Goal: Task Accomplishment & Management: Manage account settings

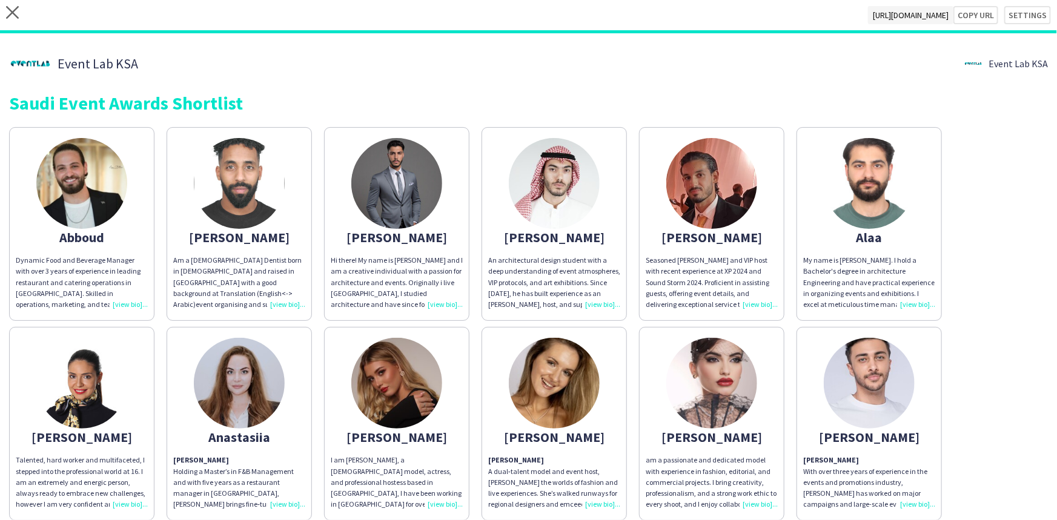
drag, startPoint x: 0, startPoint y: 10, endPoint x: 5, endPoint y: 13, distance: 6.2
click at [0, 10] on div "close [URL][DOMAIN_NAME] Copy url Settings" at bounding box center [528, 16] width 1057 height 33
click at [12, 14] on icon "close" at bounding box center [12, 12] width 13 height 13
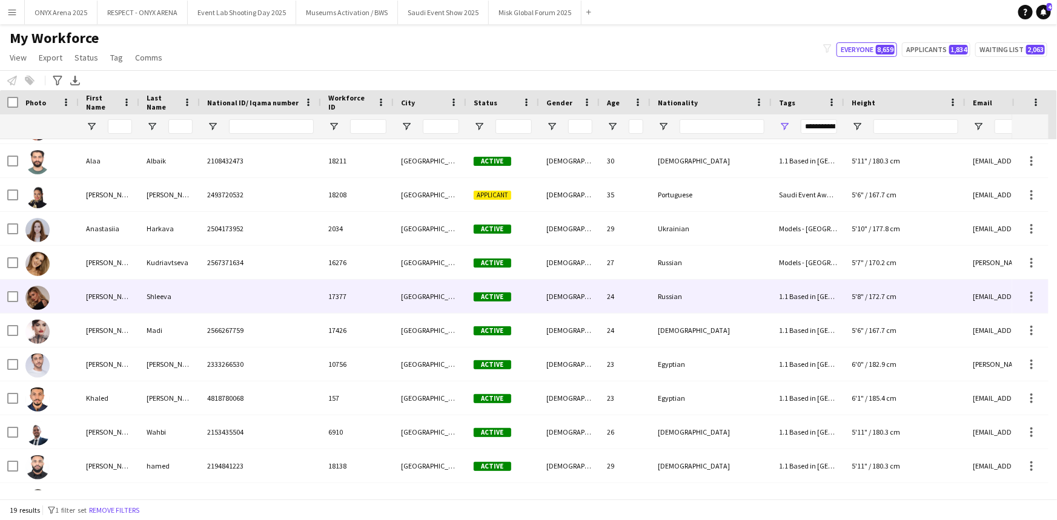
scroll to position [165, 0]
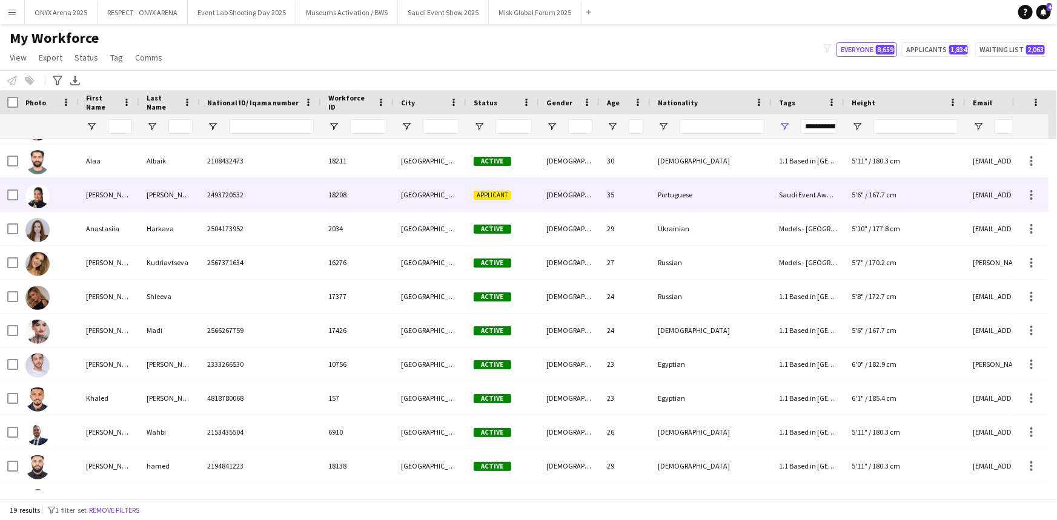
click at [101, 202] on div "[PERSON_NAME]" at bounding box center [109, 194] width 61 height 33
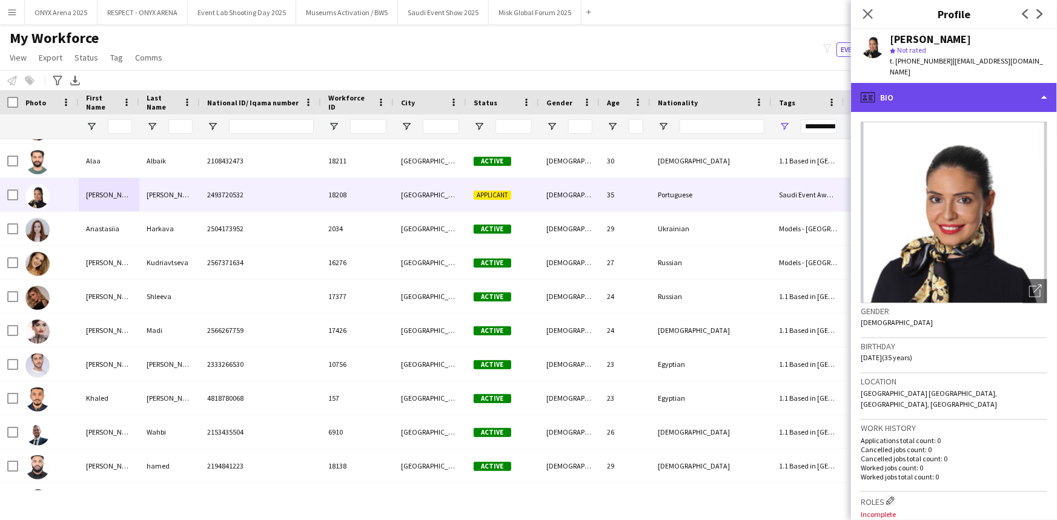
drag, startPoint x: 906, startPoint y: 83, endPoint x: 933, endPoint y: 104, distance: 34.1
click at [906, 83] on div "profile Bio" at bounding box center [954, 97] width 206 height 29
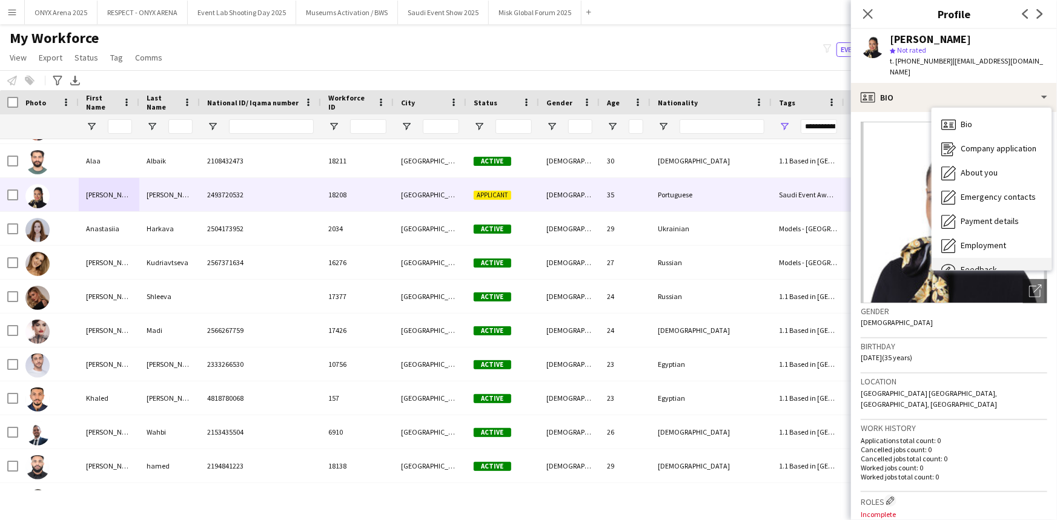
click at [977, 258] on div "Feedback Feedback" at bounding box center [992, 270] width 120 height 24
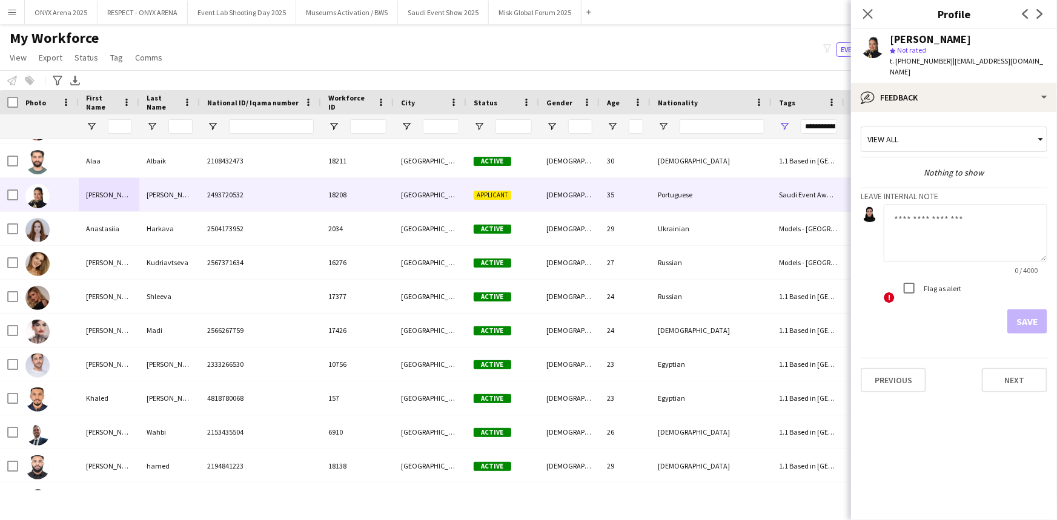
click at [937, 209] on textarea at bounding box center [966, 233] width 164 height 58
click at [945, 217] on textarea at bounding box center [966, 233] width 164 height 58
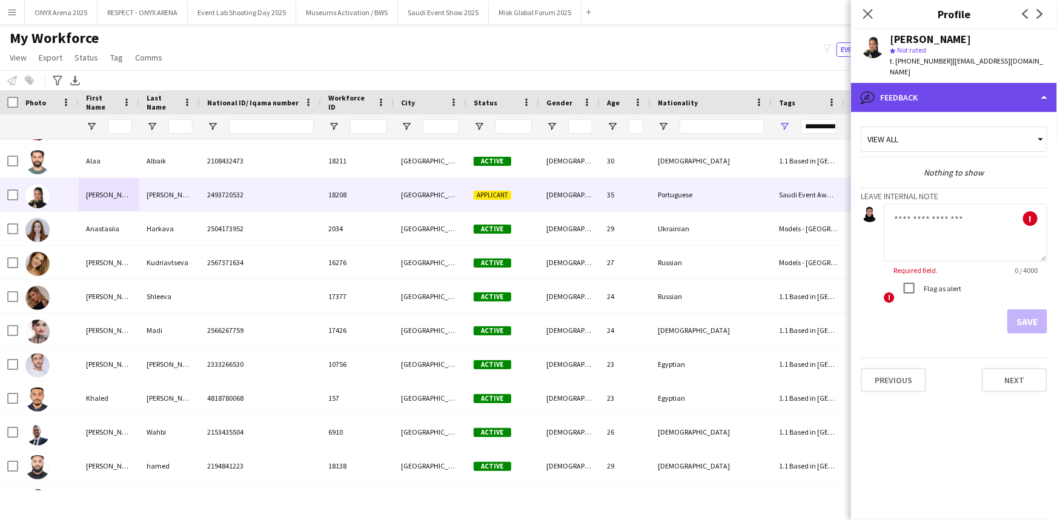
click at [945, 91] on div "bubble-pencil Feedback" at bounding box center [954, 97] width 206 height 29
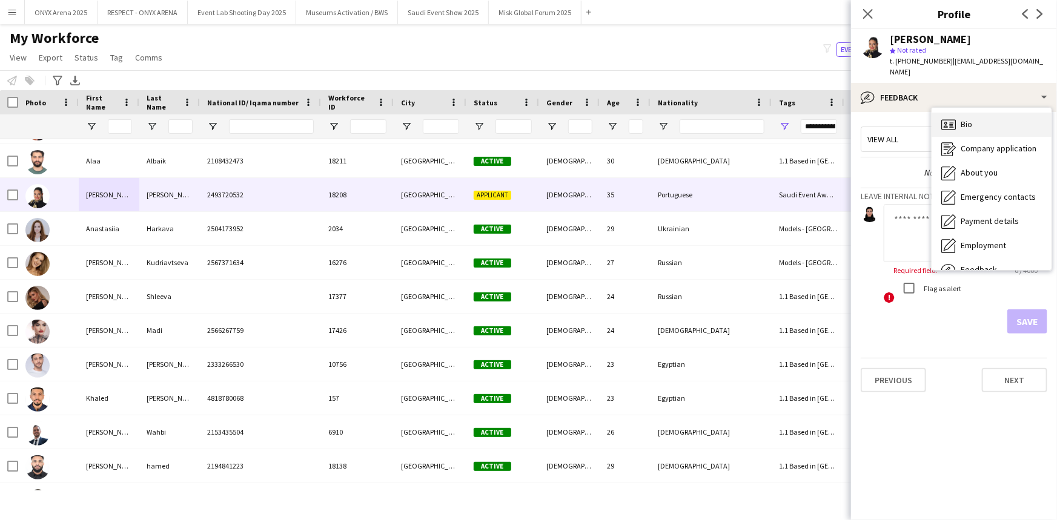
click at [961, 119] on span "Bio" at bounding box center [967, 124] width 12 height 11
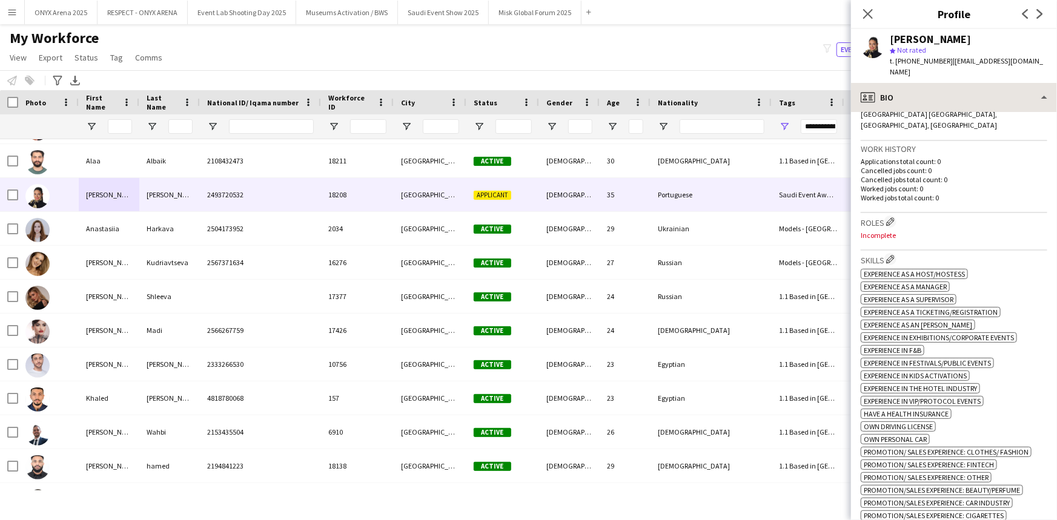
scroll to position [275, 0]
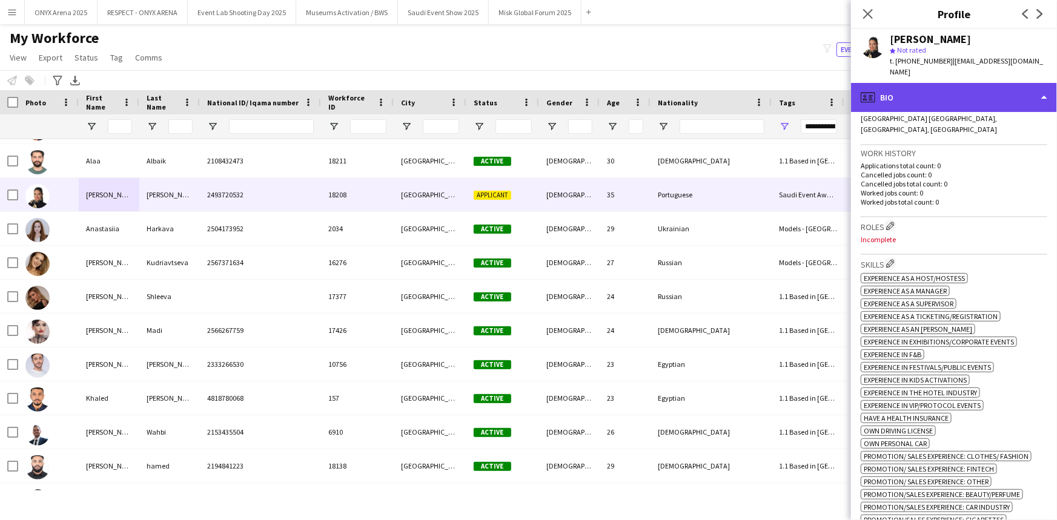
click at [942, 91] on div "profile Bio" at bounding box center [954, 97] width 206 height 29
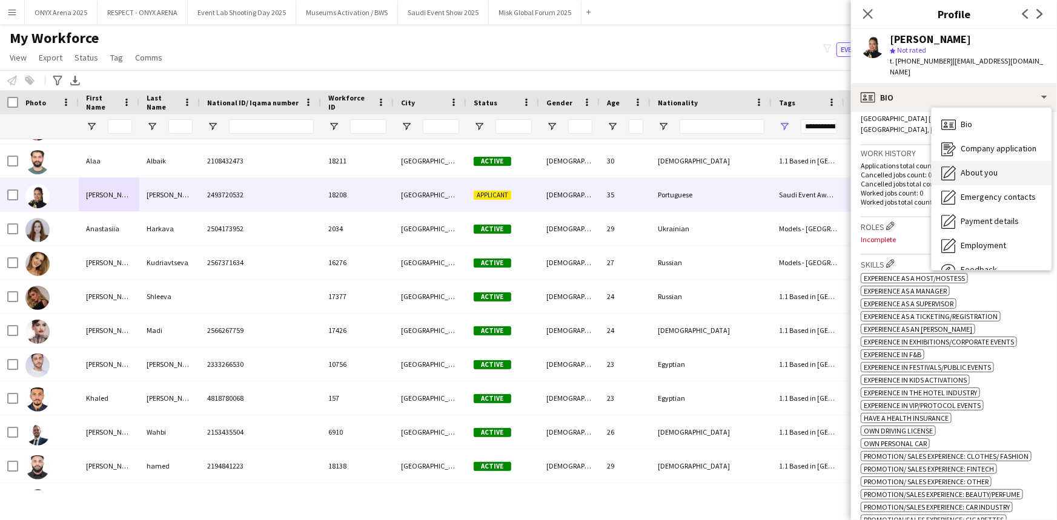
click at [952, 166] on icon at bounding box center [949, 172] width 12 height 12
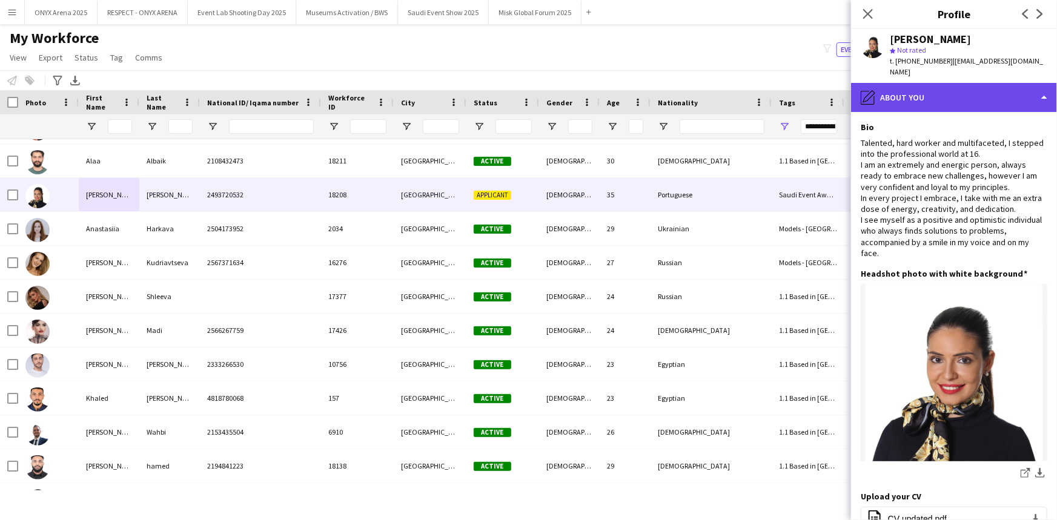
click at [921, 83] on div "pencil4 About you" at bounding box center [954, 97] width 206 height 29
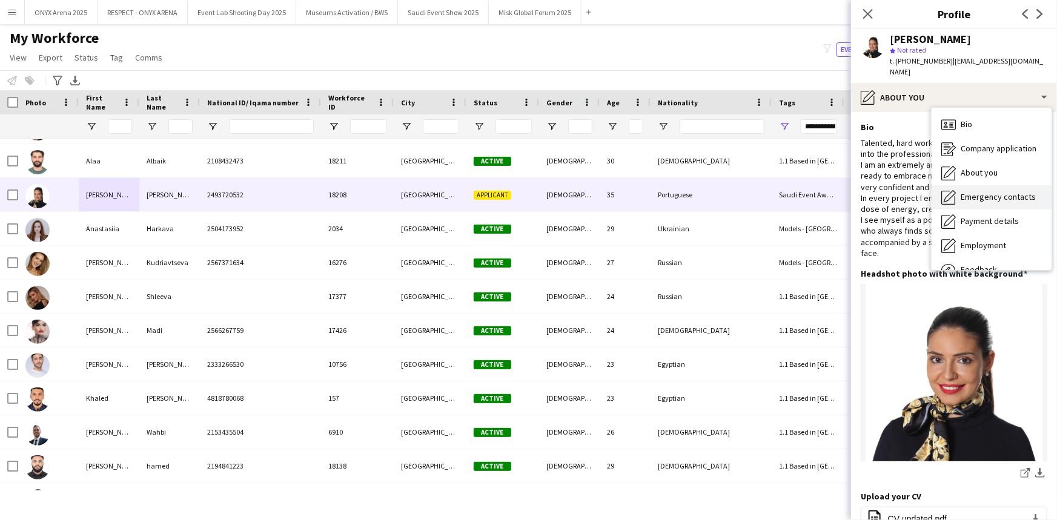
click at [982, 191] on span "Emergency contacts" at bounding box center [998, 196] width 75 height 11
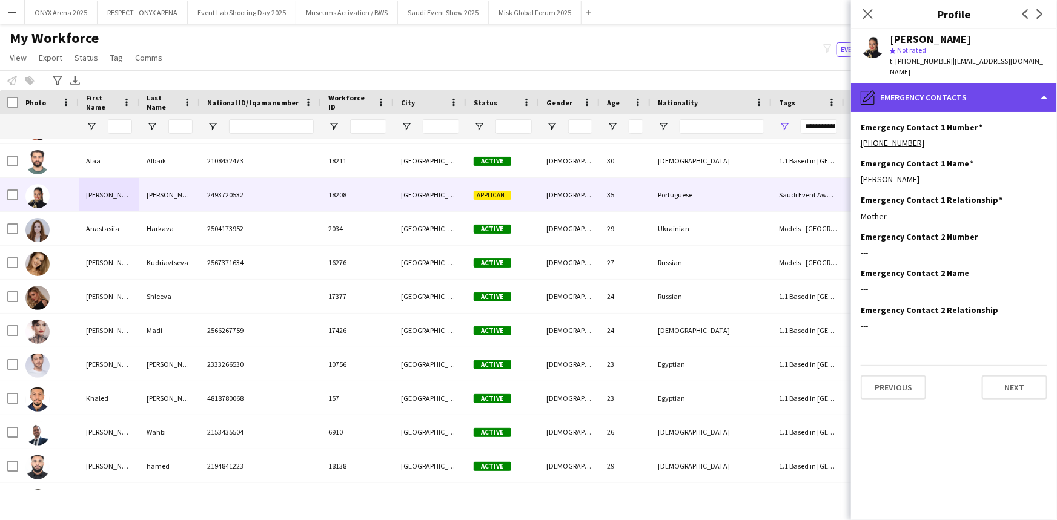
click at [942, 86] on div "pencil4 Emergency contacts" at bounding box center [954, 97] width 206 height 29
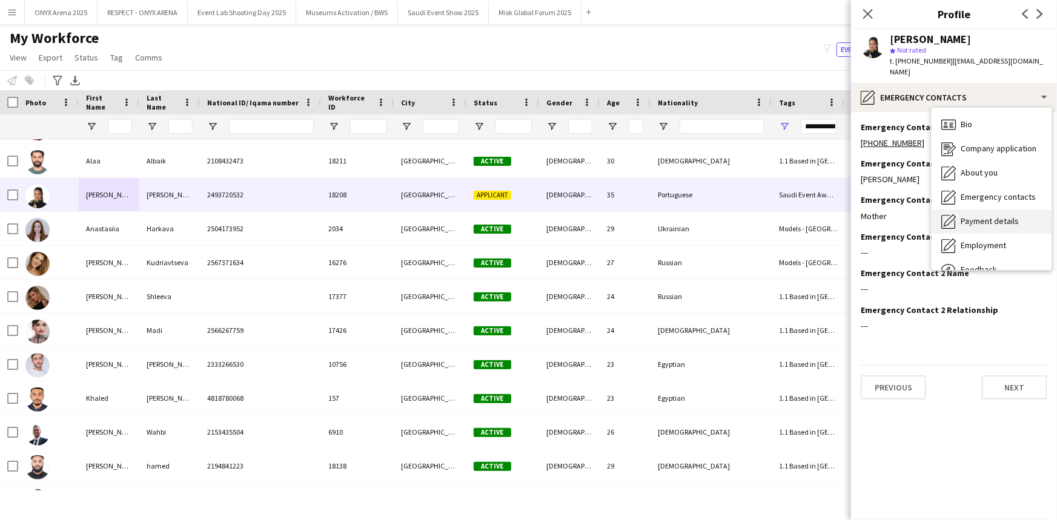
click at [962, 216] on span "Payment details" at bounding box center [990, 221] width 58 height 11
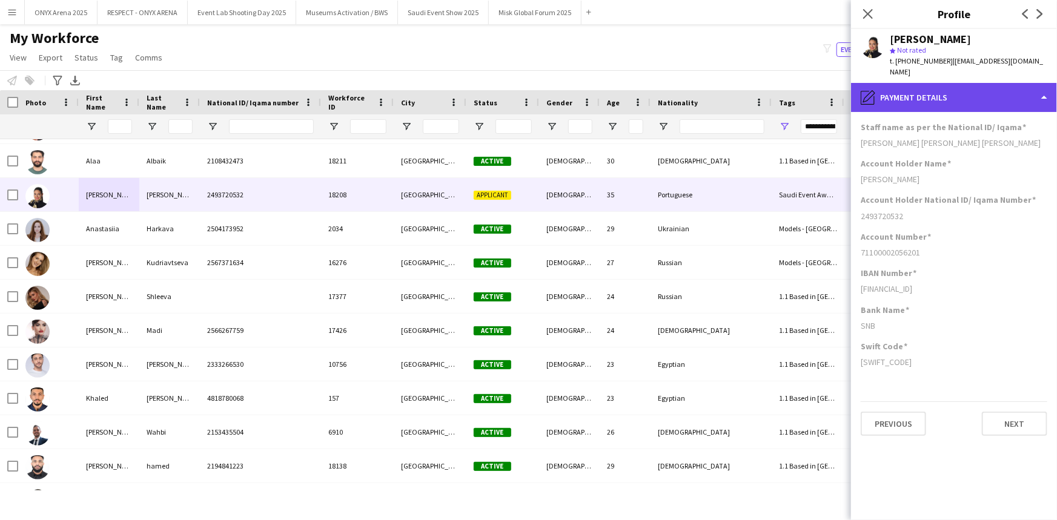
click at [943, 83] on div "pencil4 Payment details" at bounding box center [954, 97] width 206 height 29
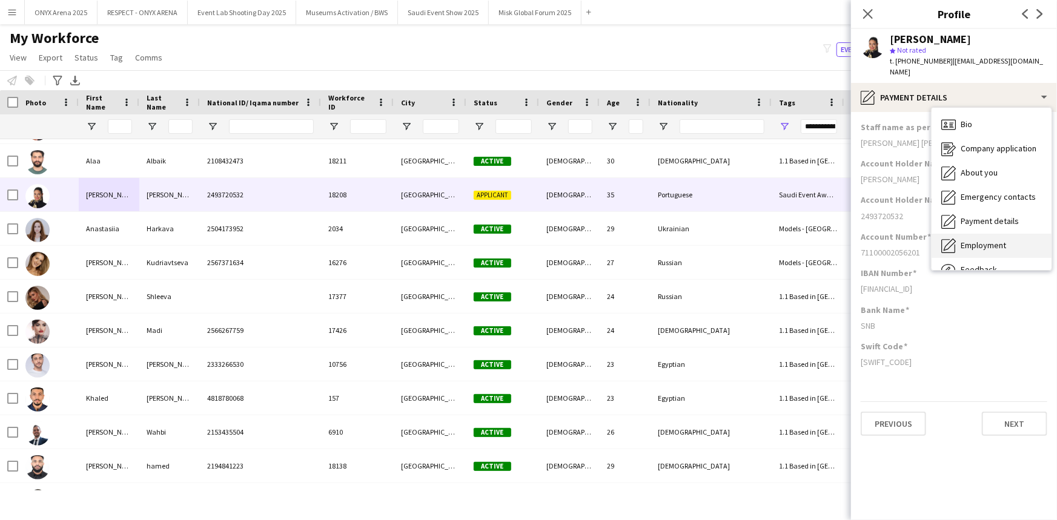
click at [965, 240] on span "Employment" at bounding box center [983, 245] width 45 height 11
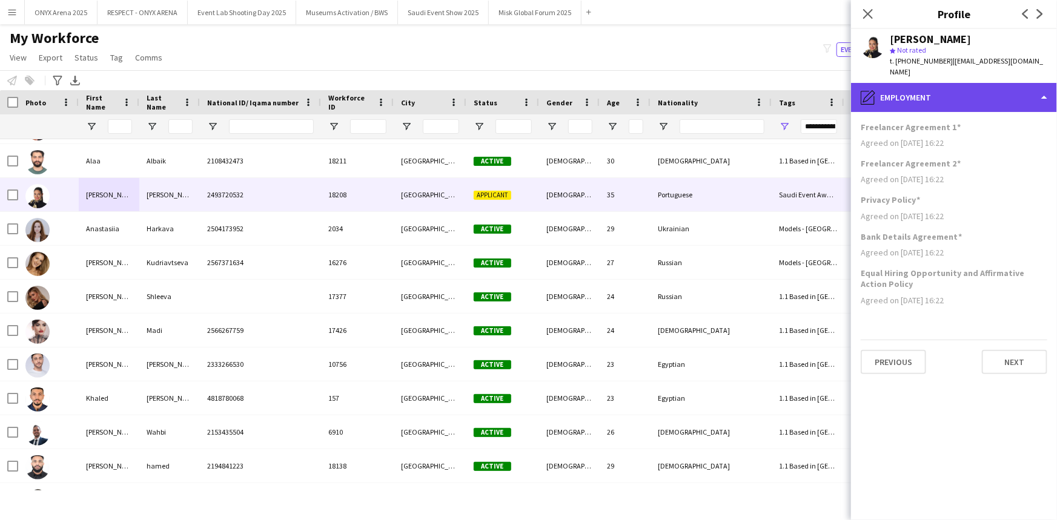
click at [934, 91] on div "pencil4 Employment" at bounding box center [954, 97] width 206 height 29
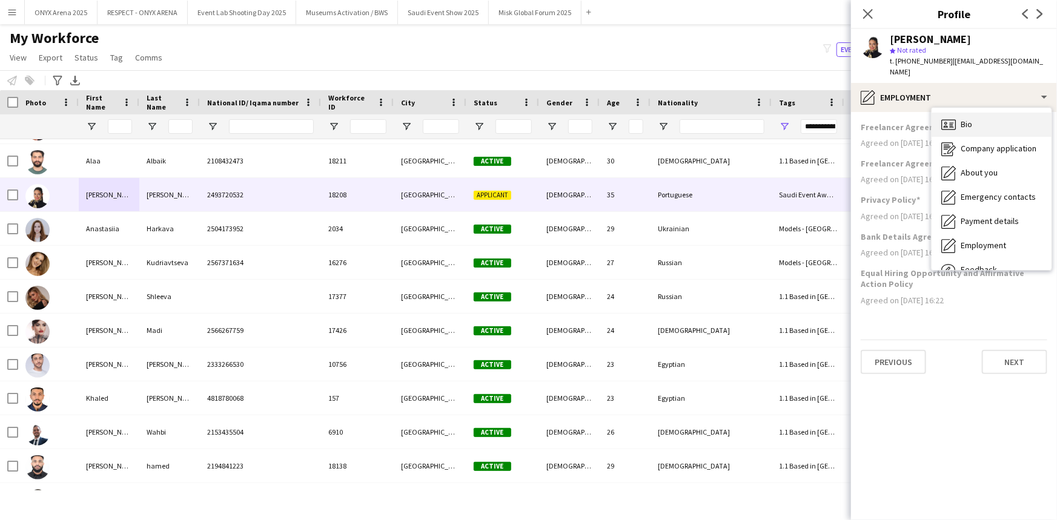
click at [952, 118] on icon "Bio" at bounding box center [949, 125] width 15 height 15
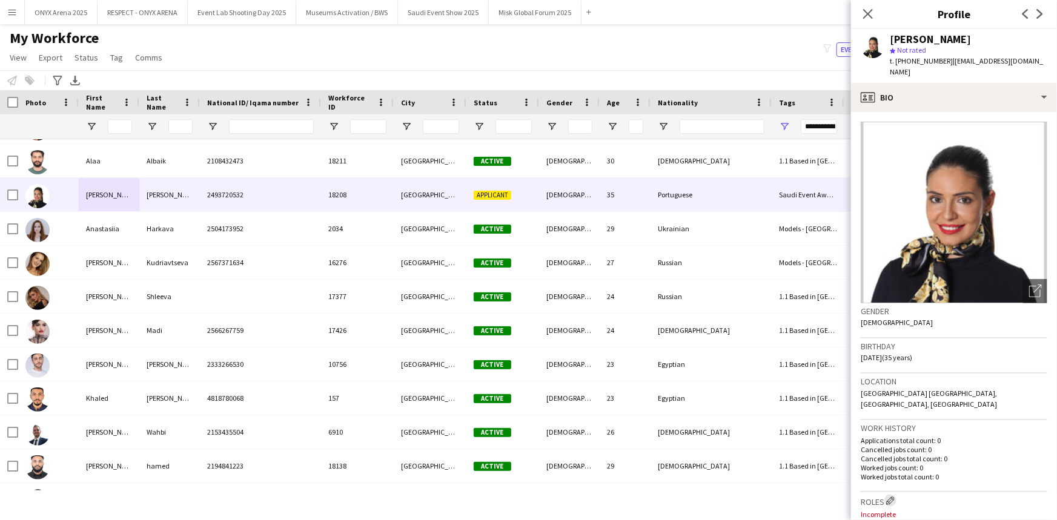
click at [892, 497] on app-icon "Edit crew company roles" at bounding box center [890, 501] width 8 height 8
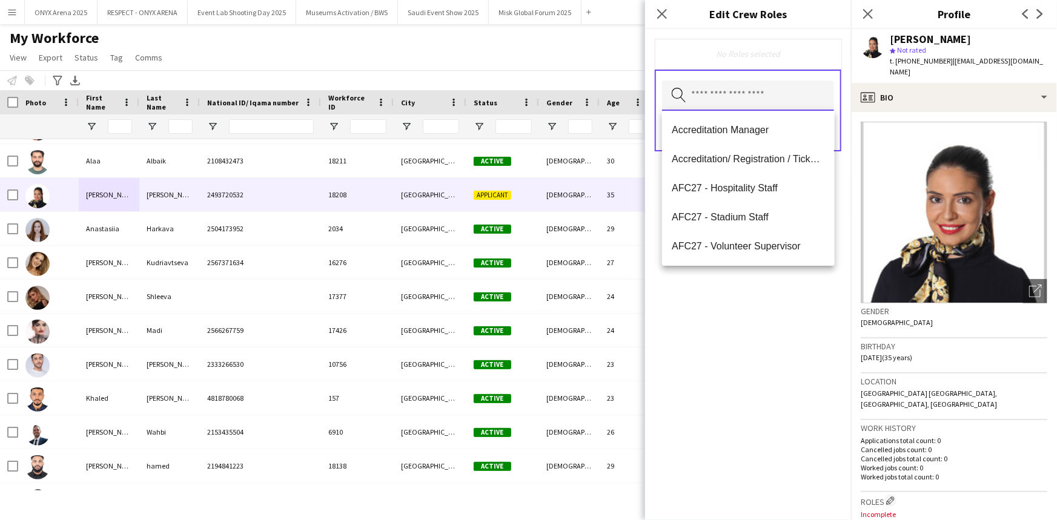
click at [728, 97] on input "text" at bounding box center [748, 96] width 172 height 30
click at [726, 156] on span "Accreditation/ Registration / Ticketing" at bounding box center [748, 159] width 153 height 12
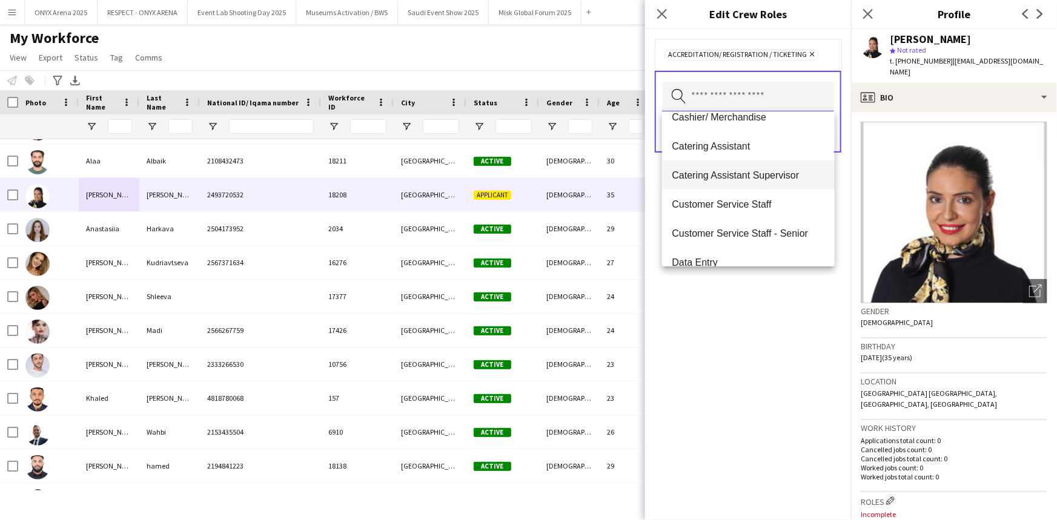
scroll to position [220, 0]
click at [726, 194] on mat-option "Customer Service Staff" at bounding box center [748, 201] width 172 height 29
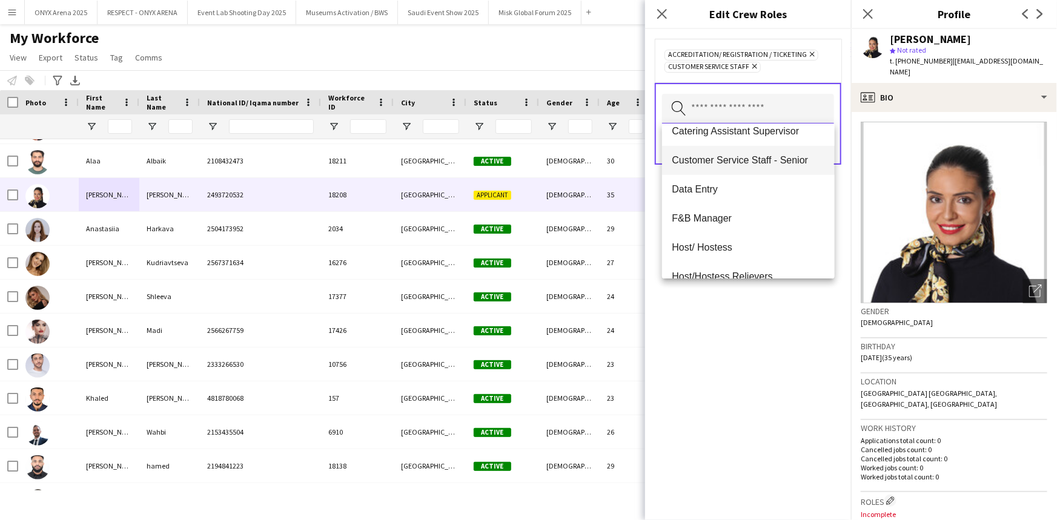
scroll to position [275, 0]
click at [731, 156] on span "Customer Service Staff - Senior" at bounding box center [748, 159] width 153 height 12
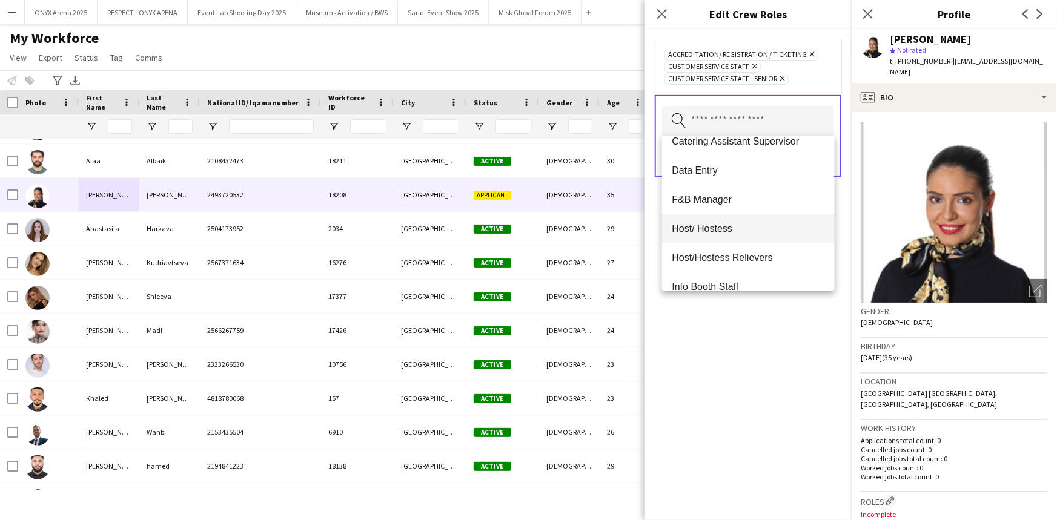
click at [716, 227] on span "Host/ Hostess" at bounding box center [748, 229] width 153 height 12
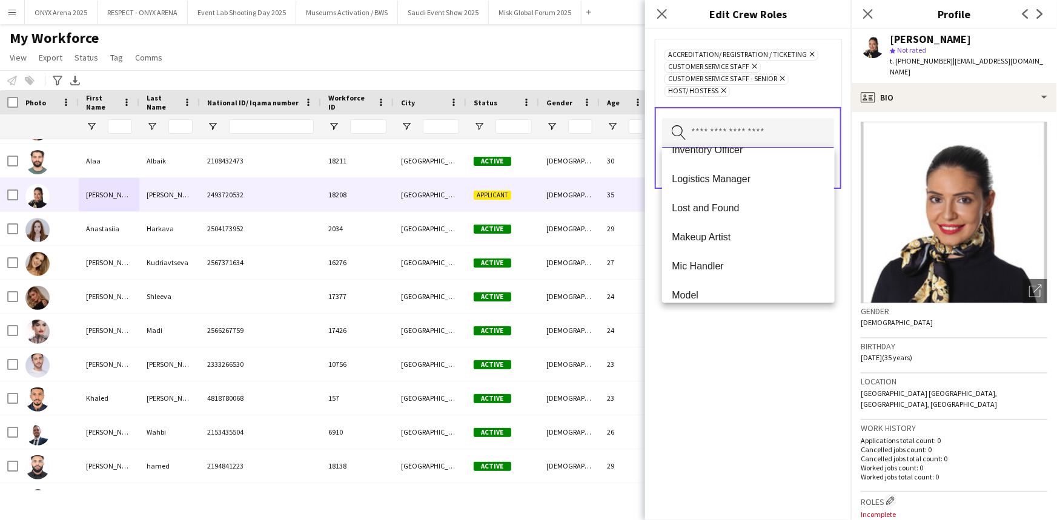
scroll to position [441, 0]
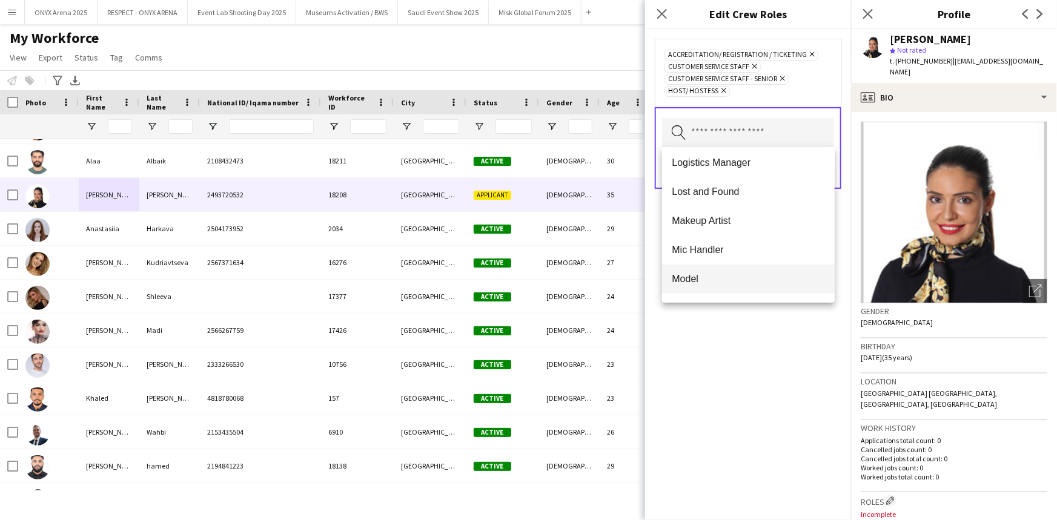
click at [706, 274] on span "Model" at bounding box center [748, 279] width 153 height 12
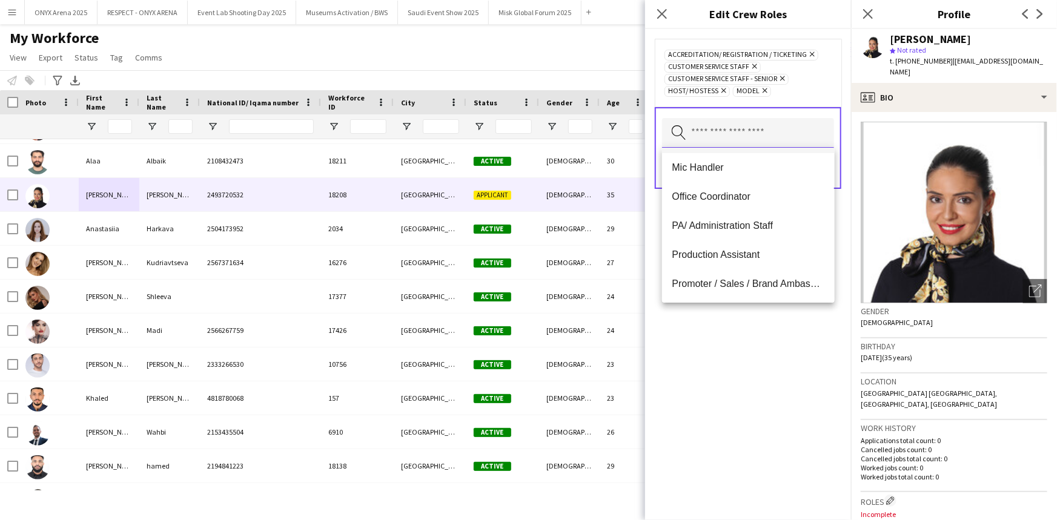
scroll to position [551, 0]
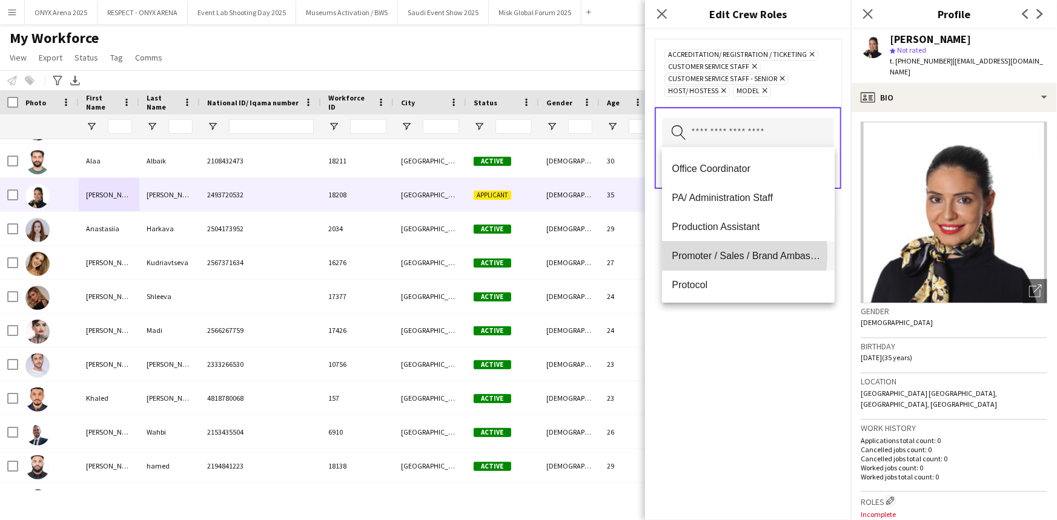
click at [704, 254] on span "Promoter / Sales / Brand Ambassador" at bounding box center [748, 256] width 153 height 12
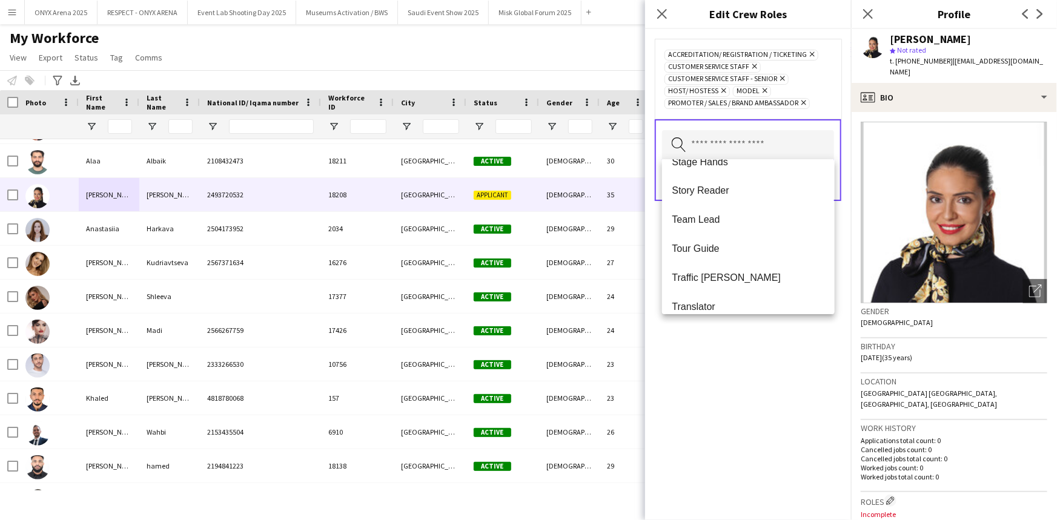
scroll to position [1192, 0]
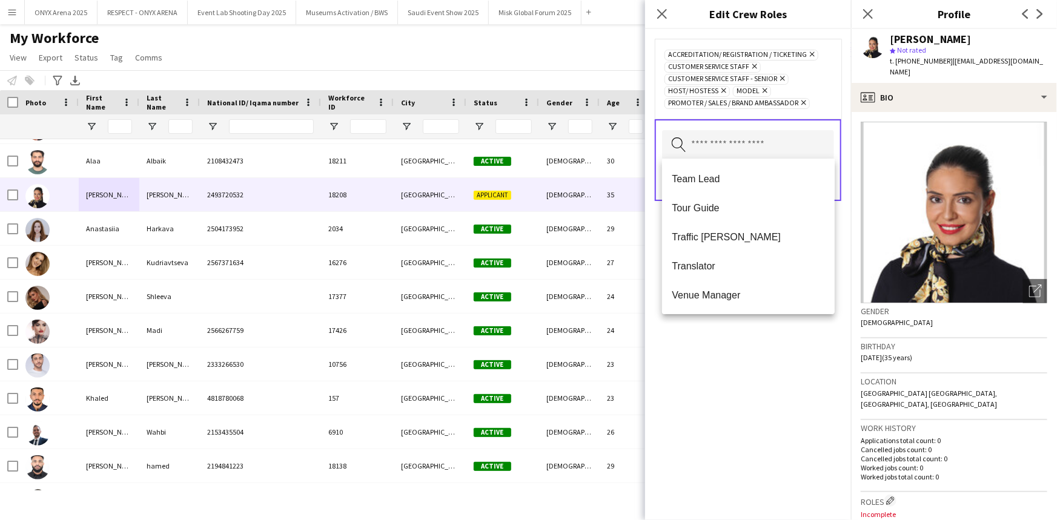
click at [724, 341] on div "Accreditation/ Registration / Ticketing Remove Customer Service Staff Remove Cu…" at bounding box center [748, 274] width 206 height 491
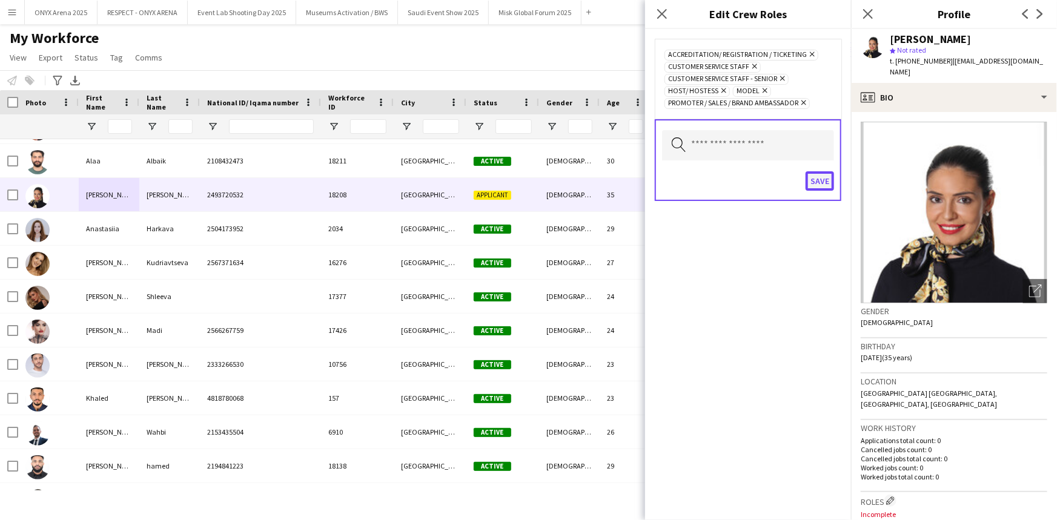
click at [813, 179] on button "Save" at bounding box center [820, 180] width 28 height 19
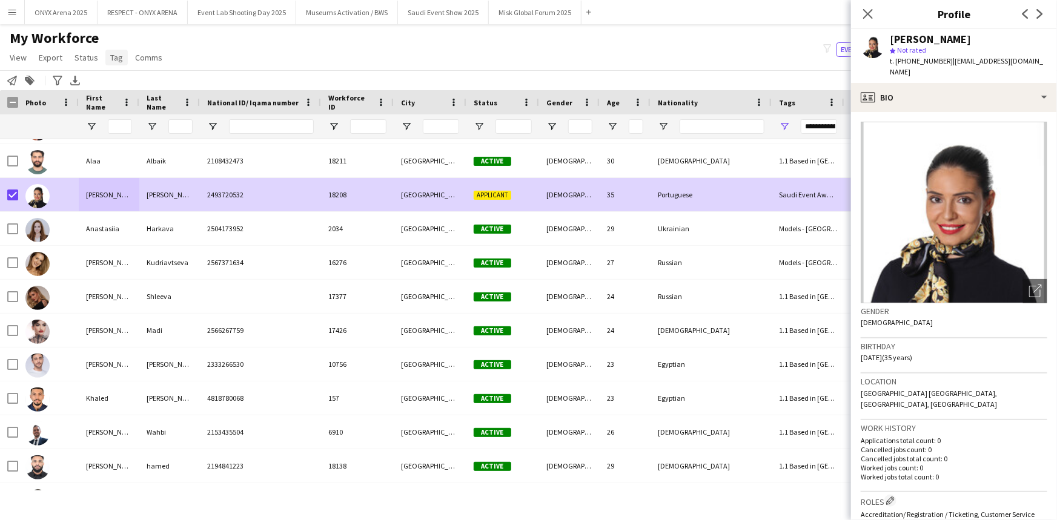
click at [123, 55] on link "Tag" at bounding box center [116, 58] width 22 height 16
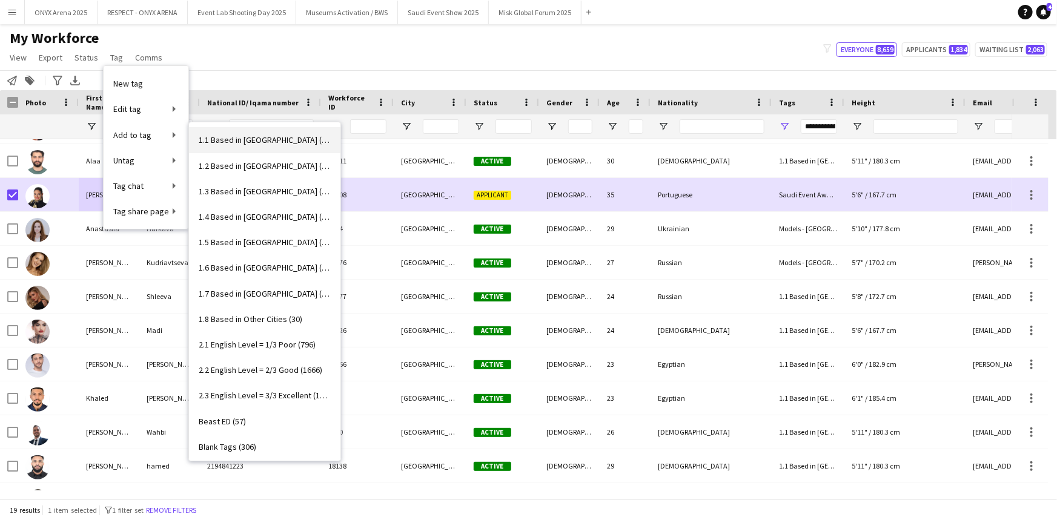
click at [240, 142] on span "1.1 Based in [GEOGRAPHIC_DATA] (3027)" at bounding box center [265, 140] width 132 height 11
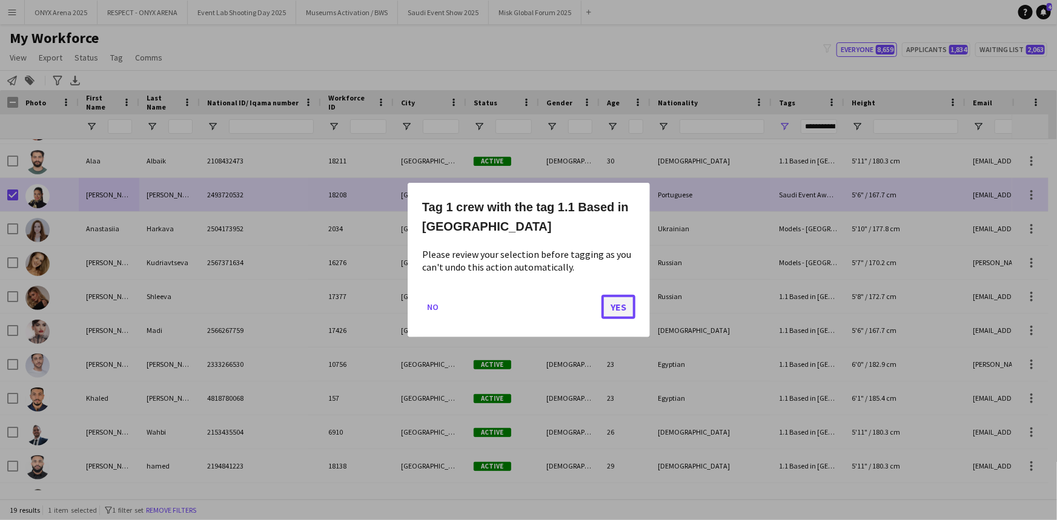
click at [619, 308] on button "Yes" at bounding box center [619, 307] width 34 height 24
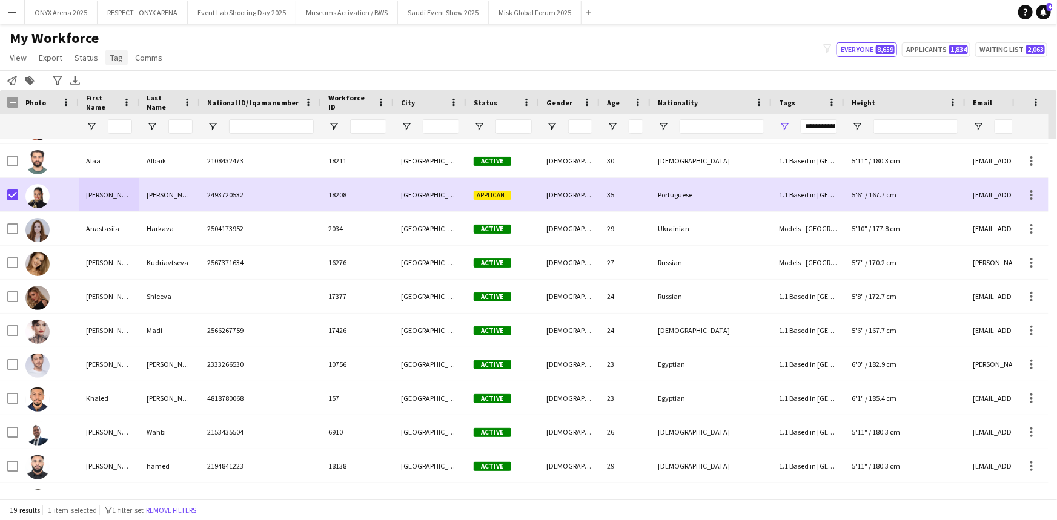
click at [111, 57] on span "Tag" at bounding box center [116, 57] width 13 height 11
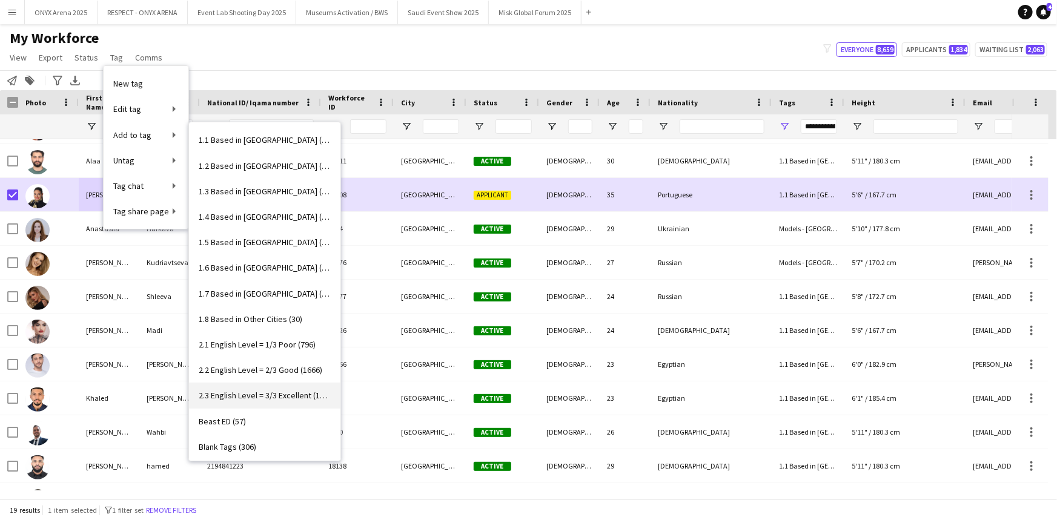
click at [263, 392] on span "2.3 English Level = 3/3 Excellent (1337)" at bounding box center [265, 395] width 132 height 11
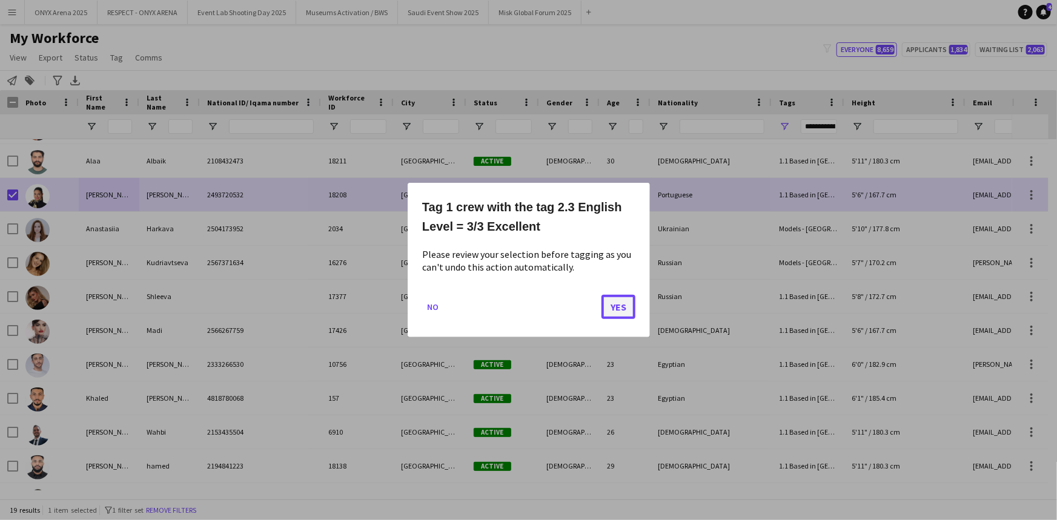
click at [613, 308] on button "Yes" at bounding box center [619, 307] width 34 height 24
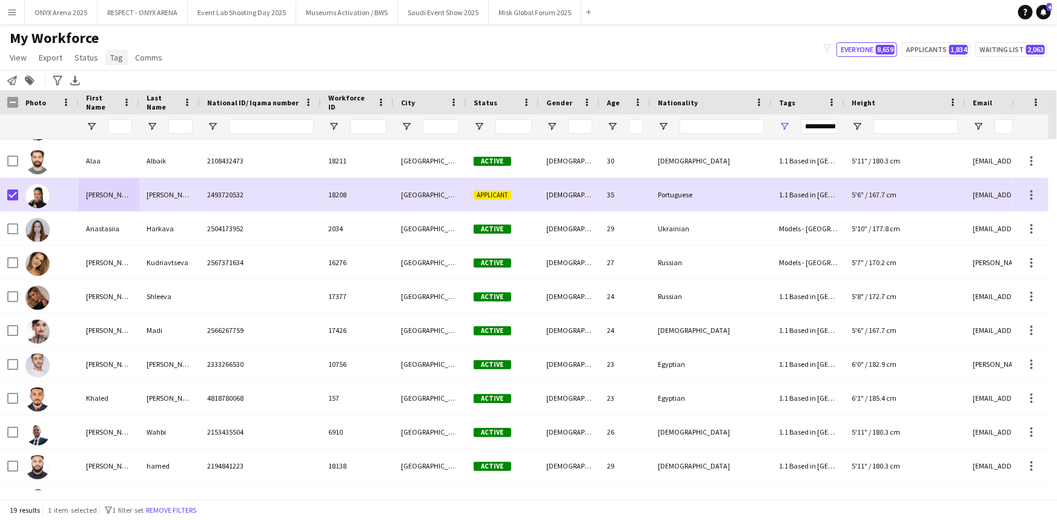
click at [115, 59] on span "Tag" at bounding box center [116, 57] width 13 height 11
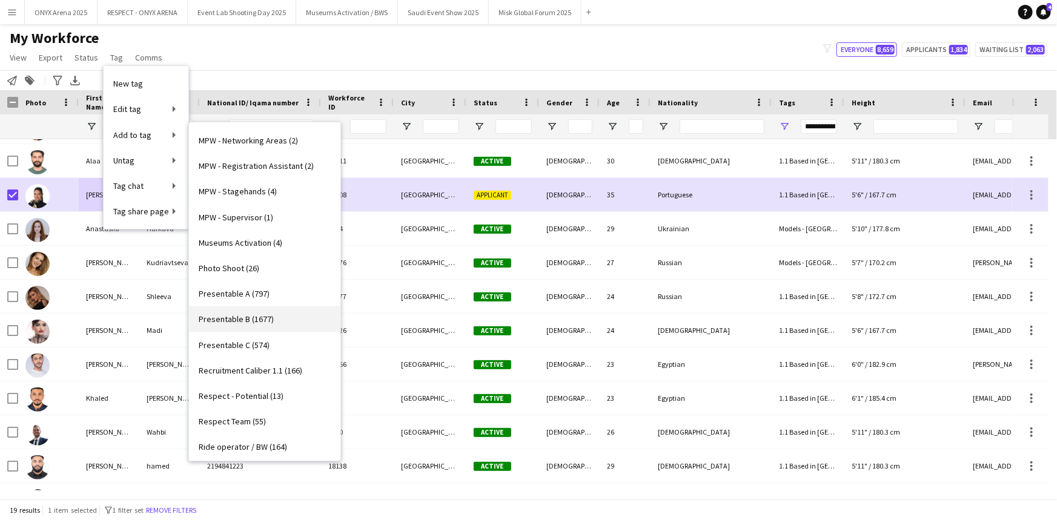
scroll to position [826, 0]
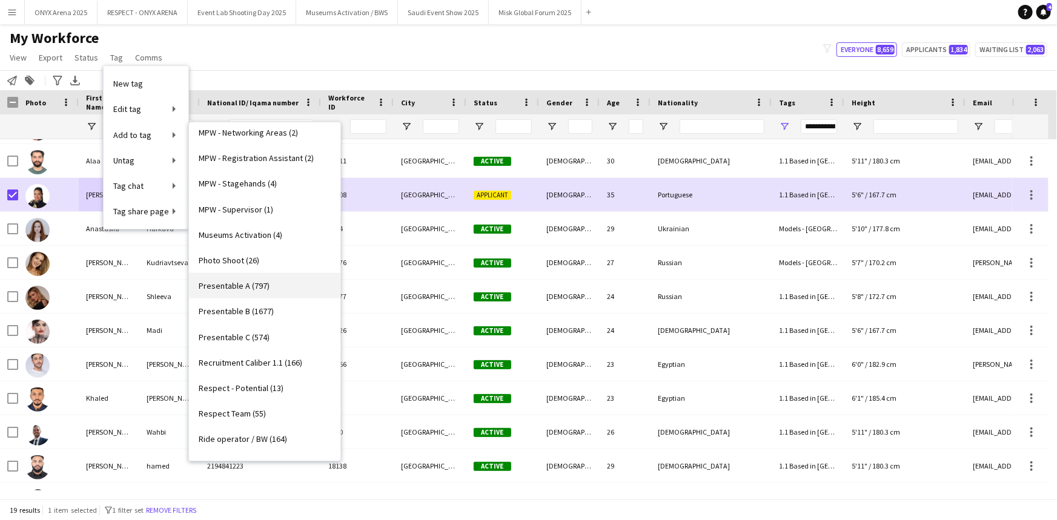
click at [262, 284] on span "Presentable A (797)" at bounding box center [234, 286] width 71 height 11
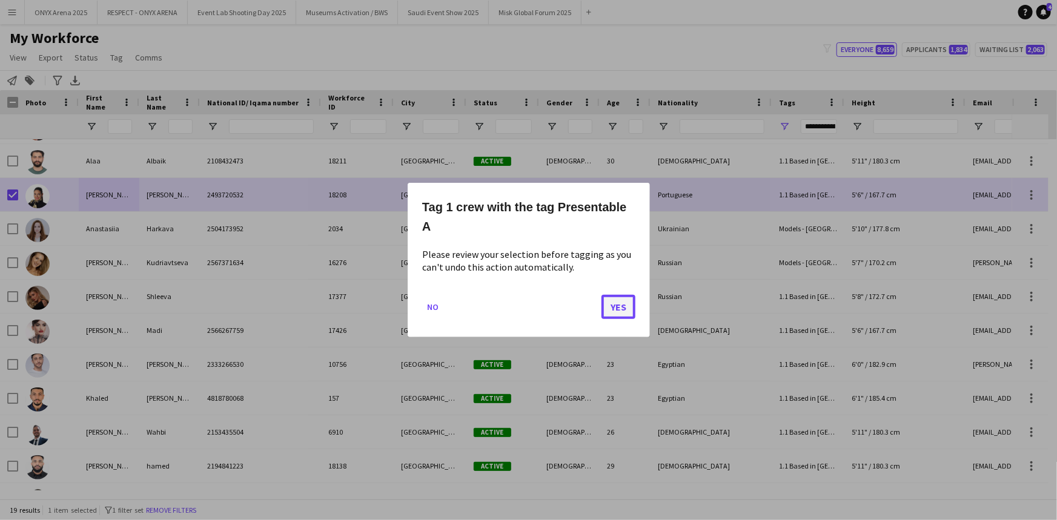
click at [612, 306] on button "Yes" at bounding box center [619, 307] width 34 height 24
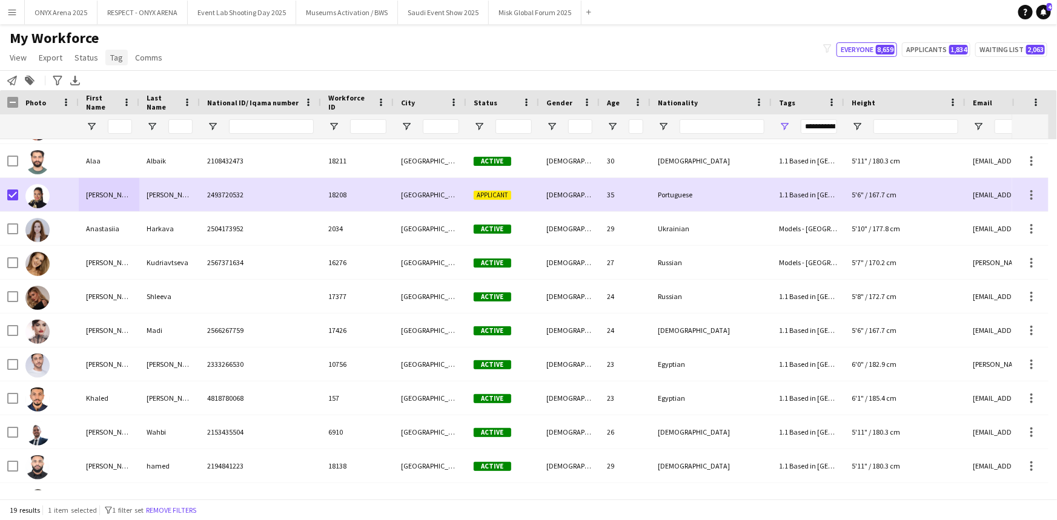
click at [116, 55] on span "Tag" at bounding box center [116, 57] width 13 height 11
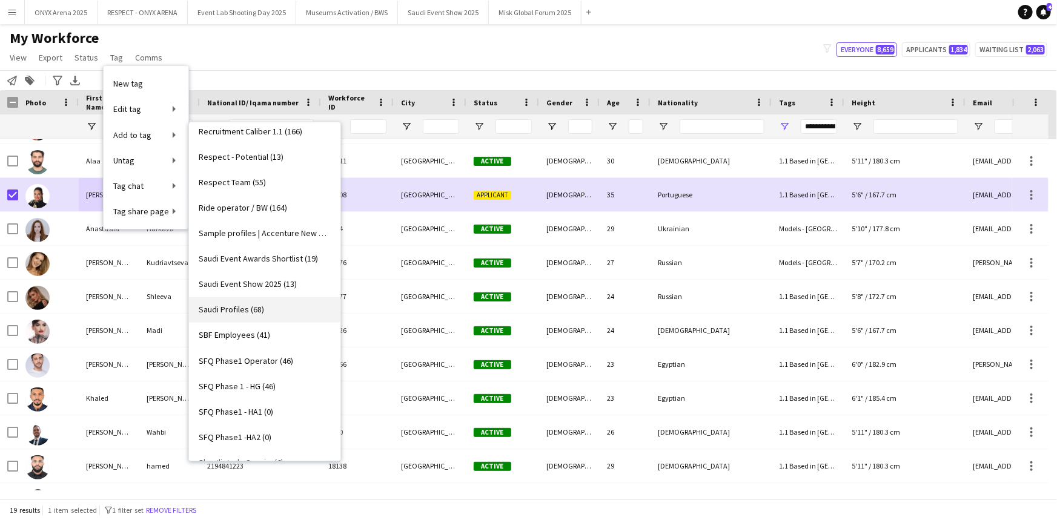
scroll to position [1102, 0]
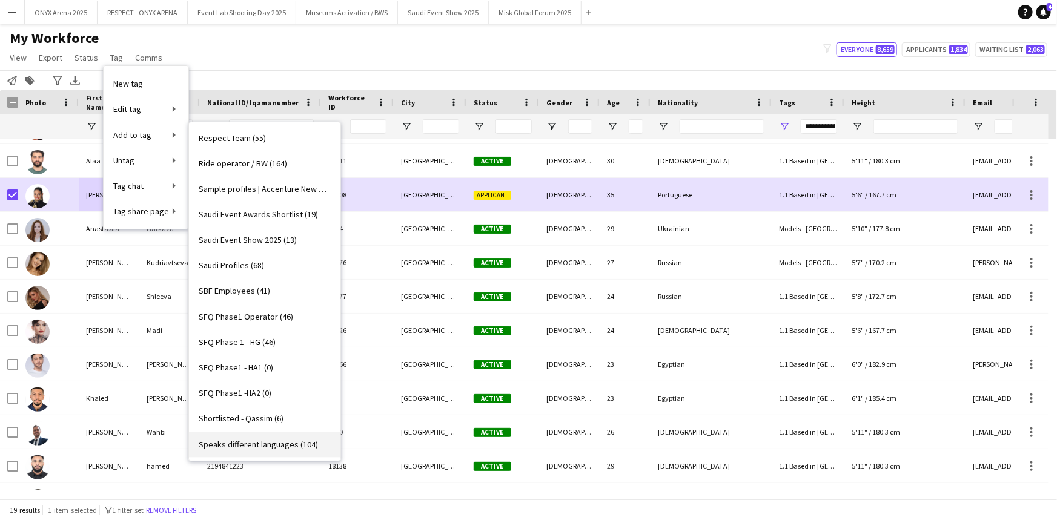
click at [249, 442] on span "Speaks different languages (104)" at bounding box center [258, 445] width 119 height 11
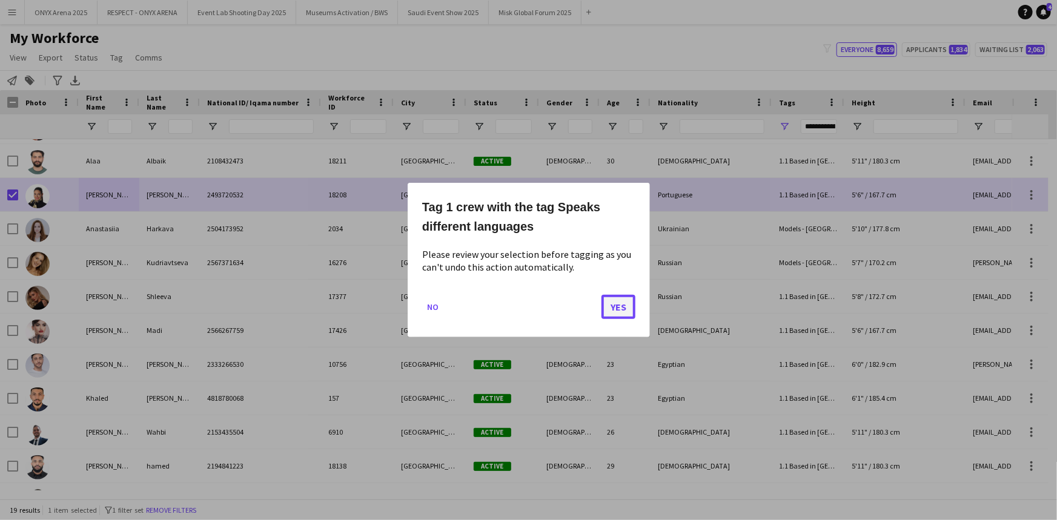
drag, startPoint x: 616, startPoint y: 309, endPoint x: 605, endPoint y: 306, distance: 11.3
click at [613, 310] on button "Yes" at bounding box center [619, 307] width 34 height 24
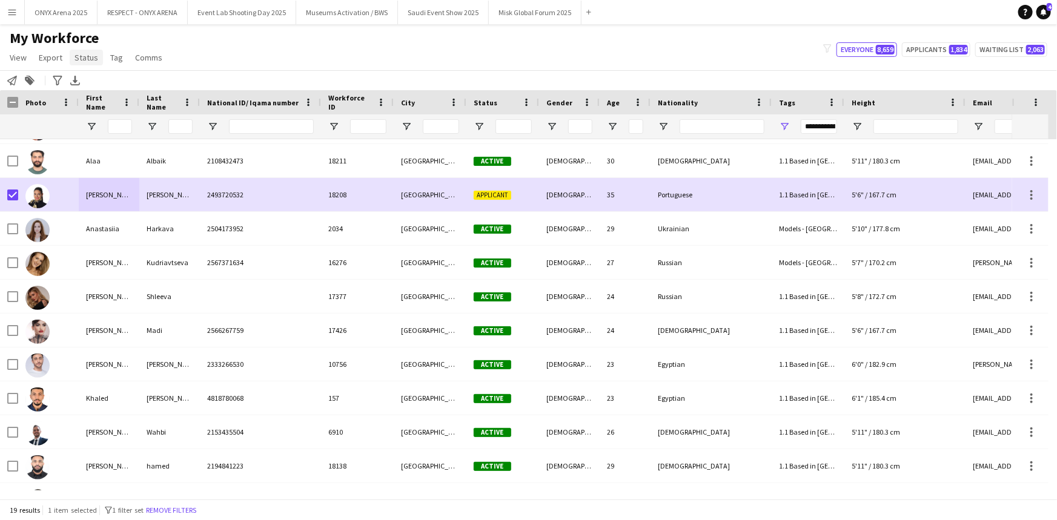
drag, startPoint x: 87, startPoint y: 56, endPoint x: 87, endPoint y: 64, distance: 7.3
click at [86, 56] on span "Status" at bounding box center [87, 57] width 24 height 11
click at [91, 80] on span "Edit" at bounding box center [86, 83] width 14 height 11
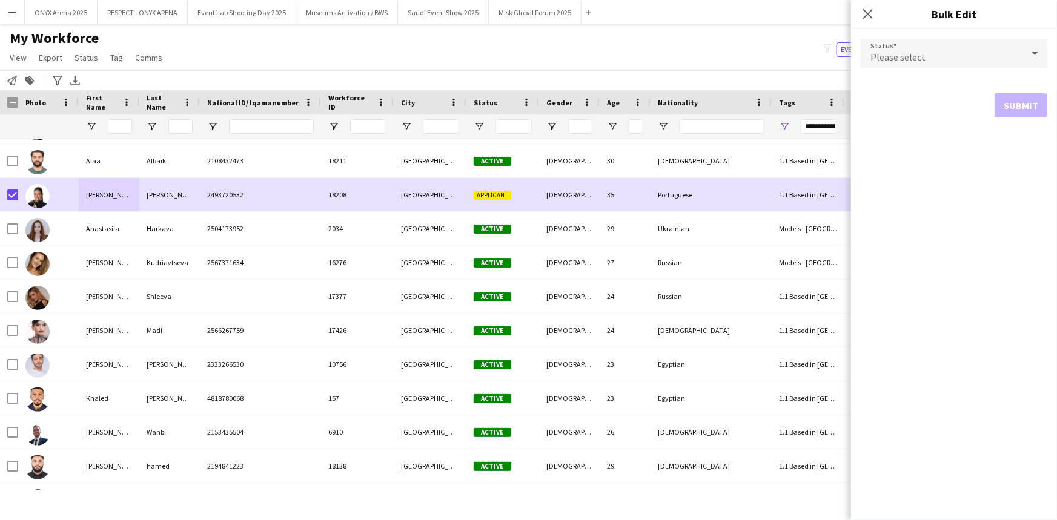
click at [883, 56] on span "Please select" at bounding box center [898, 57] width 55 height 12
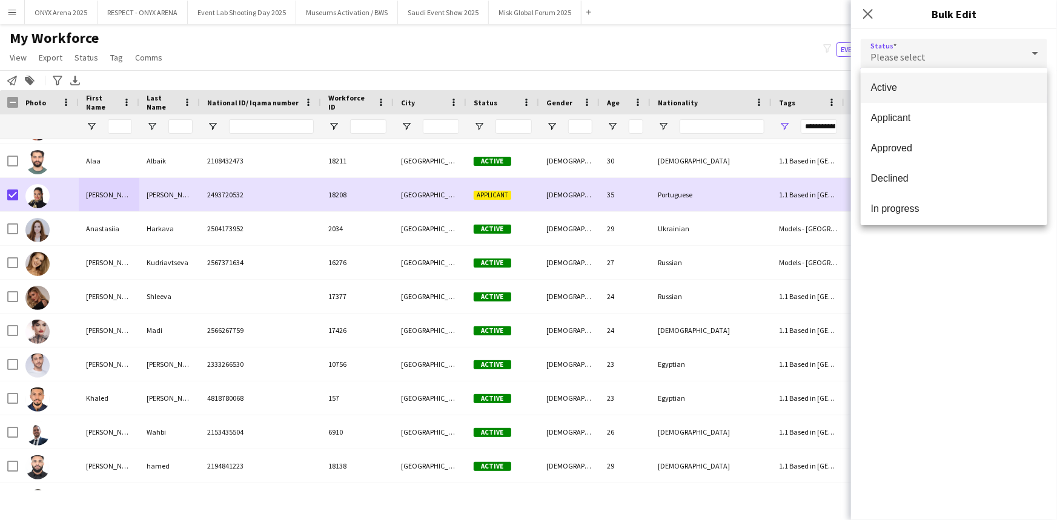
click at [881, 90] on span "Active" at bounding box center [954, 88] width 167 height 12
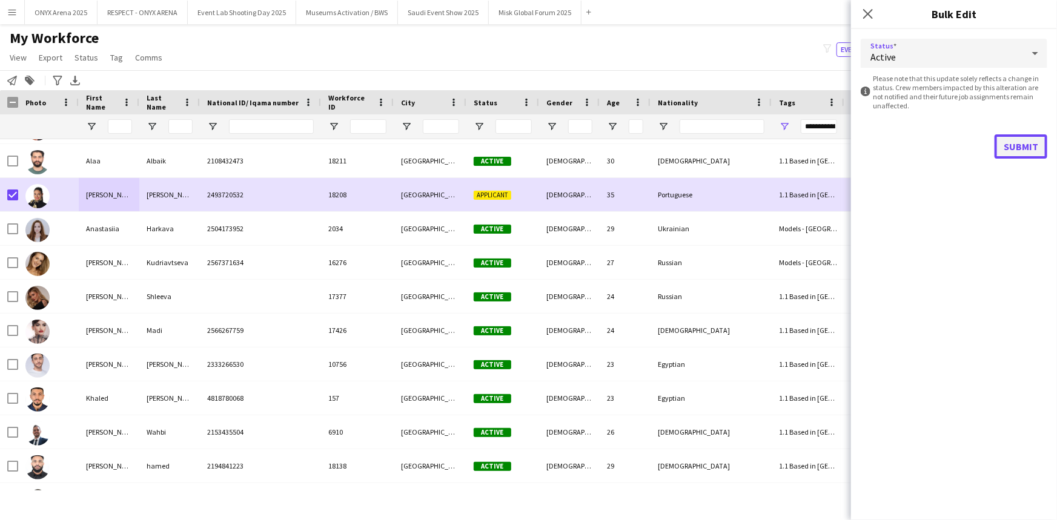
click at [999, 146] on button "Submit" at bounding box center [1021, 147] width 53 height 24
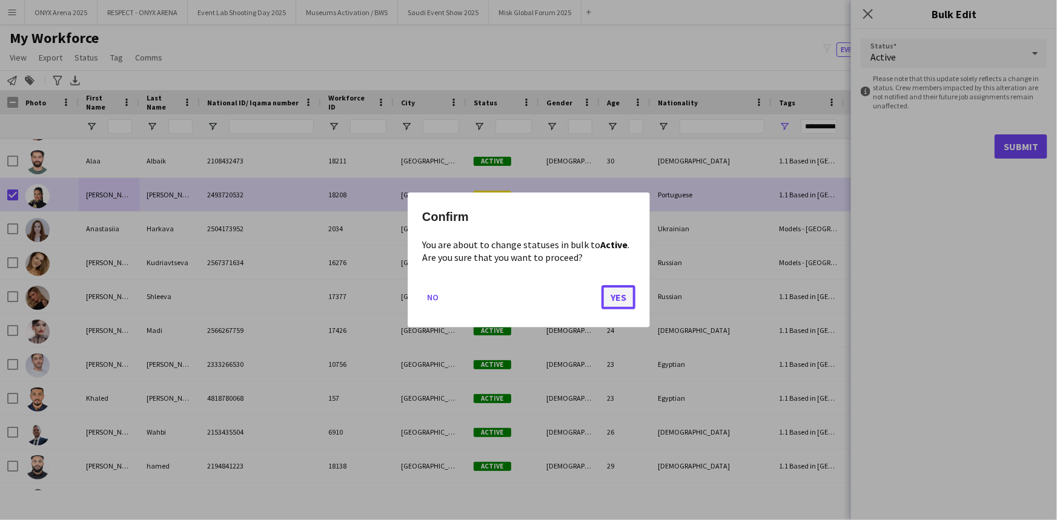
click at [614, 303] on button "Yes" at bounding box center [619, 297] width 34 height 24
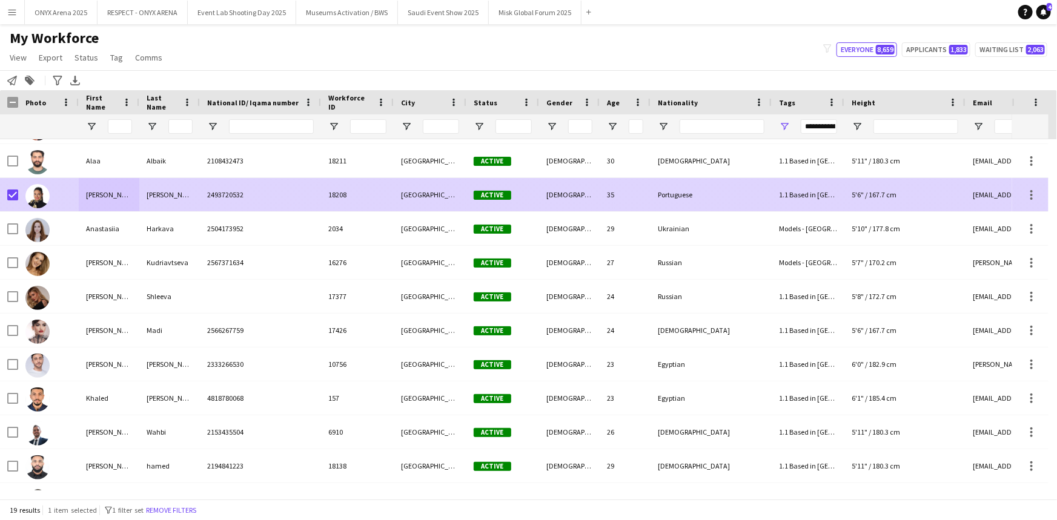
click at [285, 191] on div "2493720532" at bounding box center [260, 194] width 121 height 33
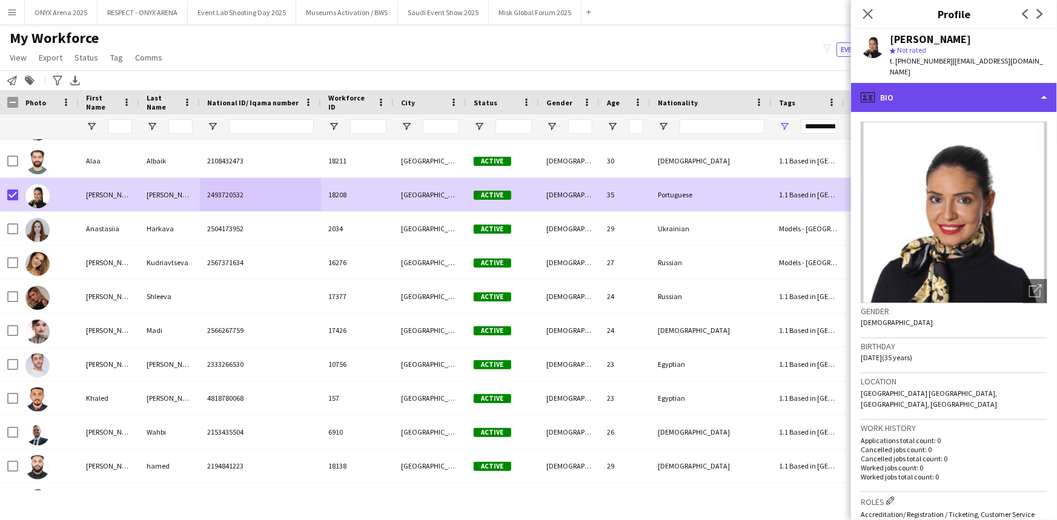
click at [909, 85] on div "profile Bio" at bounding box center [954, 97] width 206 height 29
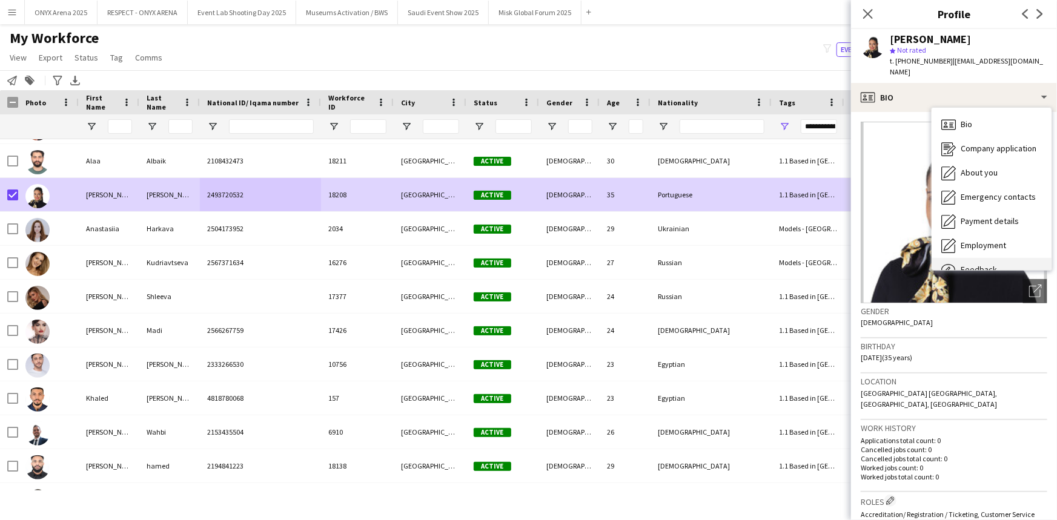
click at [976, 264] on span "Feedback" at bounding box center [979, 269] width 36 height 11
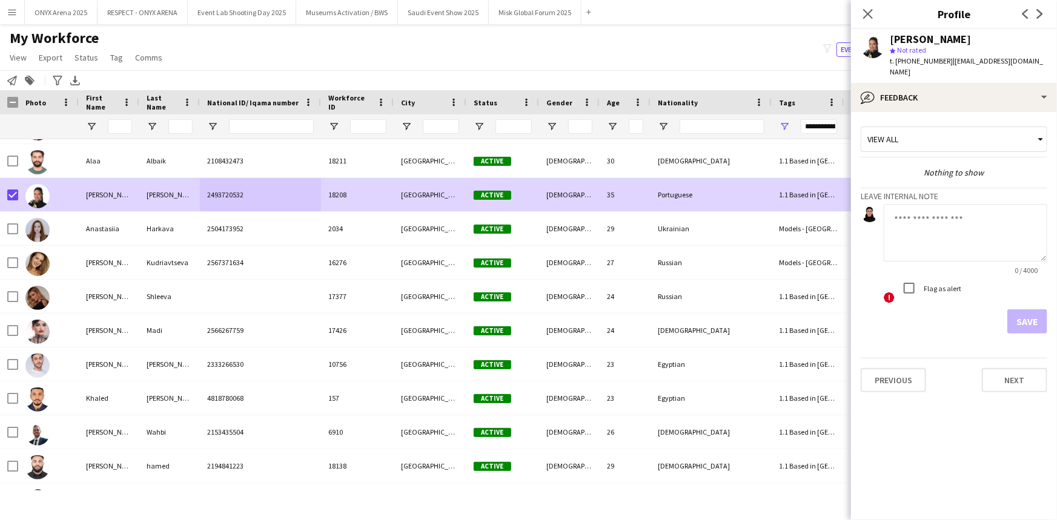
click at [937, 215] on textarea at bounding box center [966, 233] width 164 height 58
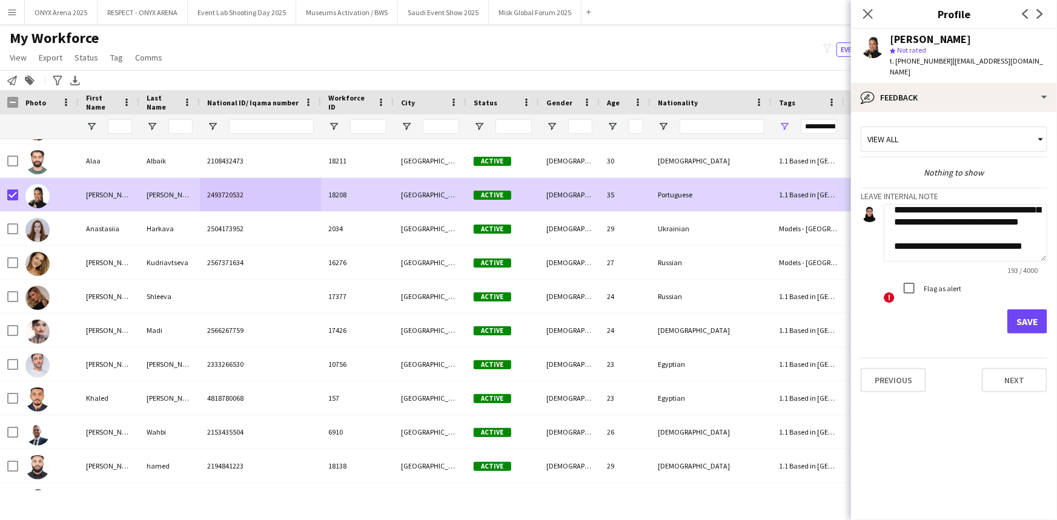
scroll to position [48, 0]
type textarea "**********"
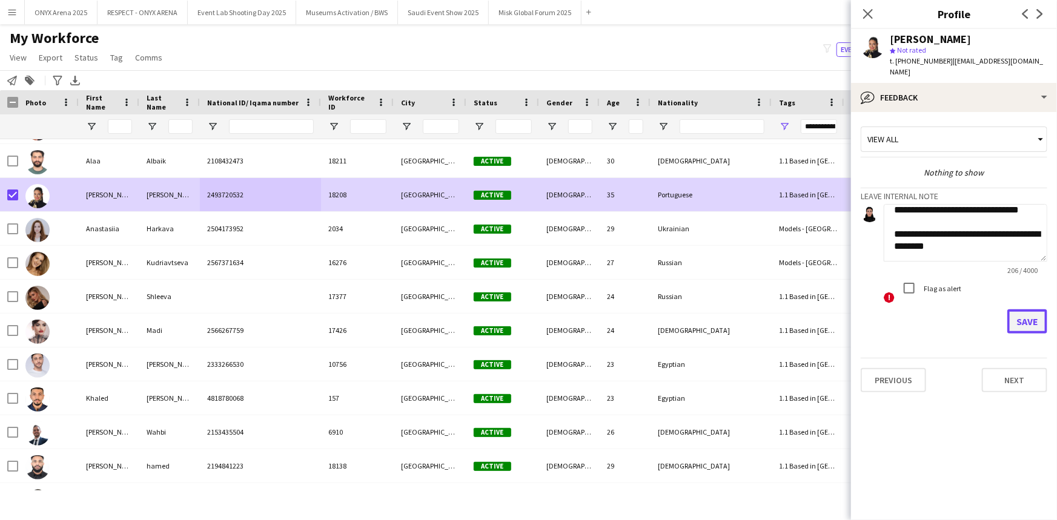
click at [1017, 314] on button "Save" at bounding box center [1028, 322] width 40 height 24
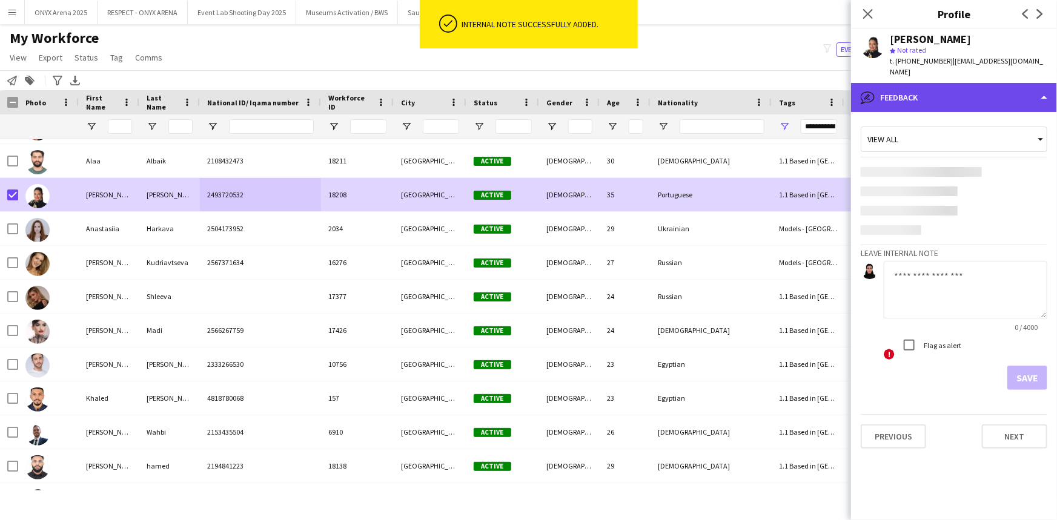
click at [946, 88] on div "bubble-pencil Feedback" at bounding box center [954, 97] width 206 height 29
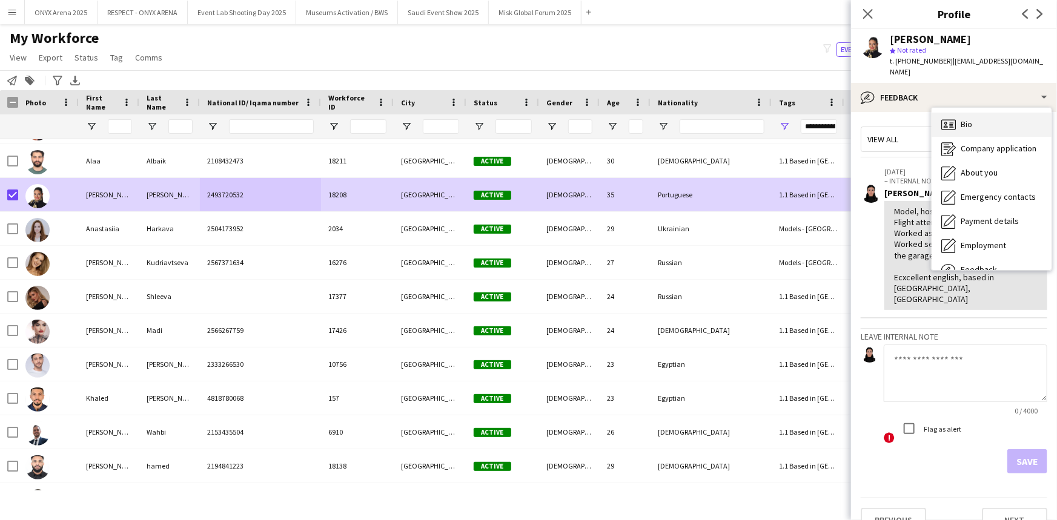
click at [956, 118] on icon "Bio" at bounding box center [949, 125] width 15 height 15
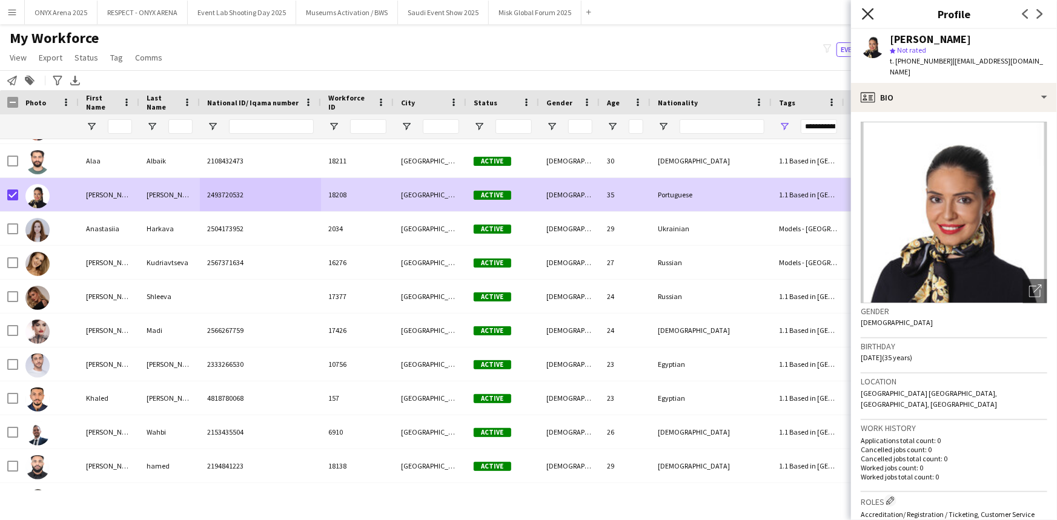
click at [869, 16] on icon "Close pop-in" at bounding box center [868, 14] width 12 height 12
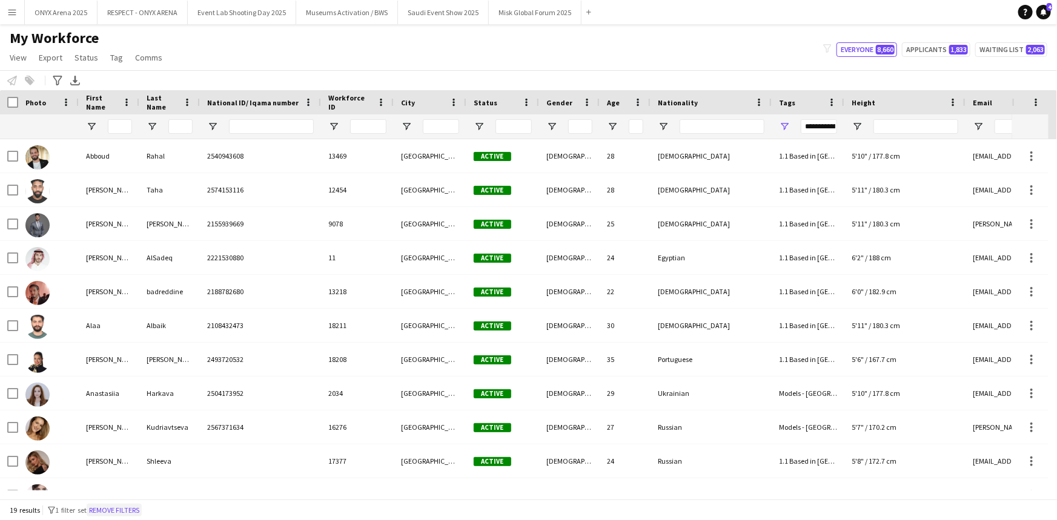
click at [119, 511] on button "Remove filters" at bounding box center [114, 510] width 55 height 13
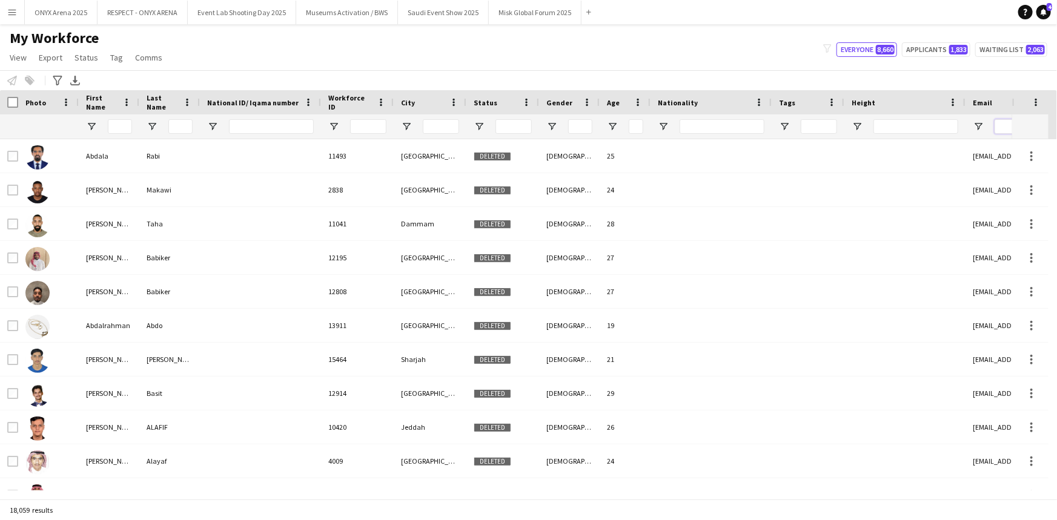
paste input "**********"
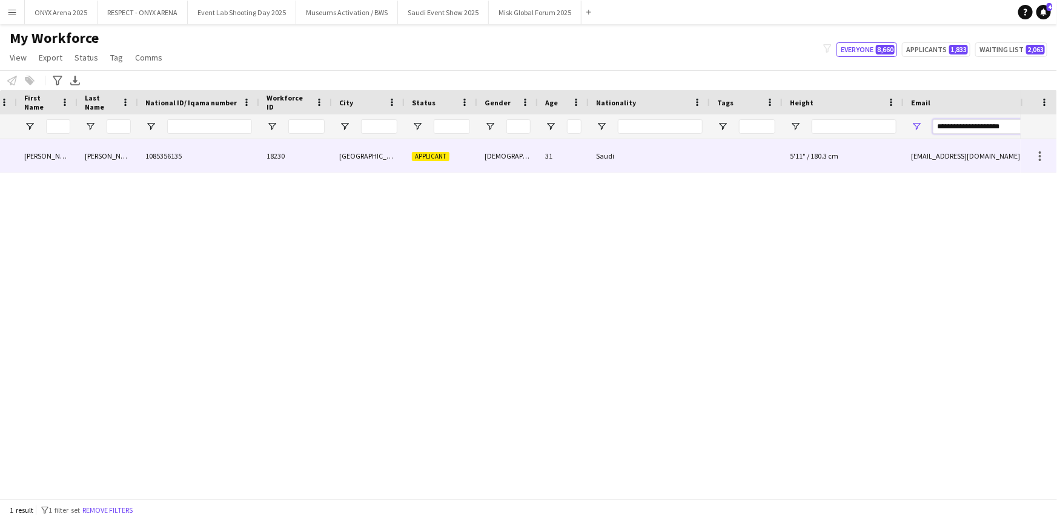
type input "**********"
click at [115, 167] on div "Bin Khnain" at bounding box center [108, 155] width 61 height 33
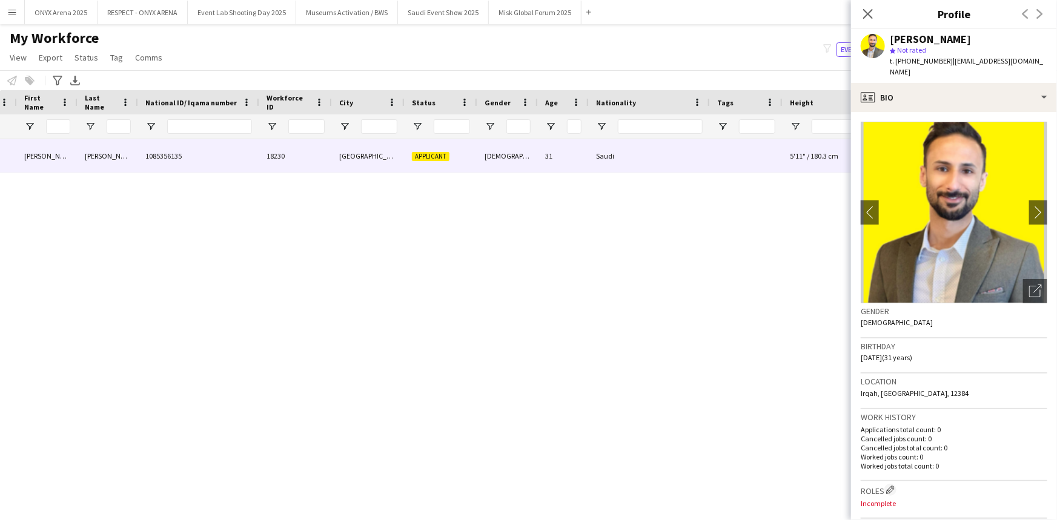
scroll to position [0, 0]
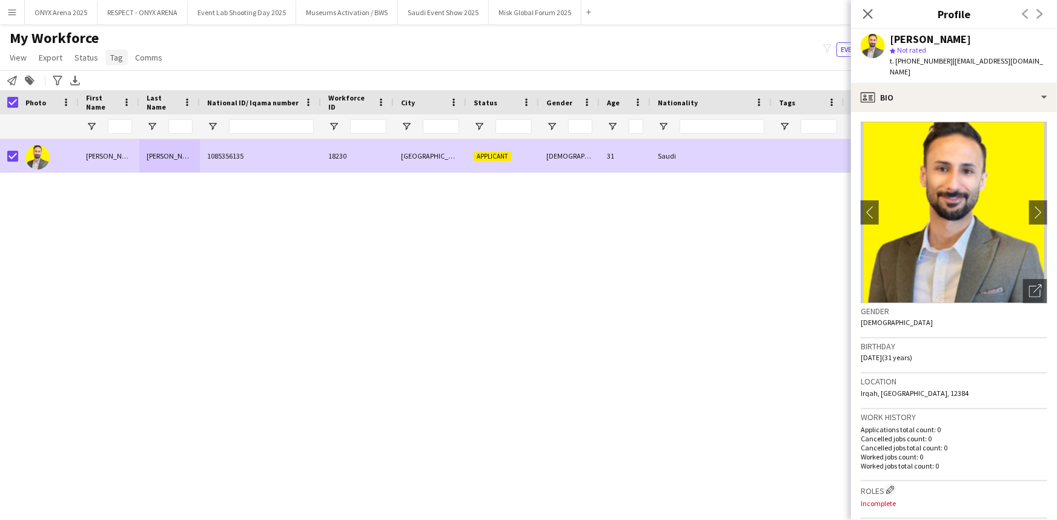
click at [118, 57] on span "Tag" at bounding box center [116, 57] width 13 height 11
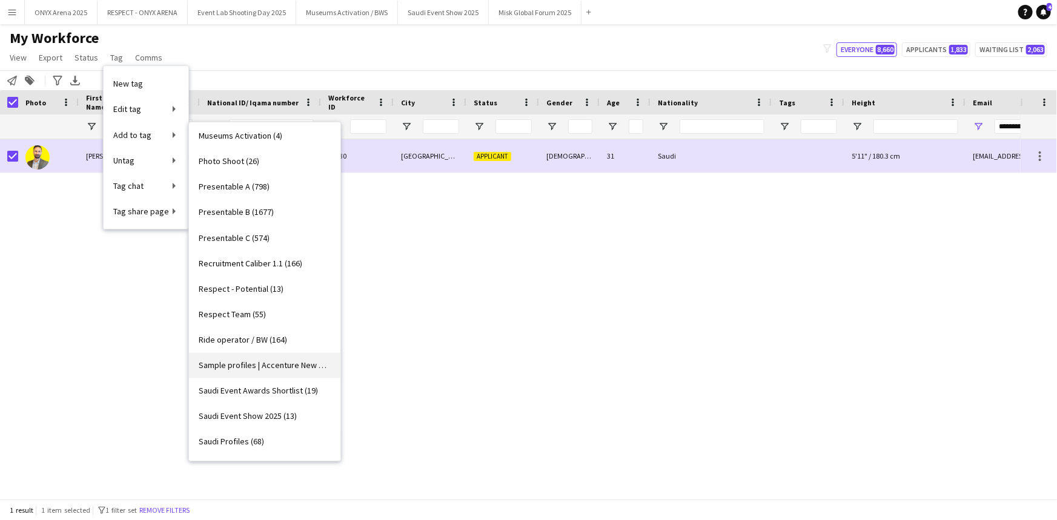
scroll to position [936, 0]
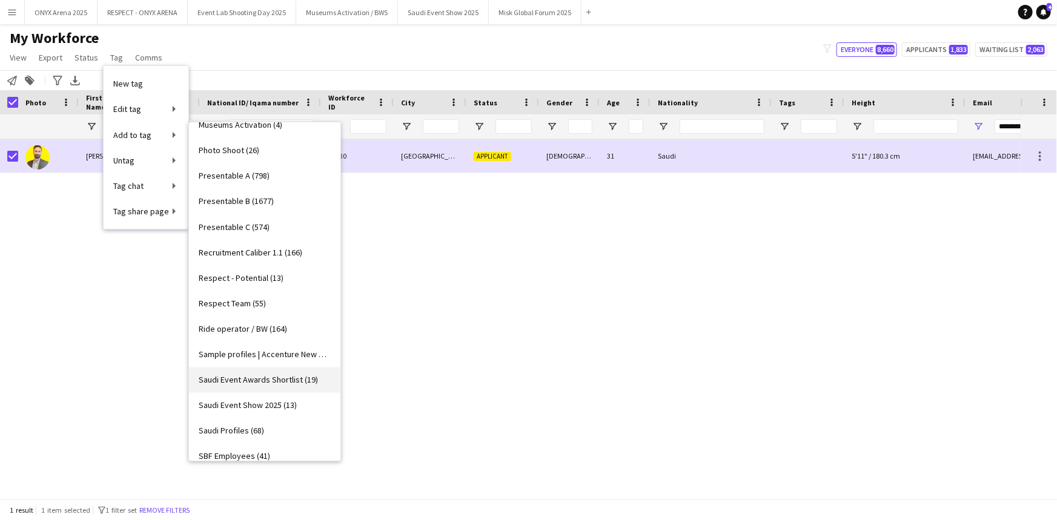
click at [262, 385] on link "Saudi Event Awards Shortlist (19)" at bounding box center [264, 380] width 151 height 25
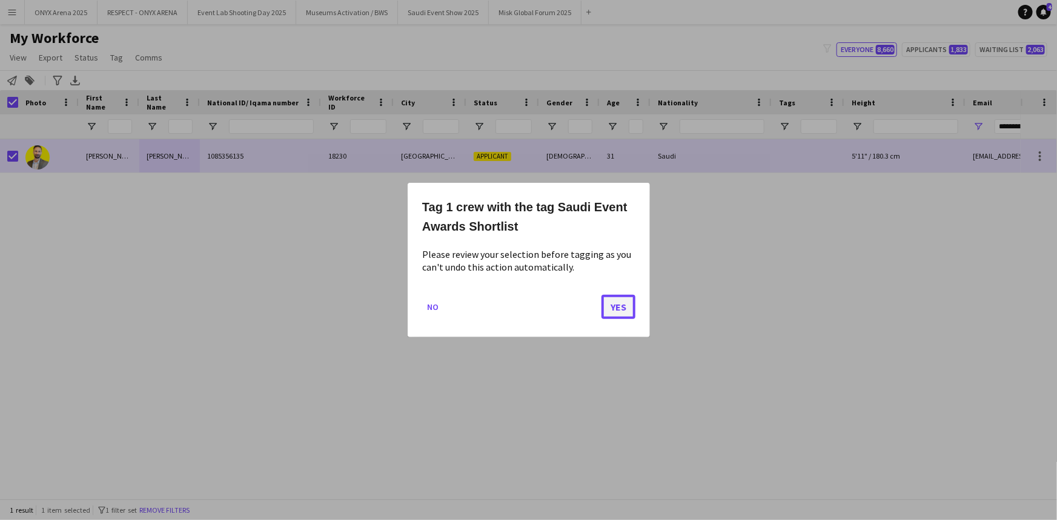
click at [618, 310] on button "Yes" at bounding box center [619, 307] width 34 height 24
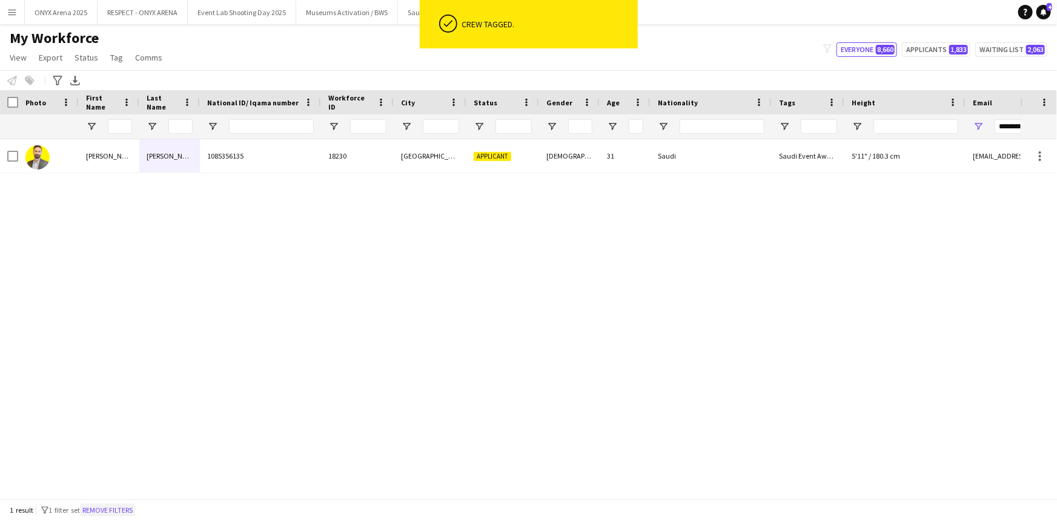
click at [116, 512] on button "Remove filters" at bounding box center [107, 510] width 55 height 13
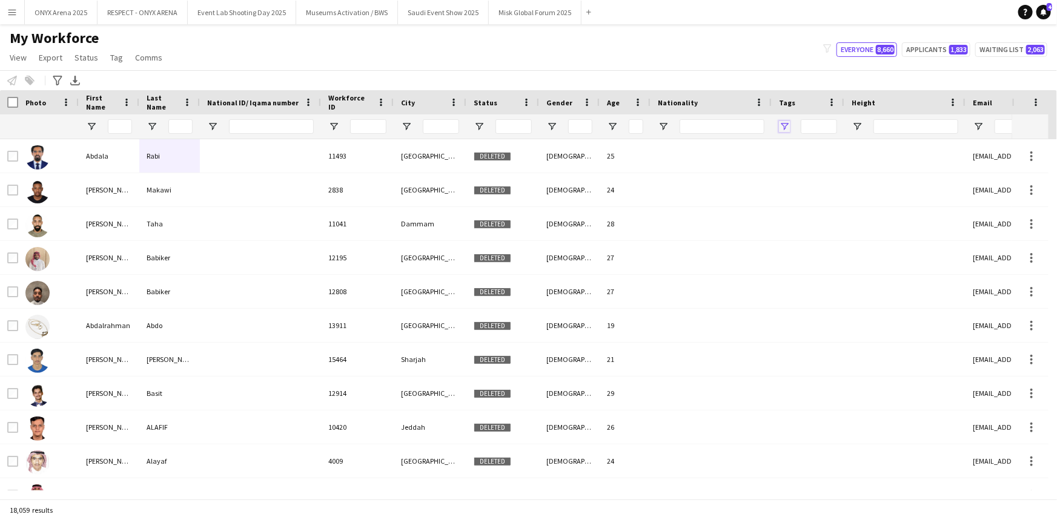
click at [784, 128] on span "Open Filter Menu" at bounding box center [784, 126] width 11 height 11
click at [745, 43] on div "My Workforce View Views Default view R4ven New view Update view Delete view Edi…" at bounding box center [528, 49] width 1057 height 41
click at [781, 126] on span "Open Filter Menu" at bounding box center [784, 126] width 11 height 11
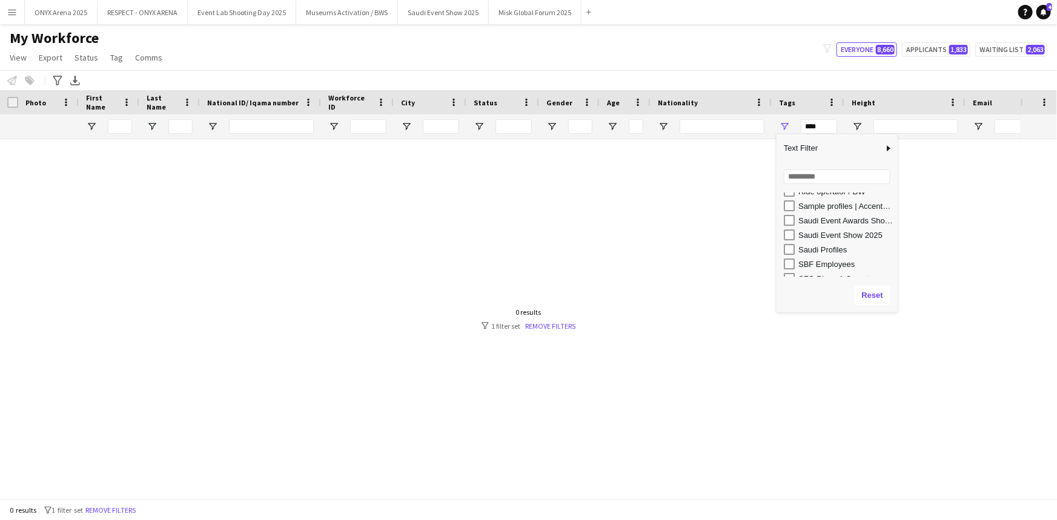
scroll to position [660, 0]
type input "**********"
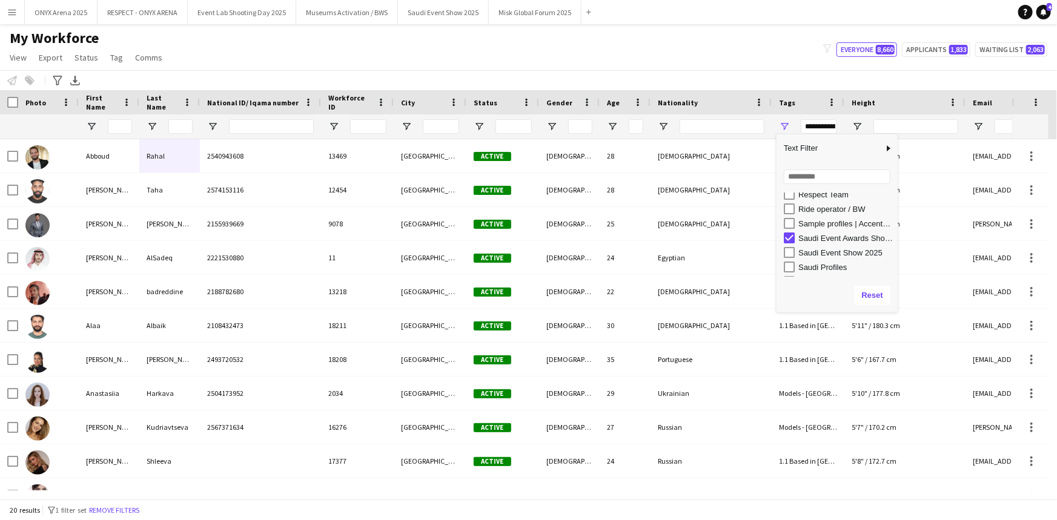
click at [627, 57] on div "My Workforce View Views Default view R4ven New view Update view Delete view Edi…" at bounding box center [528, 49] width 1057 height 41
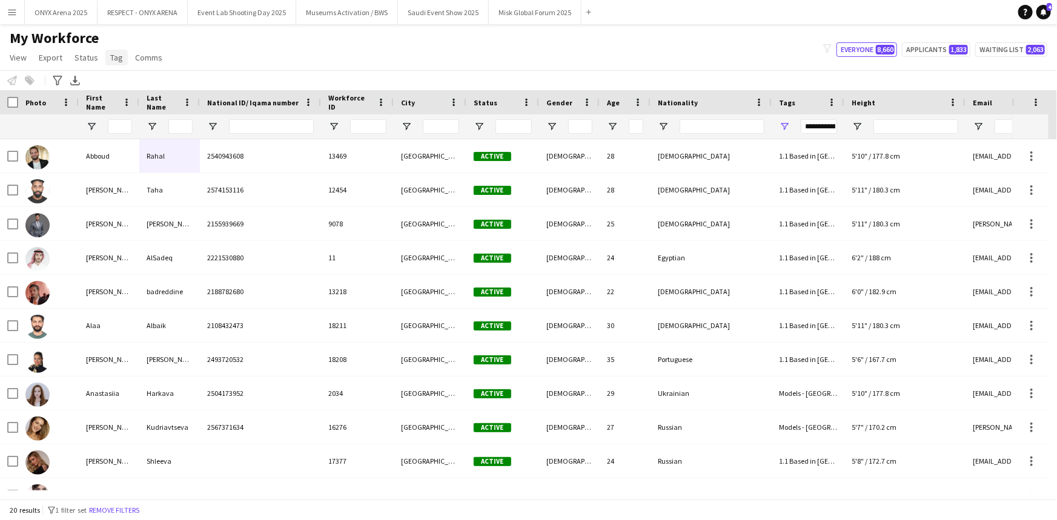
click at [117, 54] on span "Tag" at bounding box center [116, 57] width 13 height 11
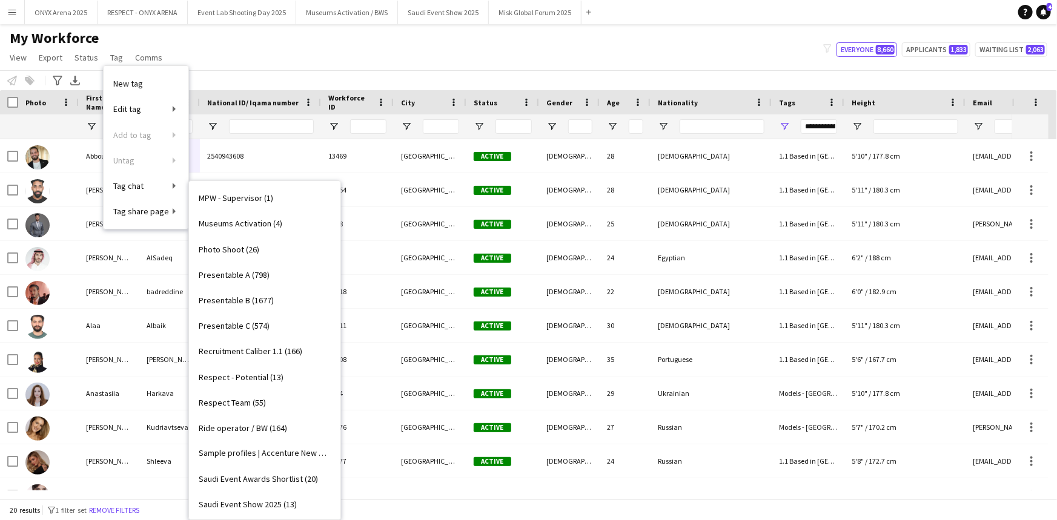
scroll to position [1046, 0]
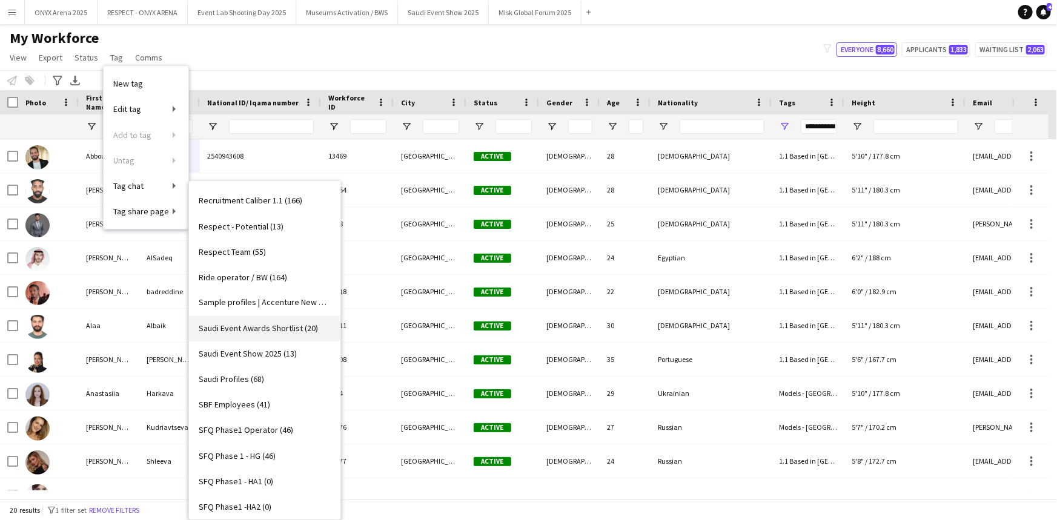
click at [246, 327] on span "Saudi Event Awards Shortlist (20)" at bounding box center [258, 329] width 119 height 11
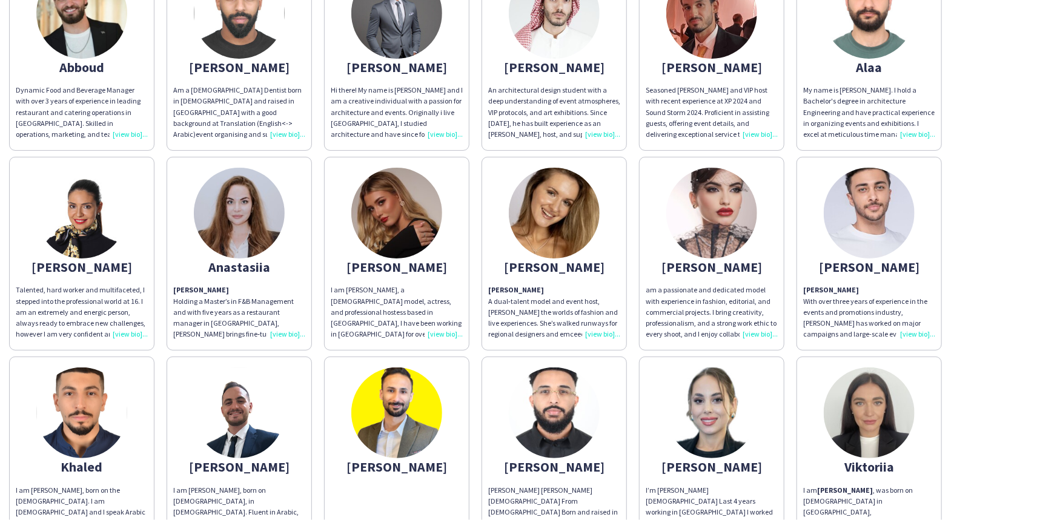
scroll to position [220, 0]
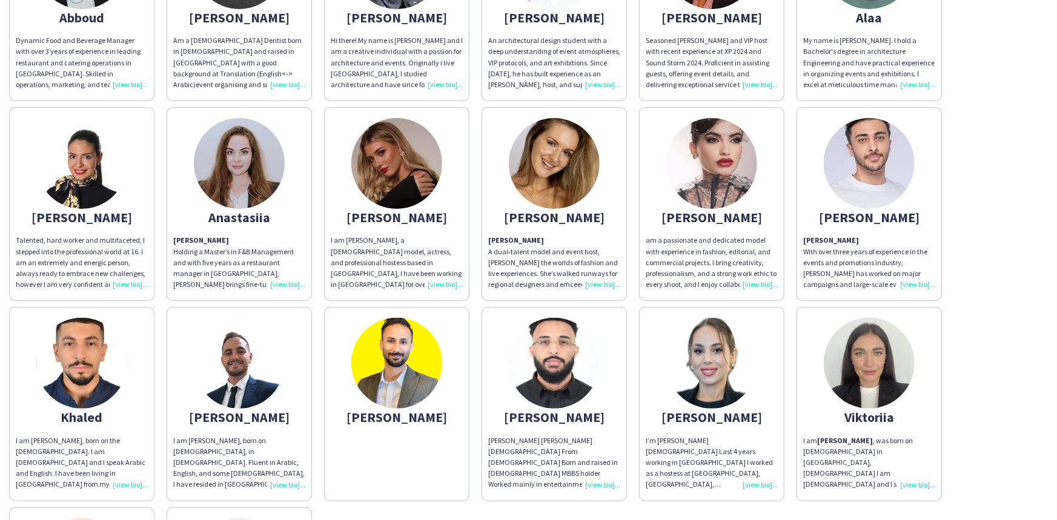
click at [918, 284] on div "Eyad With over three years of experience in the events and promotions industry,…" at bounding box center [869, 262] width 132 height 55
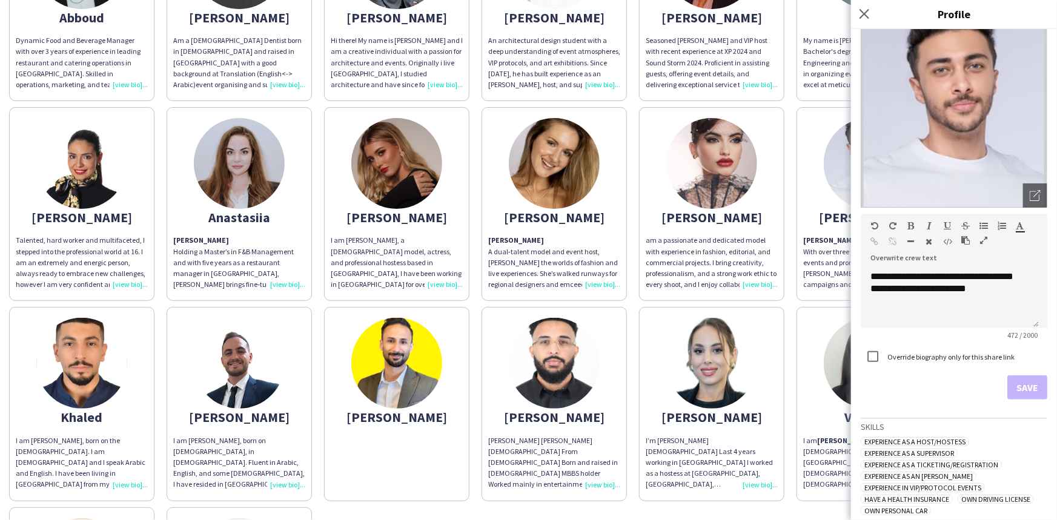
scroll to position [141, 0]
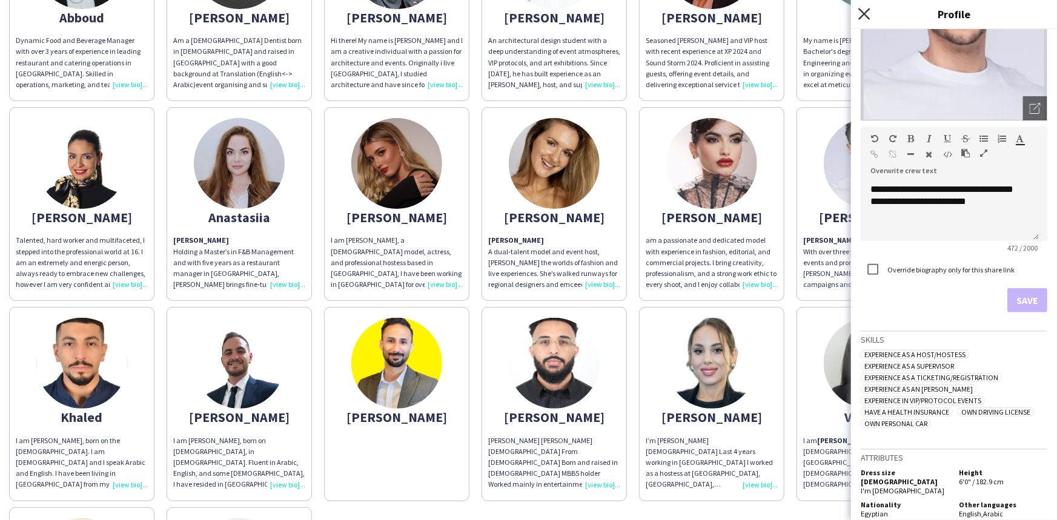
click at [863, 18] on icon "Close pop-in" at bounding box center [865, 14] width 12 height 12
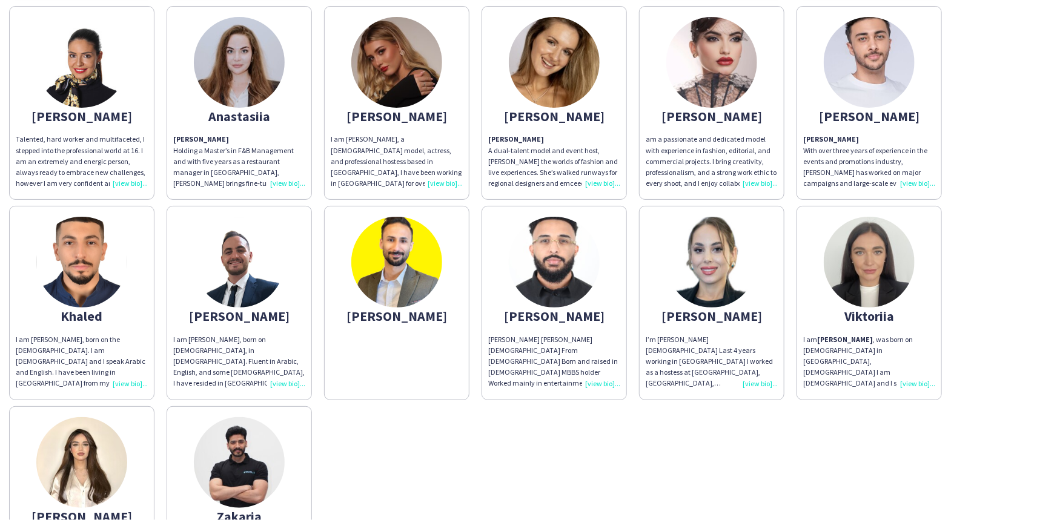
scroll to position [321, 0]
click at [388, 281] on img at bounding box center [396, 262] width 91 height 91
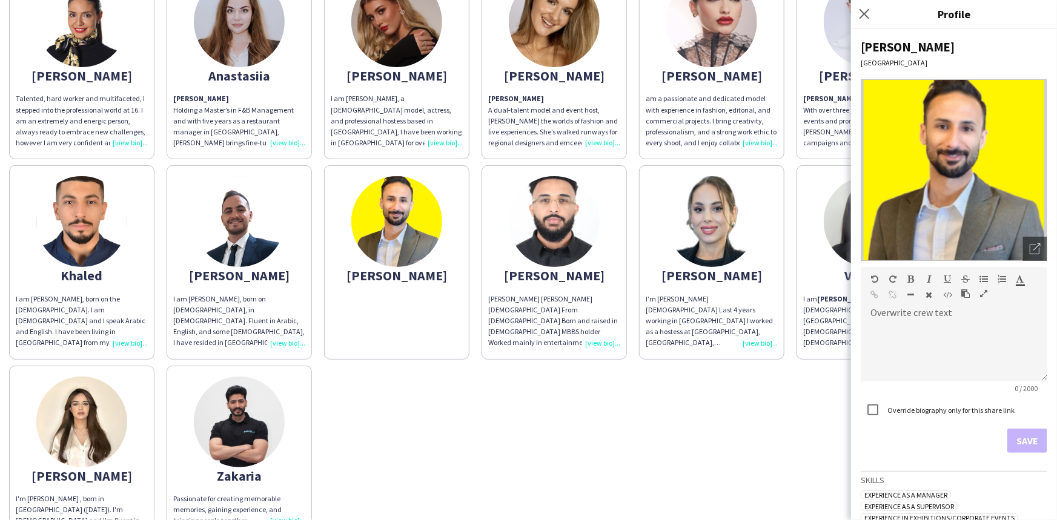
scroll to position [362, 0]
click at [249, 248] on img at bounding box center [239, 221] width 91 height 91
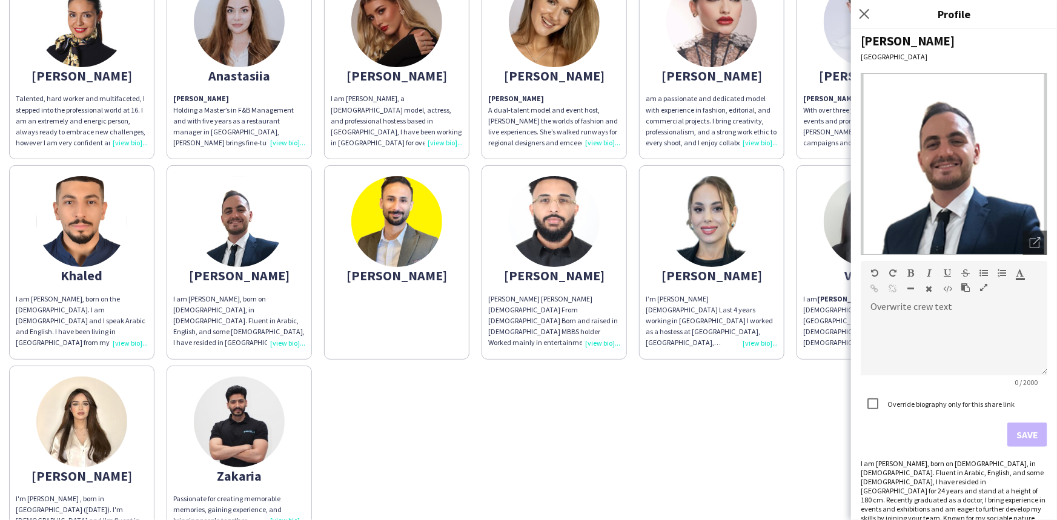
scroll to position [0, 0]
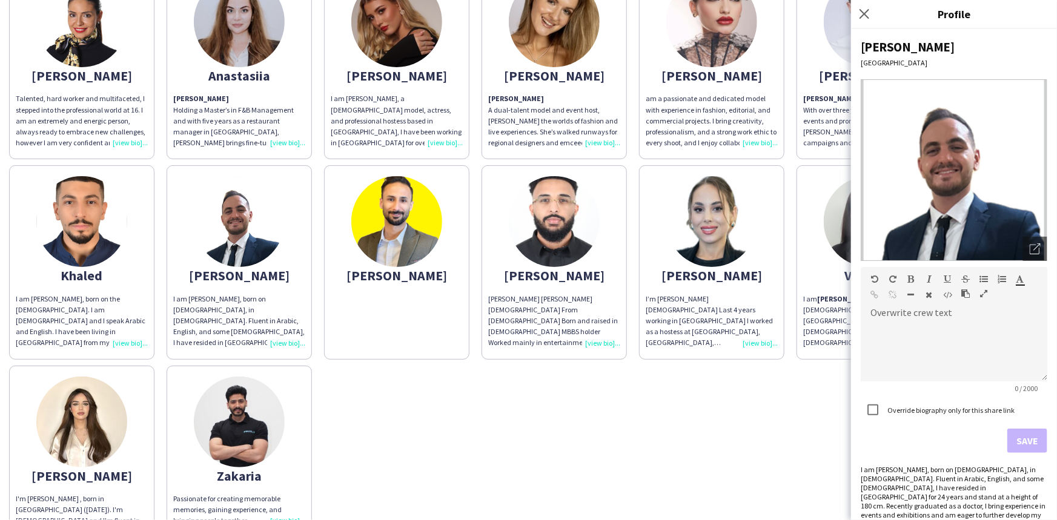
click at [337, 388] on div "Abboud Dynamic Food and Beverage Manager with over 3 years of experience in lea…" at bounding box center [528, 159] width 1039 height 800
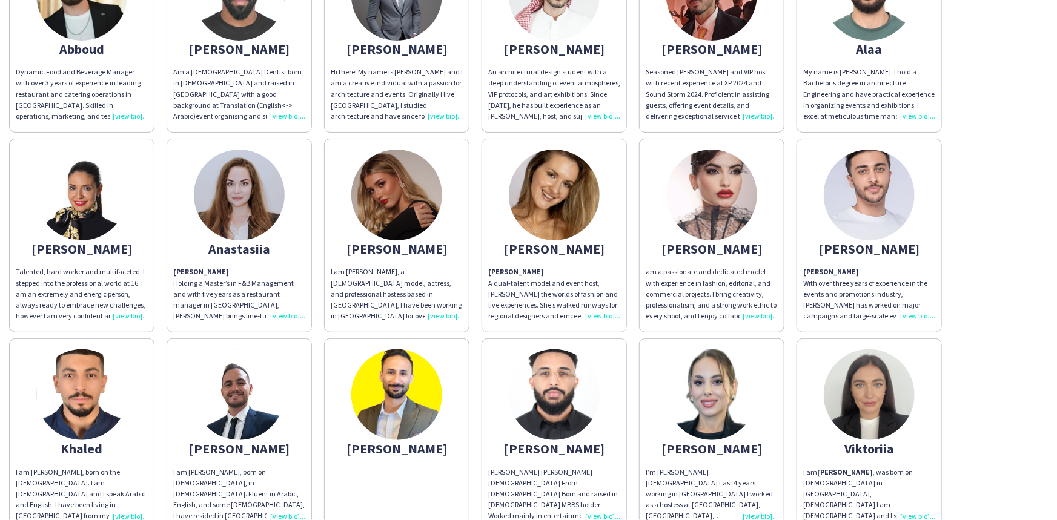
scroll to position [189, 0]
click at [706, 195] on img at bounding box center [712, 194] width 91 height 91
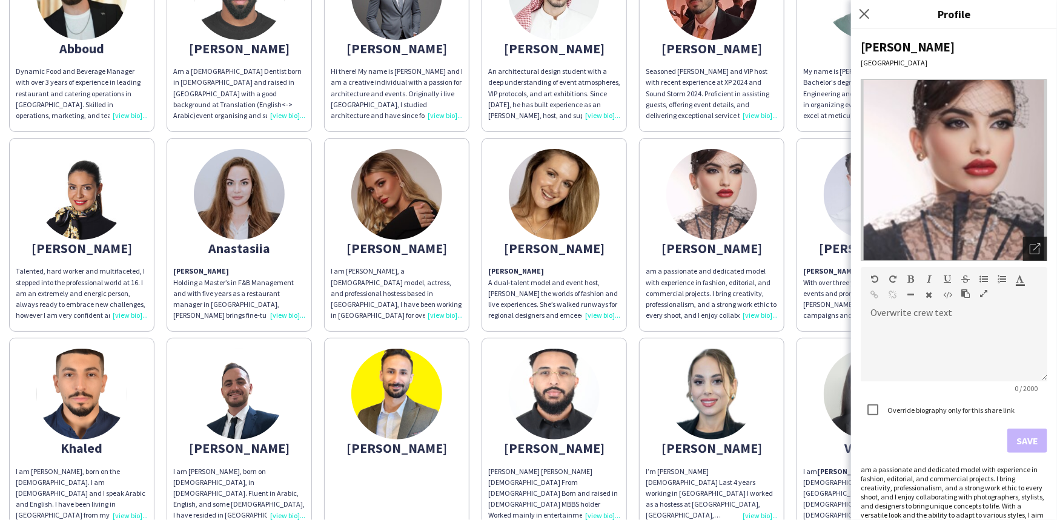
click at [1030, 249] on icon "Open photos pop-in" at bounding box center [1035, 249] width 11 height 11
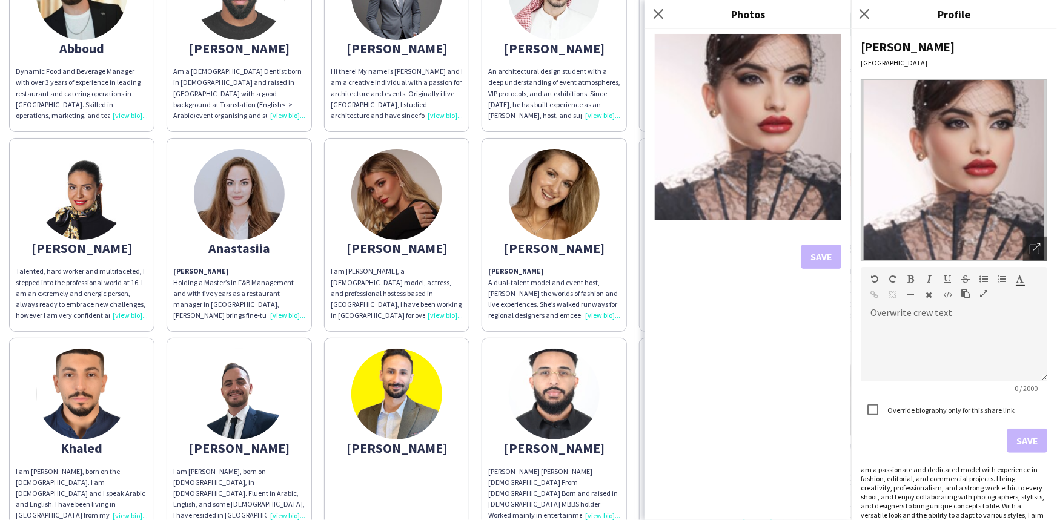
click at [537, 218] on img at bounding box center [554, 194] width 91 height 91
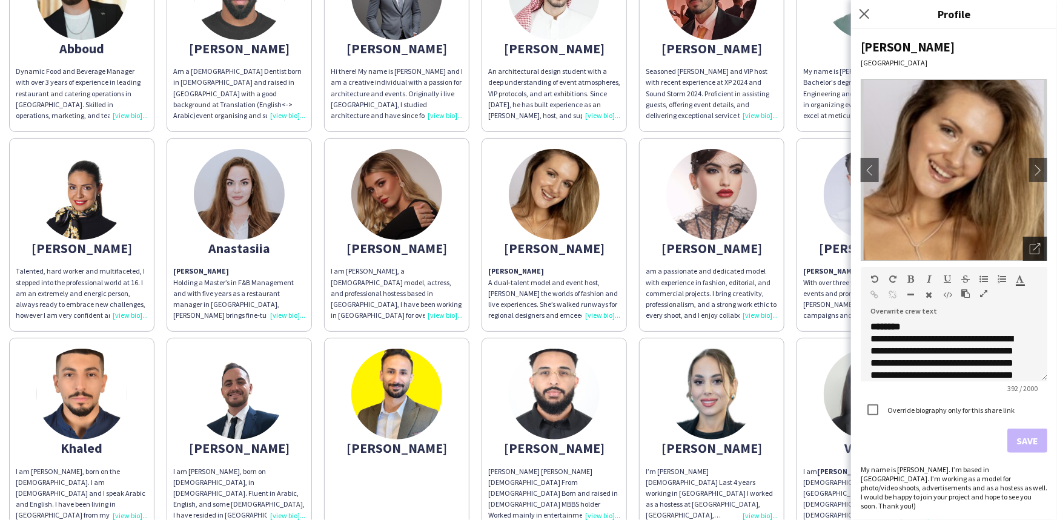
click at [1030, 247] on icon "Open photos pop-in" at bounding box center [1035, 249] width 11 height 11
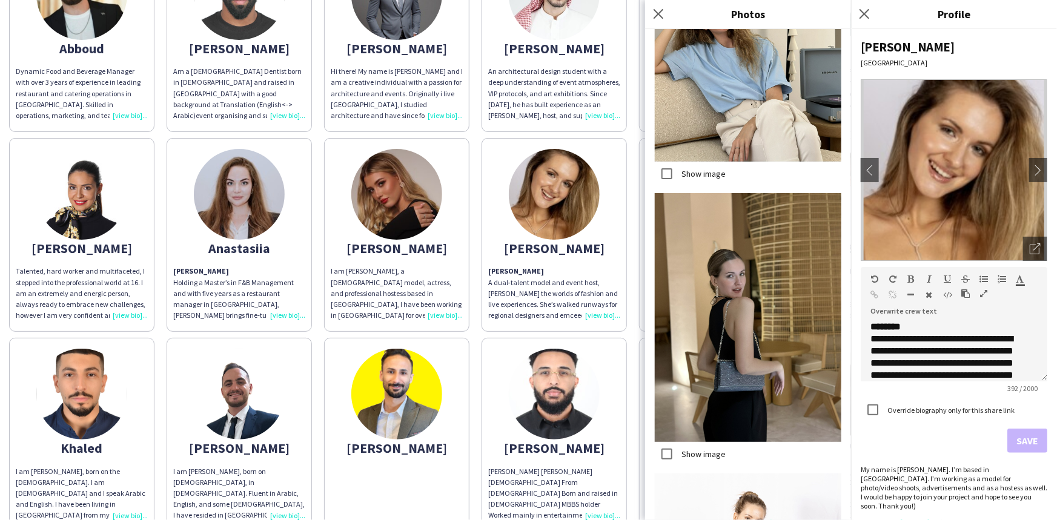
scroll to position [144, 0]
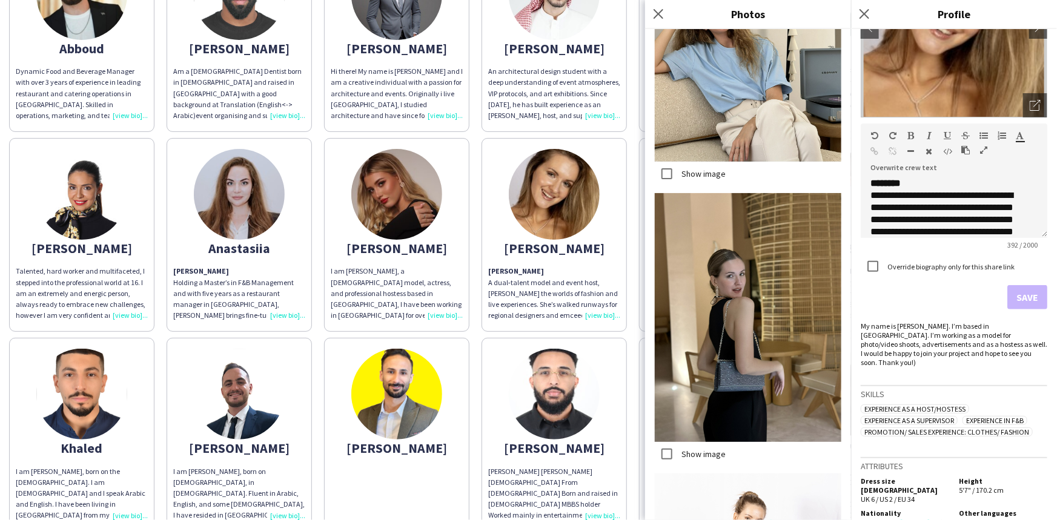
click at [379, 196] on img at bounding box center [396, 194] width 91 height 91
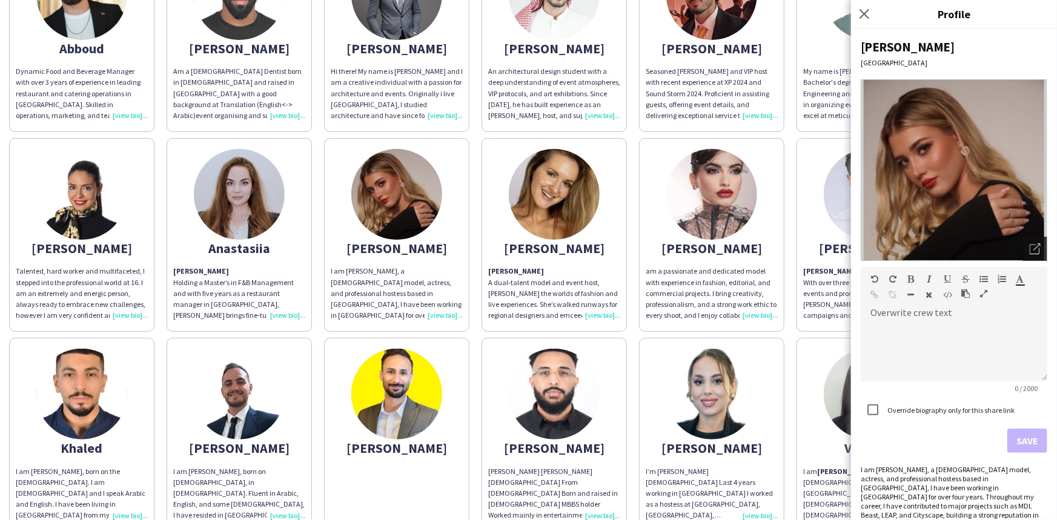
click at [1034, 250] on icon at bounding box center [1037, 247] width 7 height 7
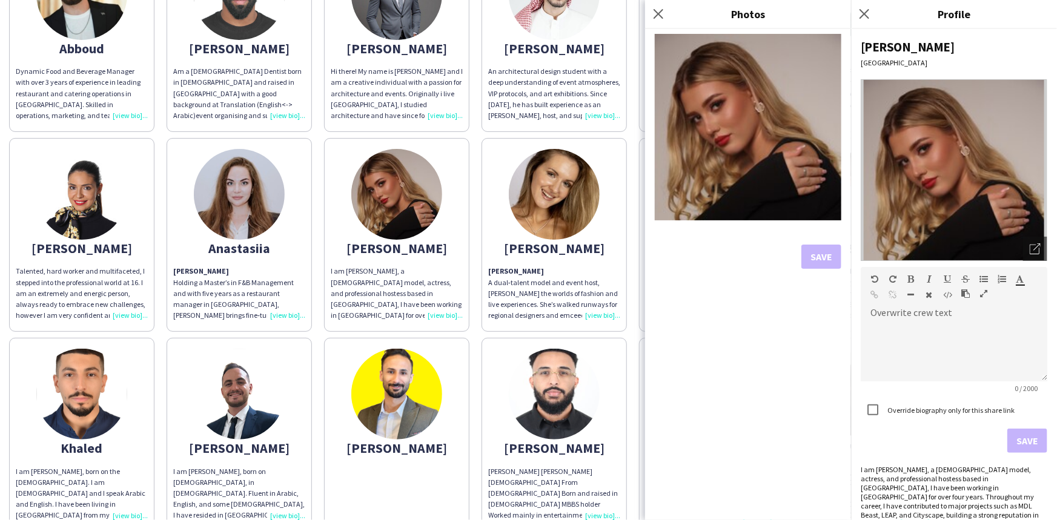
click at [238, 206] on img at bounding box center [239, 194] width 91 height 91
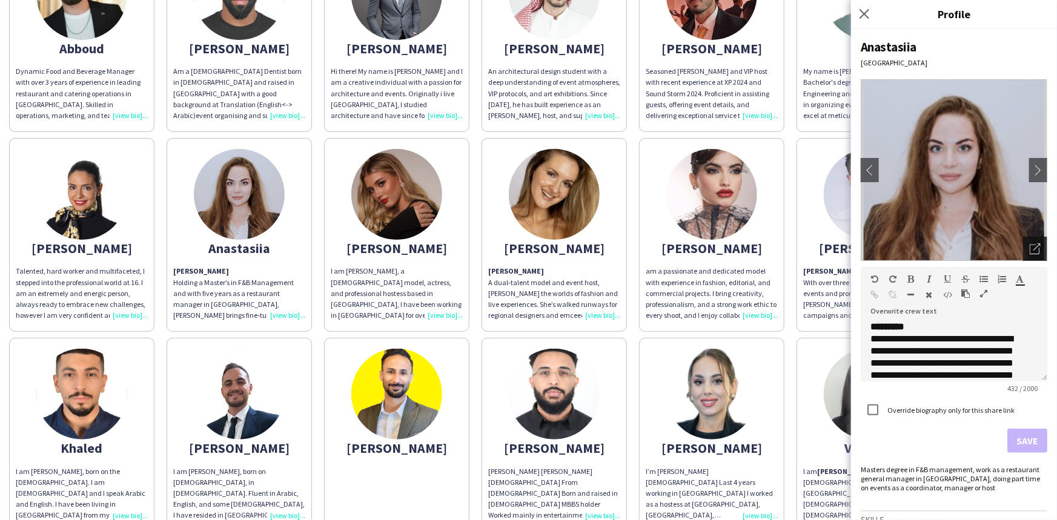
click at [1023, 248] on div "Open photos pop-in" at bounding box center [1035, 249] width 24 height 24
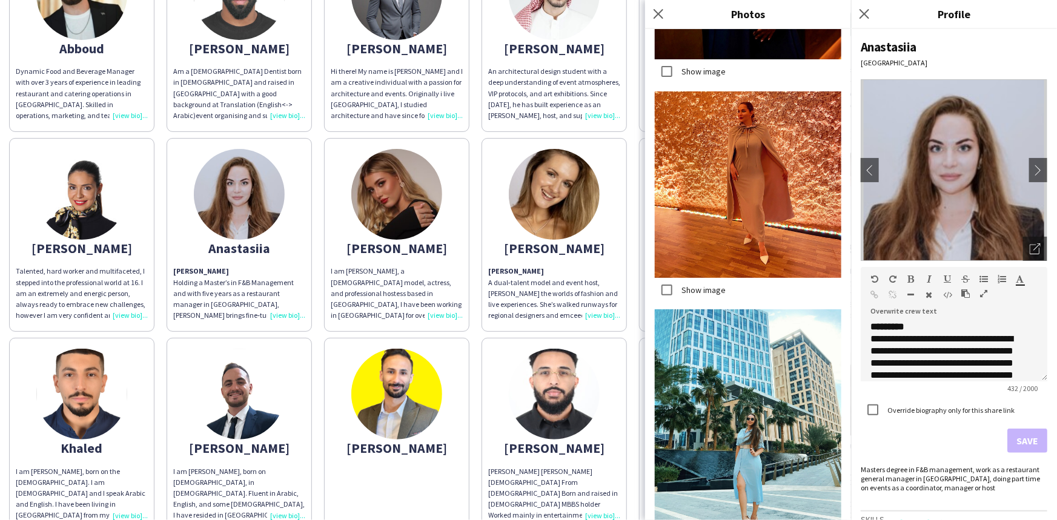
scroll to position [1849, 0]
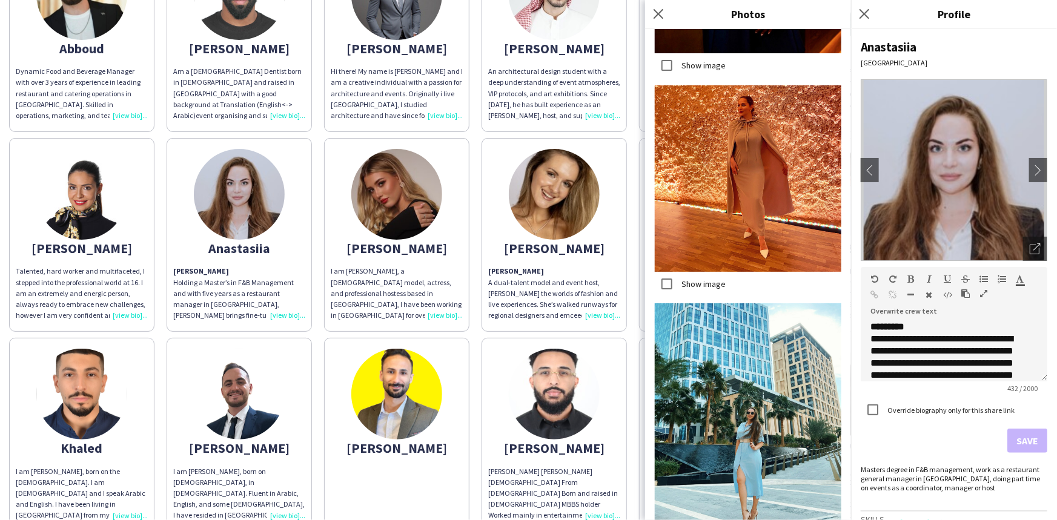
click at [78, 225] on img at bounding box center [81, 194] width 91 height 91
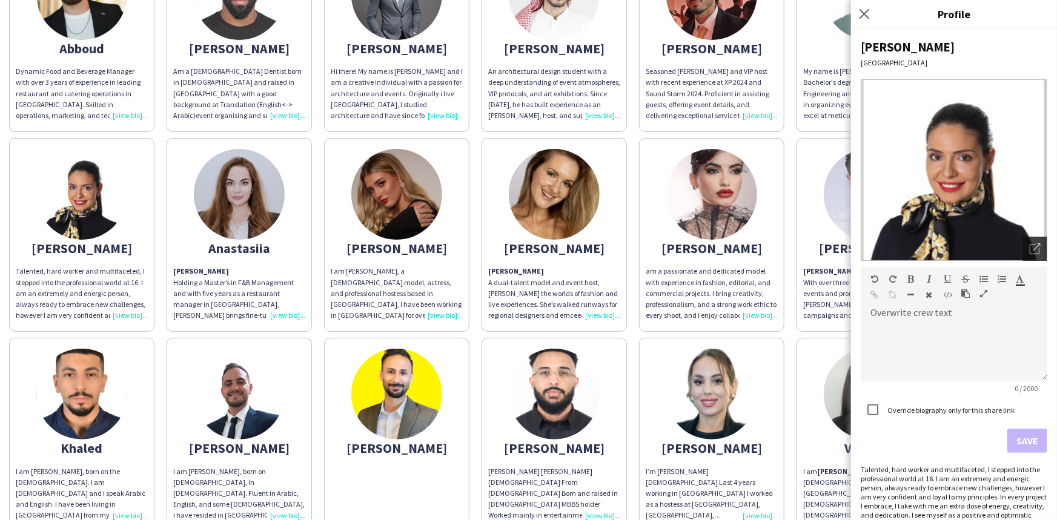
click at [1038, 245] on div "Open photos pop-in" at bounding box center [1035, 249] width 24 height 24
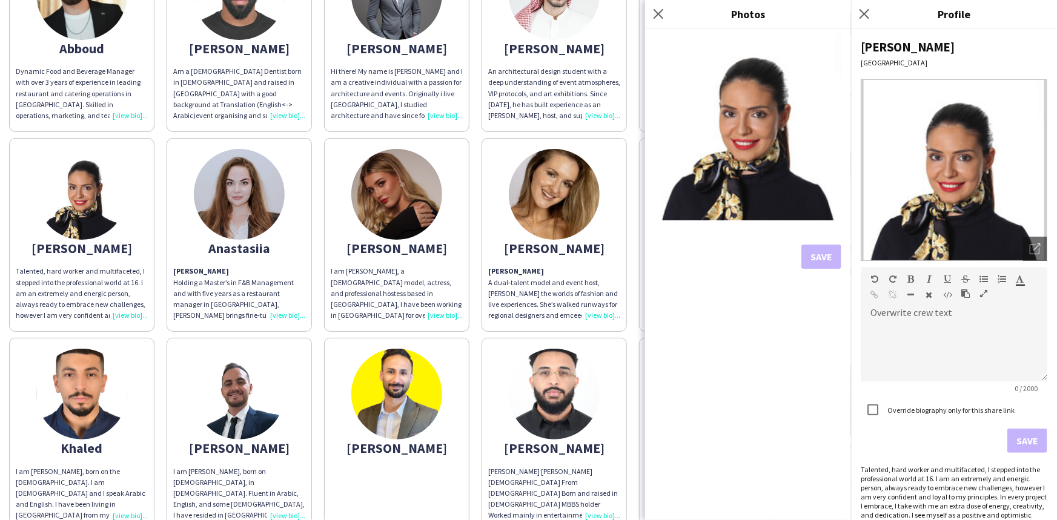
click at [500, 328] on app-share-pages-crew-card "Angelina Angelina A dual‑talent model and event host, Angelina bridges the worl…" at bounding box center [554, 235] width 145 height 194
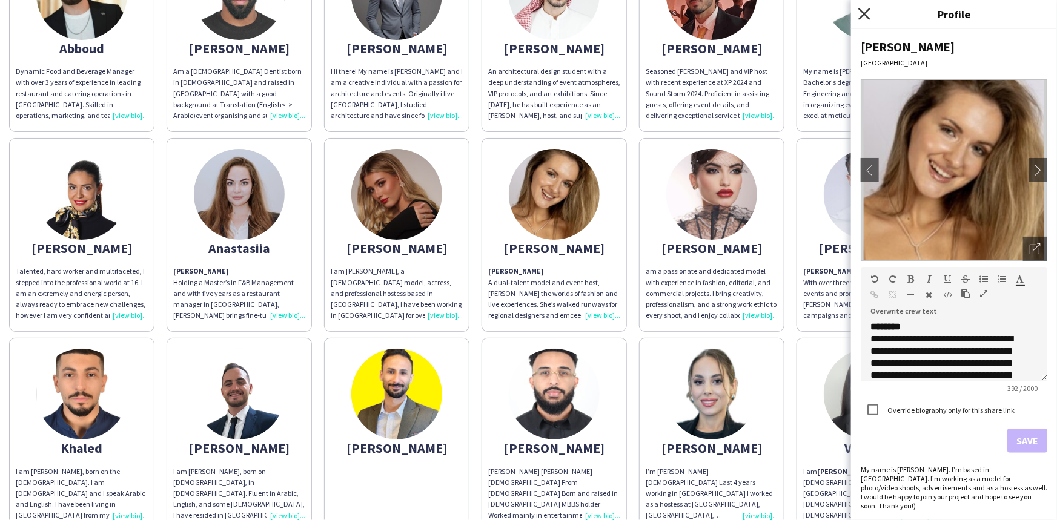
click at [860, 13] on icon "Close pop-in" at bounding box center [865, 14] width 12 height 12
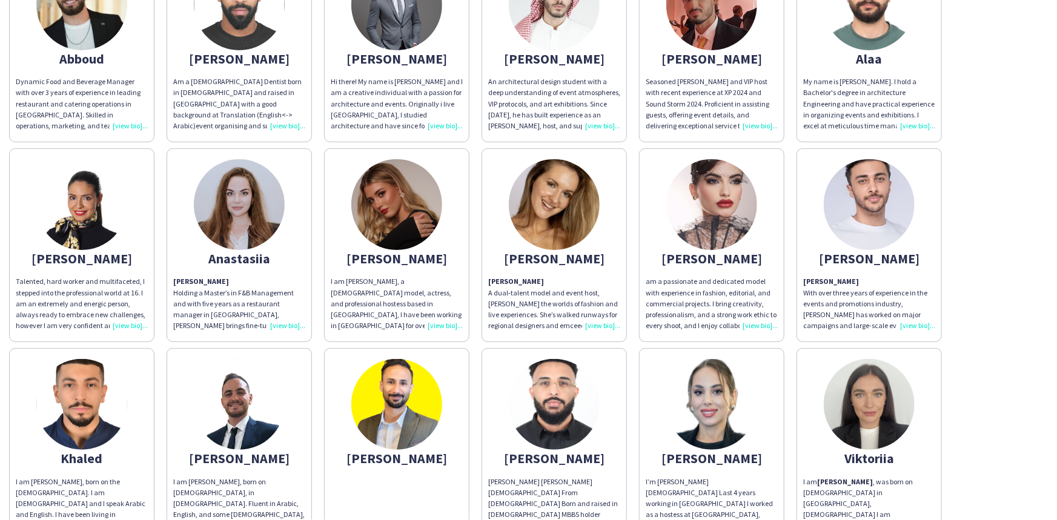
scroll to position [178, 0]
click at [857, 393] on img at bounding box center [869, 405] width 91 height 91
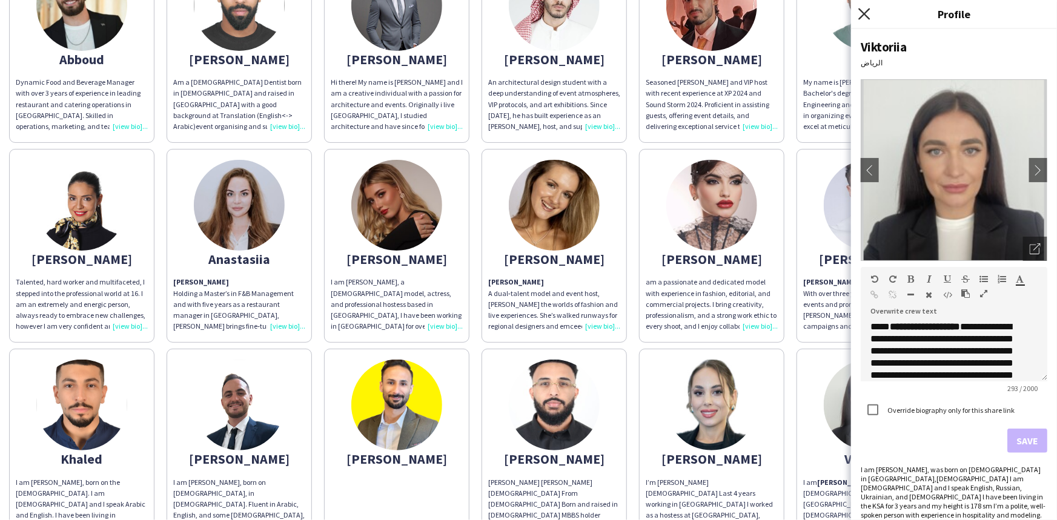
click at [862, 16] on icon at bounding box center [865, 14] width 12 height 12
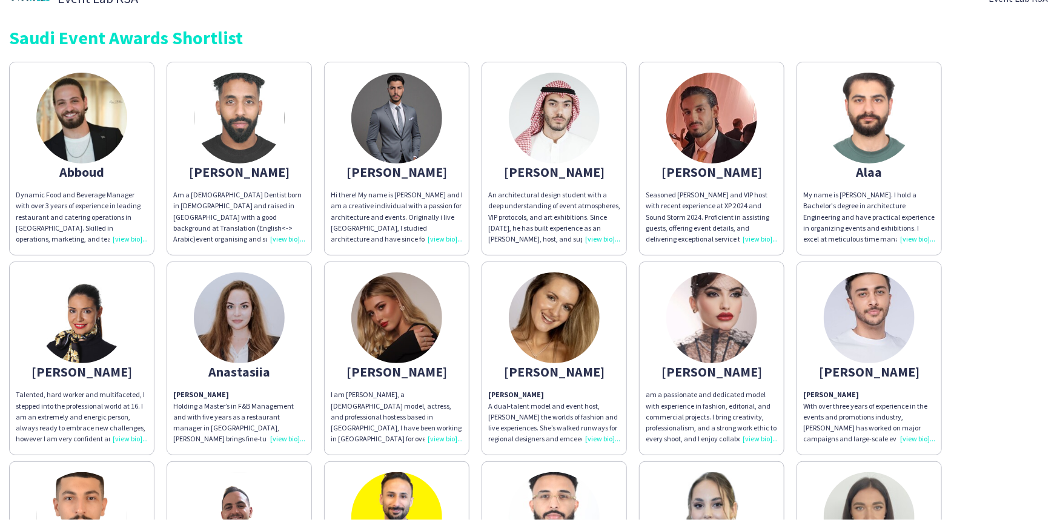
scroll to position [0, 0]
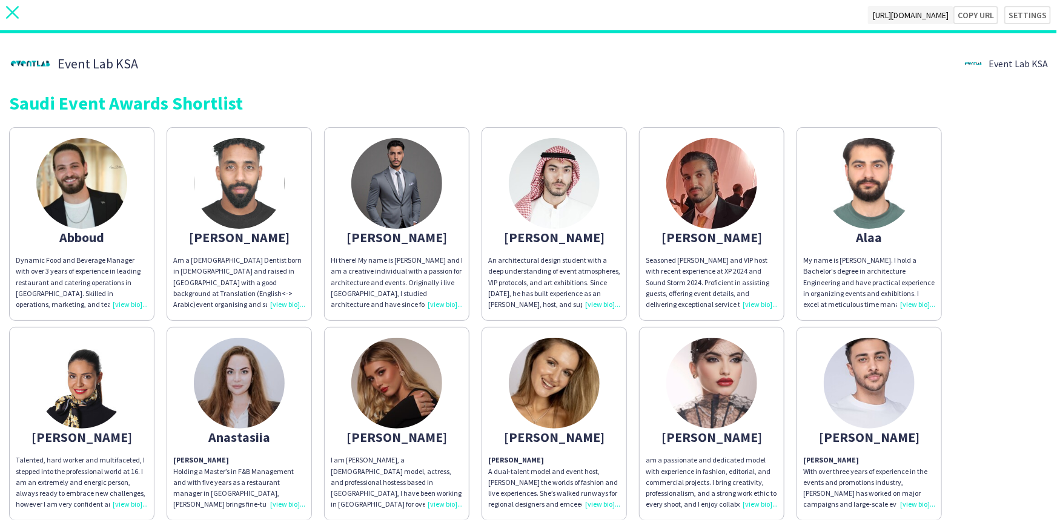
click at [15, 14] on icon at bounding box center [12, 12] width 13 height 13
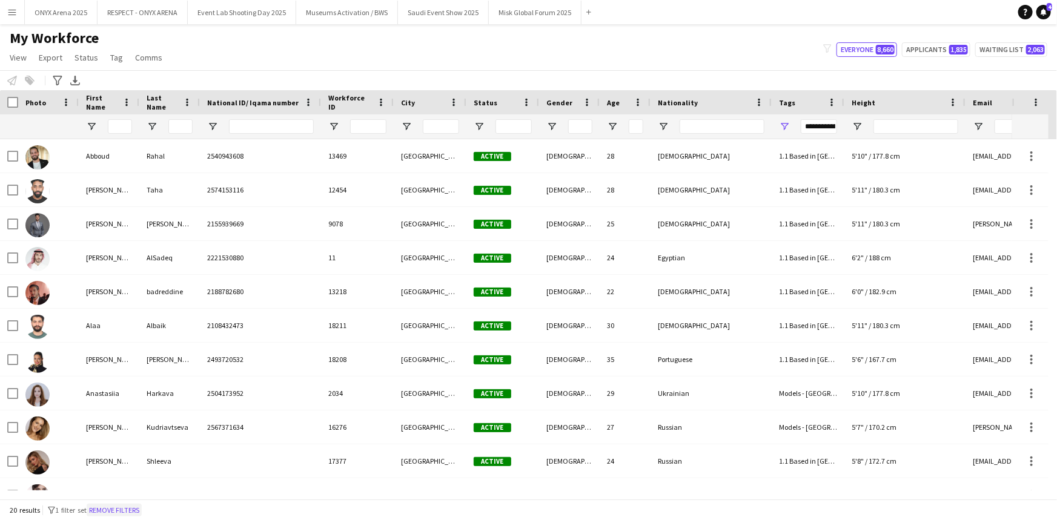
click at [131, 507] on button "Remove filters" at bounding box center [114, 510] width 55 height 13
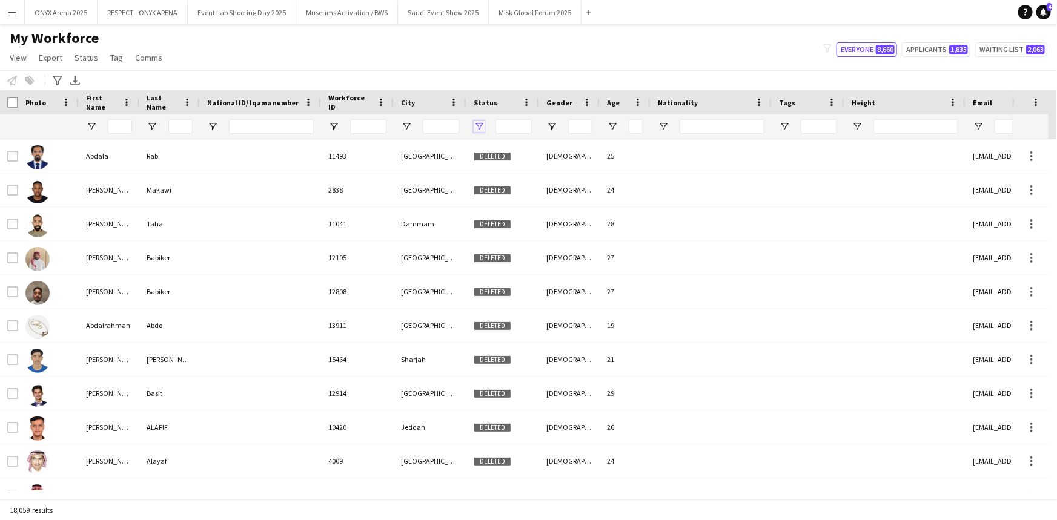
click at [477, 129] on span "Open Filter Menu" at bounding box center [479, 126] width 11 height 11
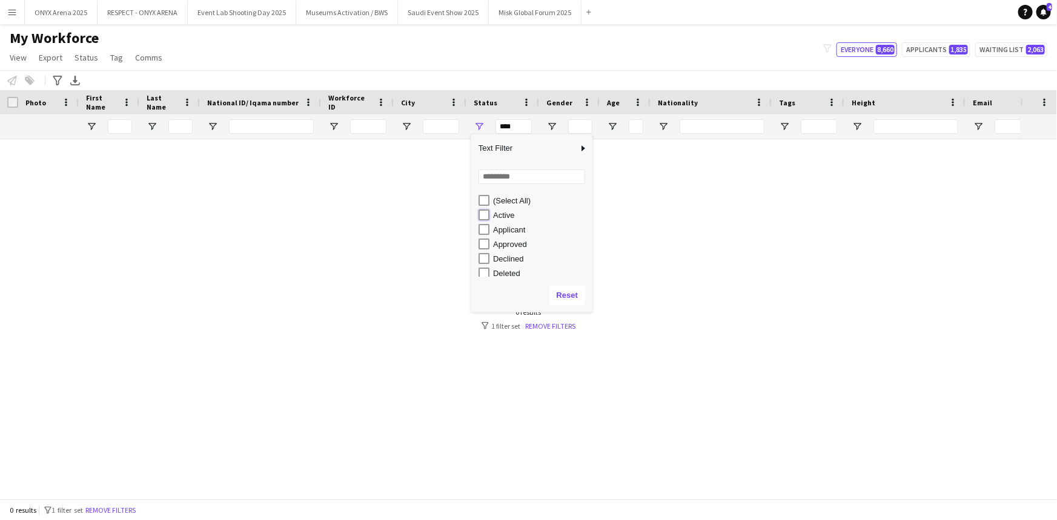
type input "**********"
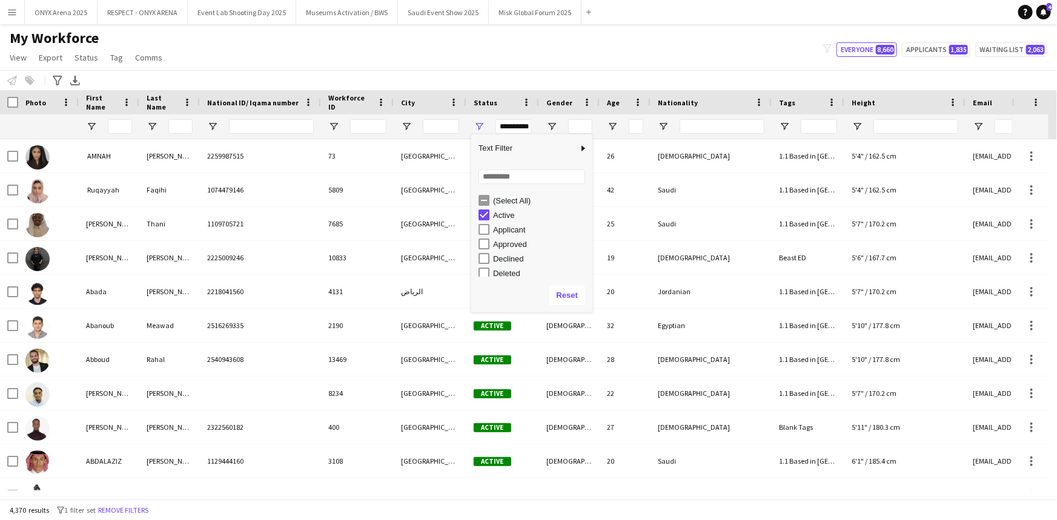
click at [467, 57] on div "My Workforce View Views Default view R4ven New view Update view Delete view Edi…" at bounding box center [528, 49] width 1057 height 41
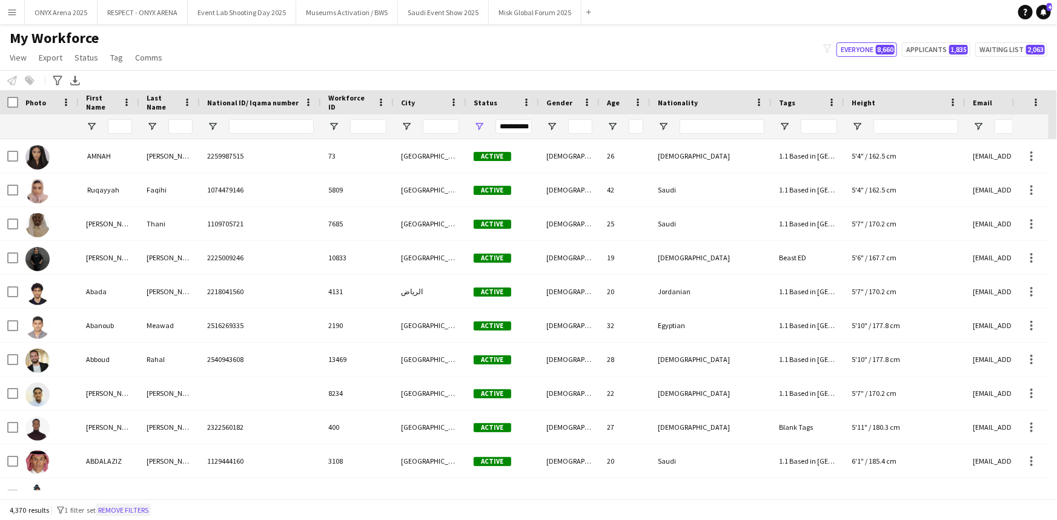
click at [151, 507] on button "Remove filters" at bounding box center [123, 510] width 55 height 13
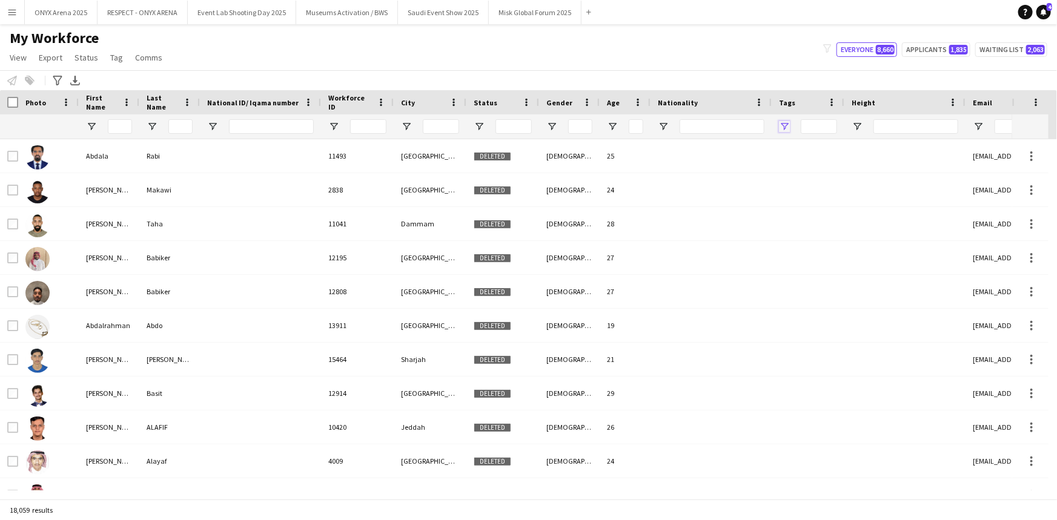
click at [788, 125] on span "Open Filter Menu" at bounding box center [784, 126] width 11 height 11
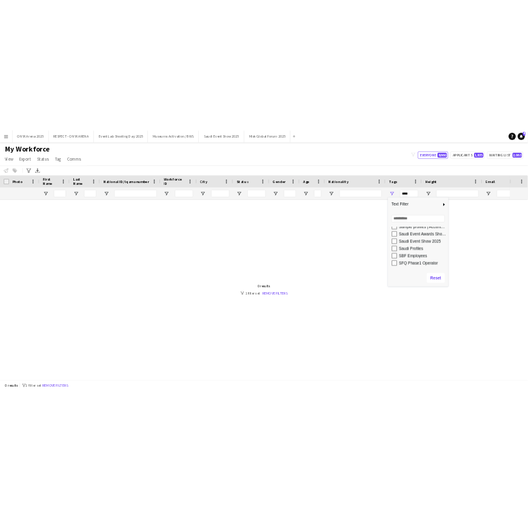
scroll to position [691, 0]
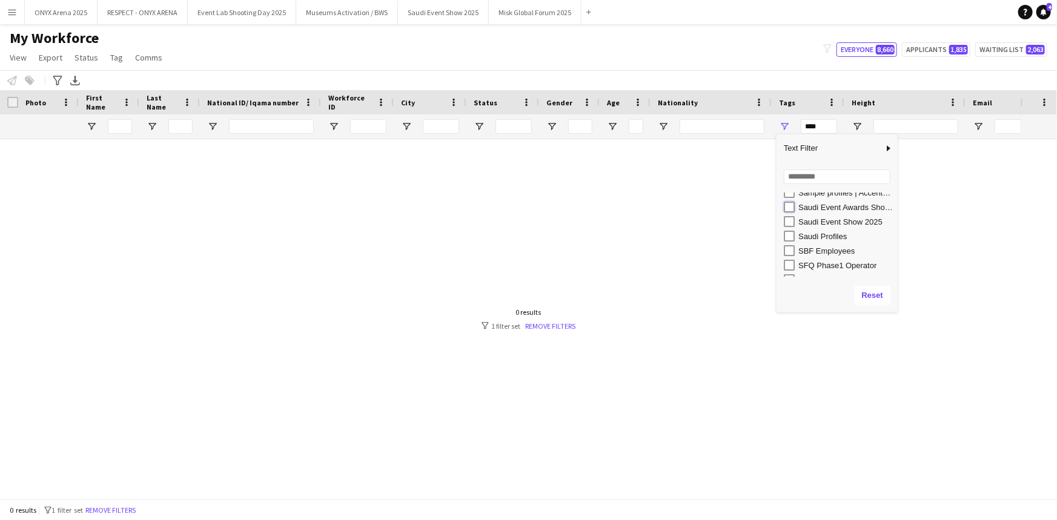
type input "**********"
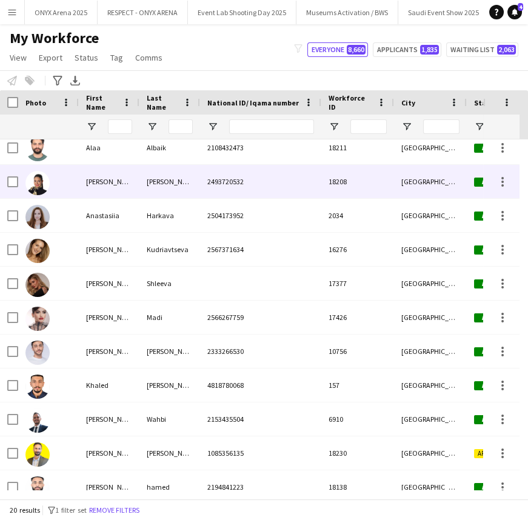
scroll to position [181, 0]
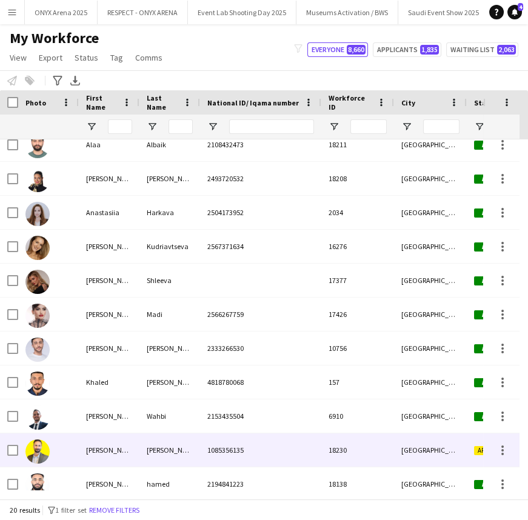
click at [67, 455] on div at bounding box center [48, 449] width 61 height 33
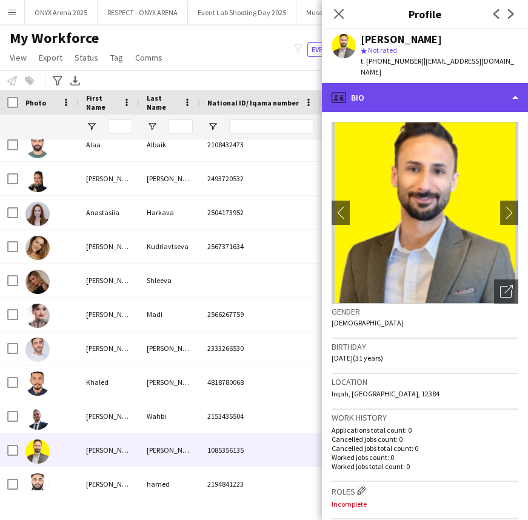
click at [438, 83] on div "profile Bio" at bounding box center [425, 97] width 206 height 29
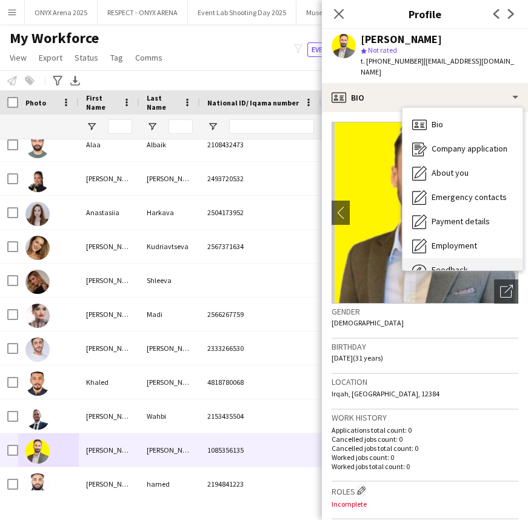
click at [447, 258] on div "Feedback Feedback" at bounding box center [462, 270] width 120 height 24
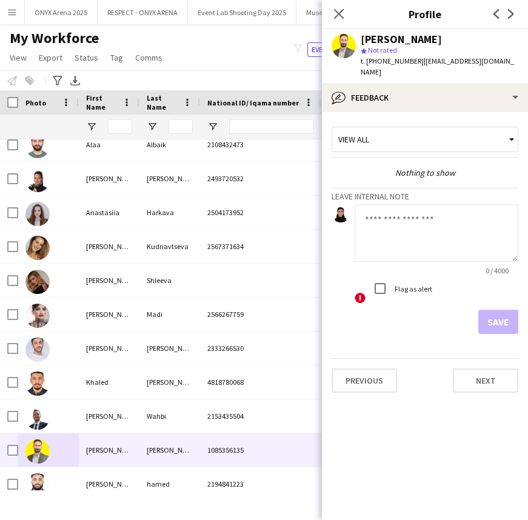
click at [426, 216] on textarea at bounding box center [436, 233] width 164 height 58
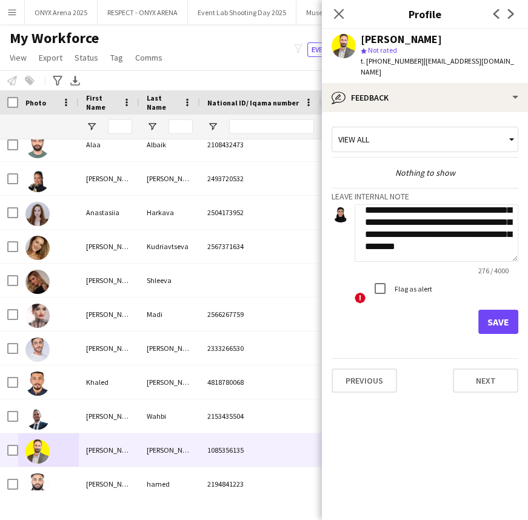
scroll to position [97, 0]
type textarea "**********"
click at [495, 315] on button "Save" at bounding box center [498, 322] width 40 height 24
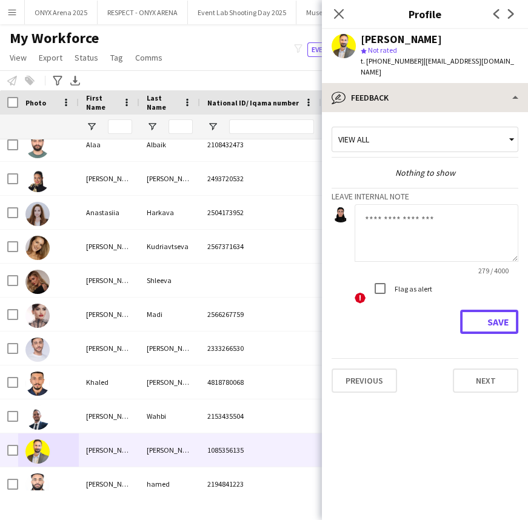
scroll to position [0, 0]
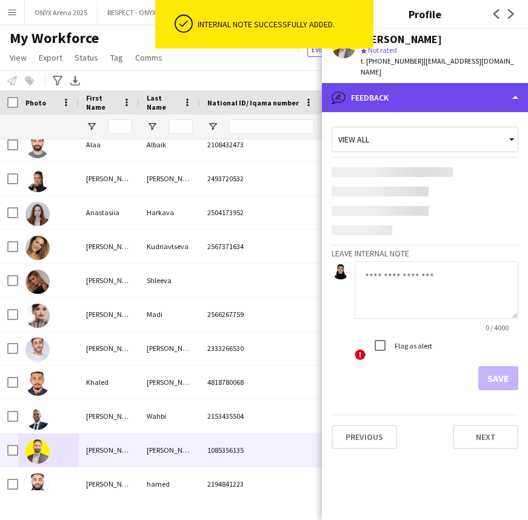
click at [400, 95] on div "bubble-pencil Feedback" at bounding box center [425, 97] width 206 height 29
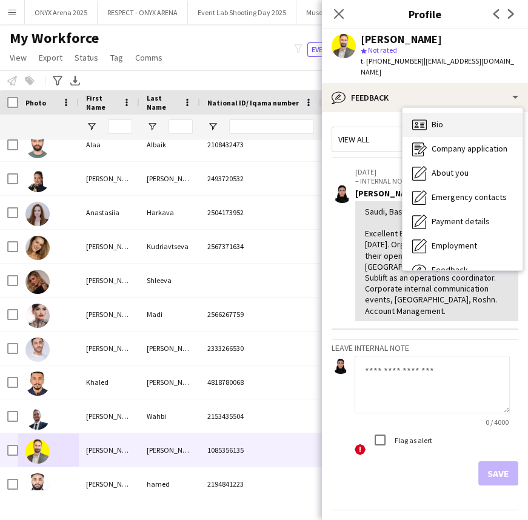
click at [421, 122] on div "Bio Bio" at bounding box center [462, 125] width 120 height 24
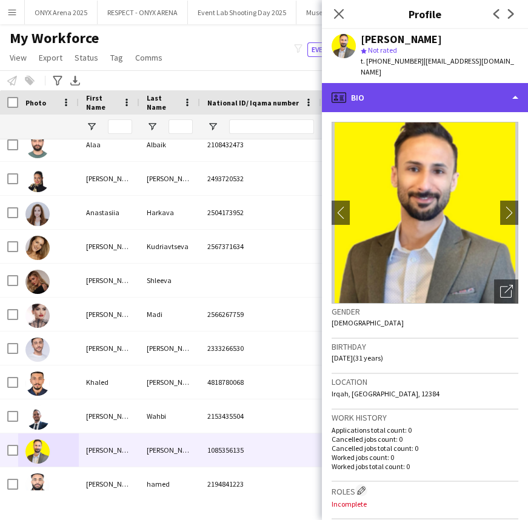
click at [405, 83] on div "profile Bio" at bounding box center [425, 97] width 206 height 29
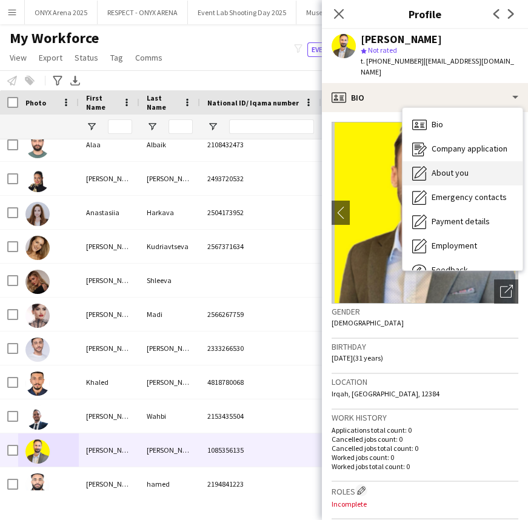
click at [433, 167] on span "About you" at bounding box center [449, 172] width 37 height 11
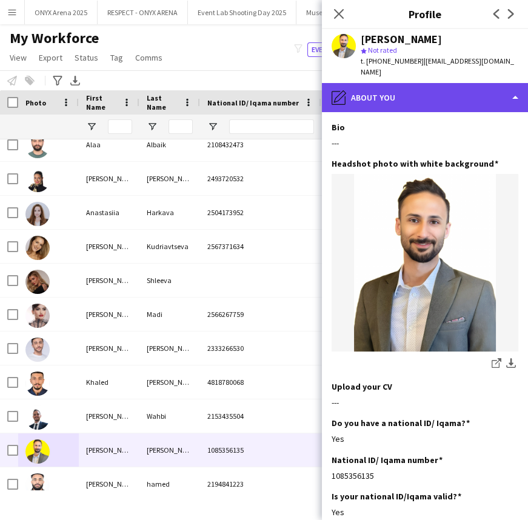
click at [425, 83] on div "pencil4 About you" at bounding box center [425, 97] width 206 height 29
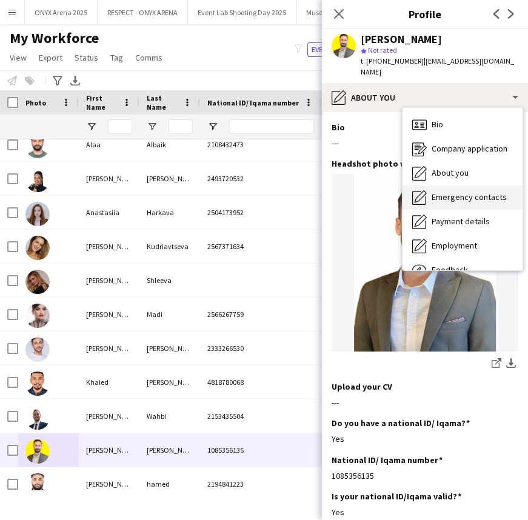
click at [445, 191] on span "Emergency contacts" at bounding box center [468, 196] width 75 height 11
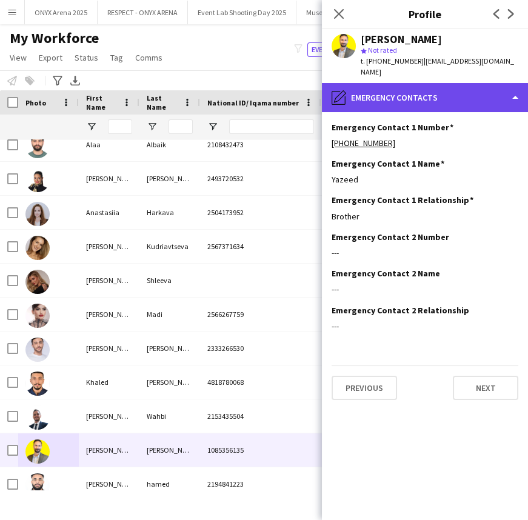
click at [405, 94] on div "pencil4 Emergency contacts" at bounding box center [425, 97] width 206 height 29
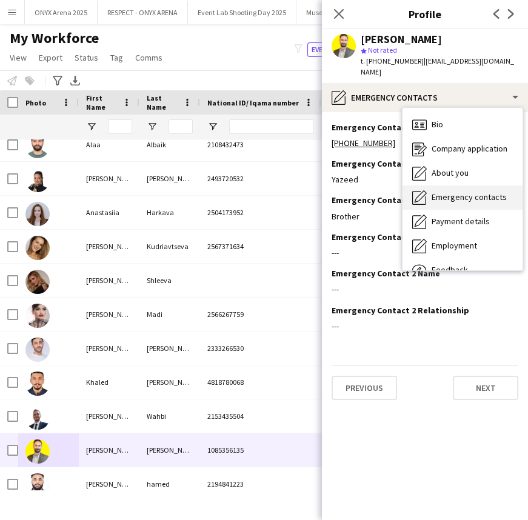
click at [433, 191] on span "Emergency contacts" at bounding box center [468, 196] width 75 height 11
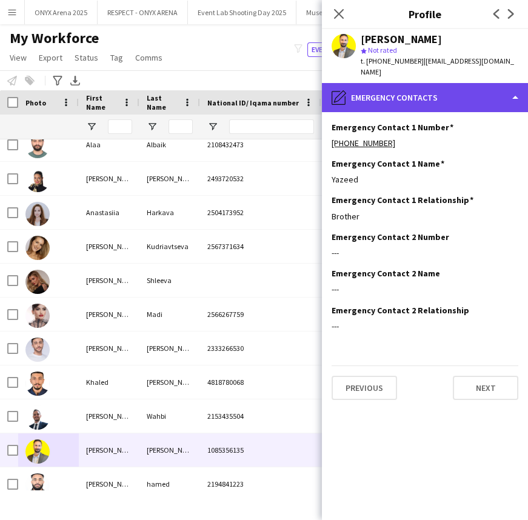
click at [419, 91] on div "pencil4 Emergency contacts" at bounding box center [425, 97] width 206 height 29
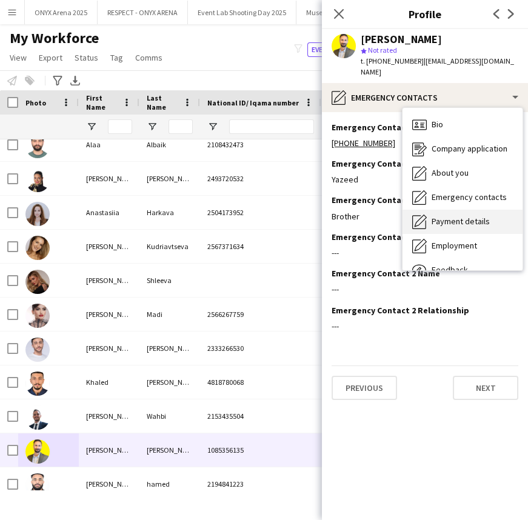
click at [444, 216] on span "Payment details" at bounding box center [460, 221] width 58 height 11
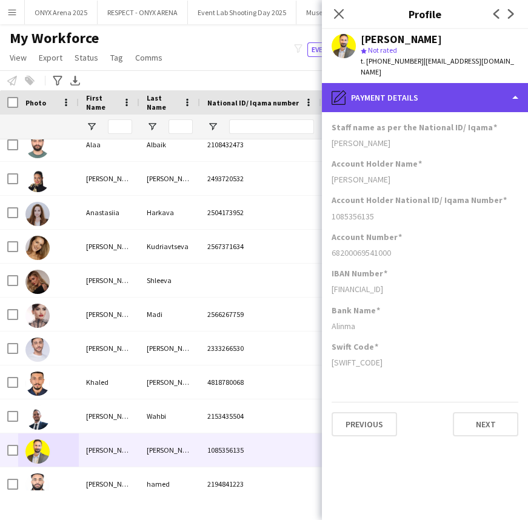
click at [396, 96] on div "pencil4 Payment details" at bounding box center [425, 97] width 206 height 29
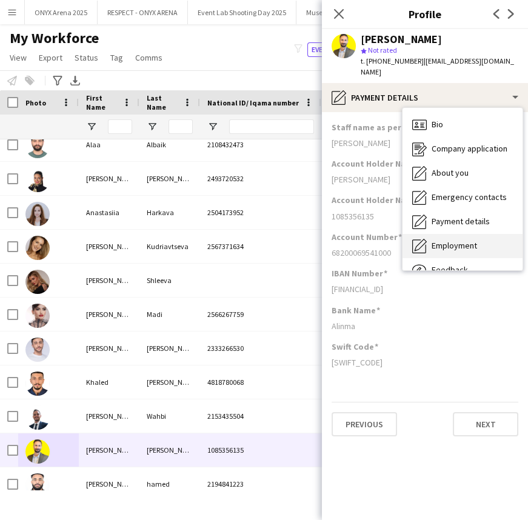
click at [436, 234] on div "Employment Employment" at bounding box center [462, 246] width 120 height 24
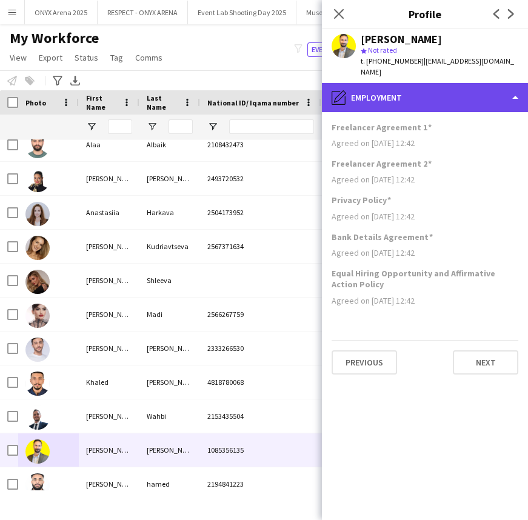
click at [437, 83] on div "pencil4 Employment" at bounding box center [425, 97] width 206 height 29
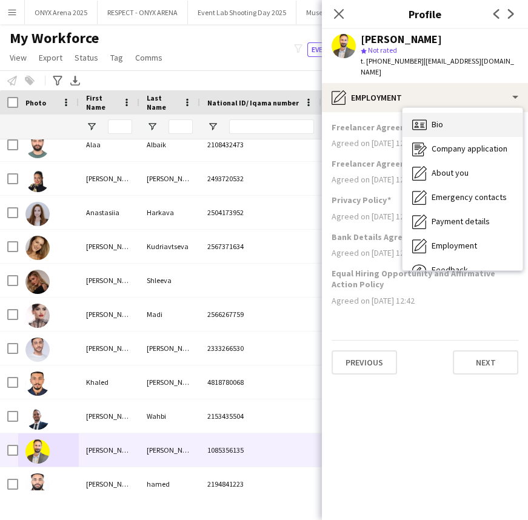
click at [451, 114] on div "Bio Bio" at bounding box center [462, 125] width 120 height 24
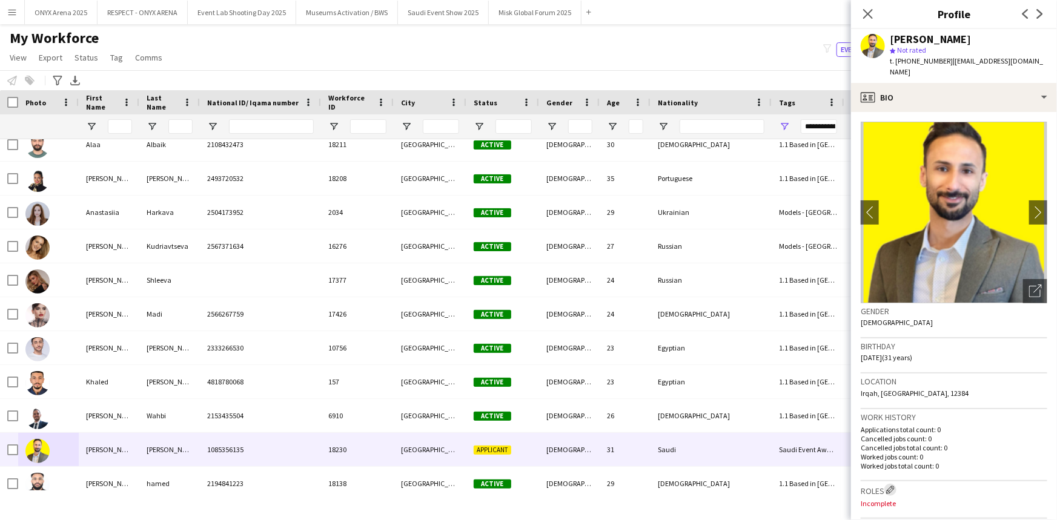
click at [895, 486] on app-icon "Edit crew company roles" at bounding box center [890, 490] width 8 height 8
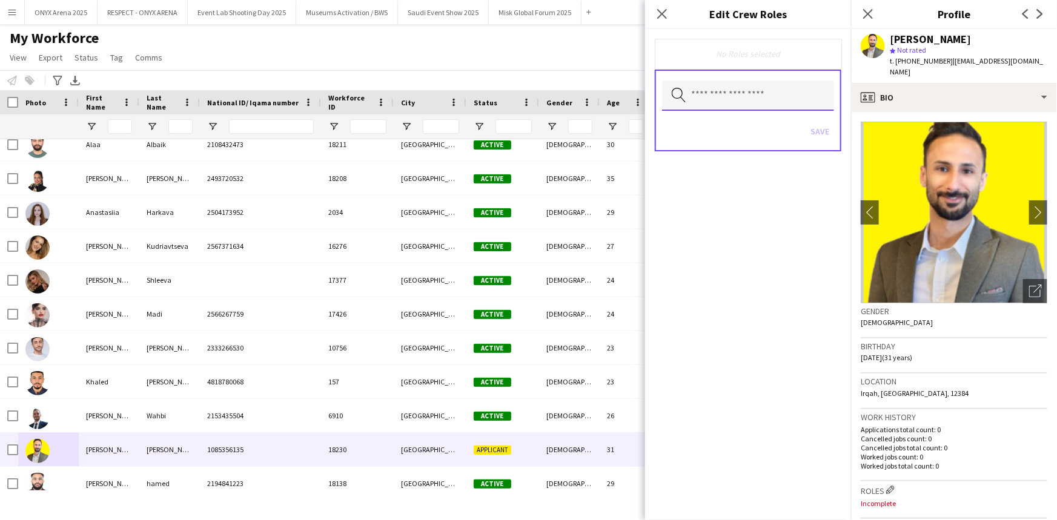
click at [734, 101] on input "text" at bounding box center [748, 96] width 172 height 30
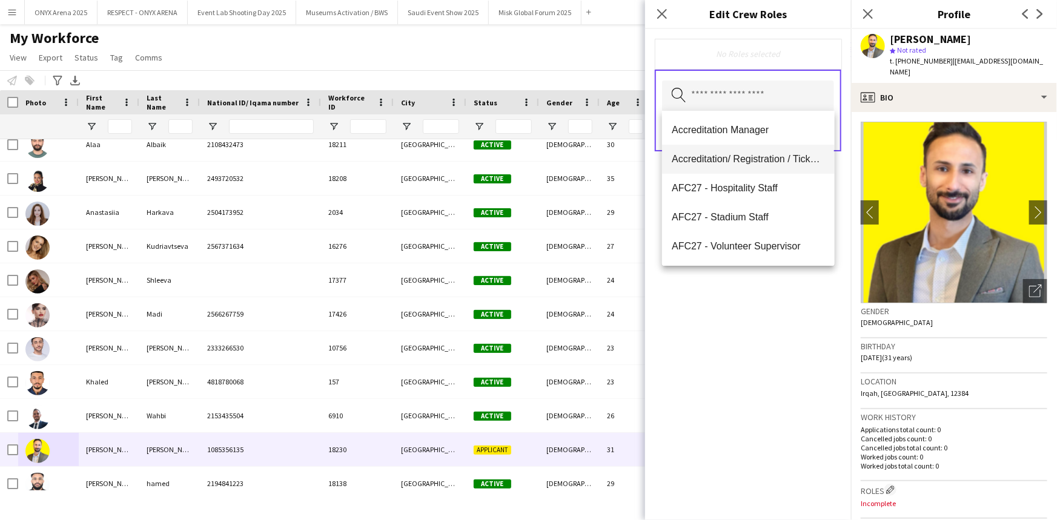
click at [746, 151] on mat-option "Accreditation/ Registration / Ticketing" at bounding box center [748, 159] width 172 height 29
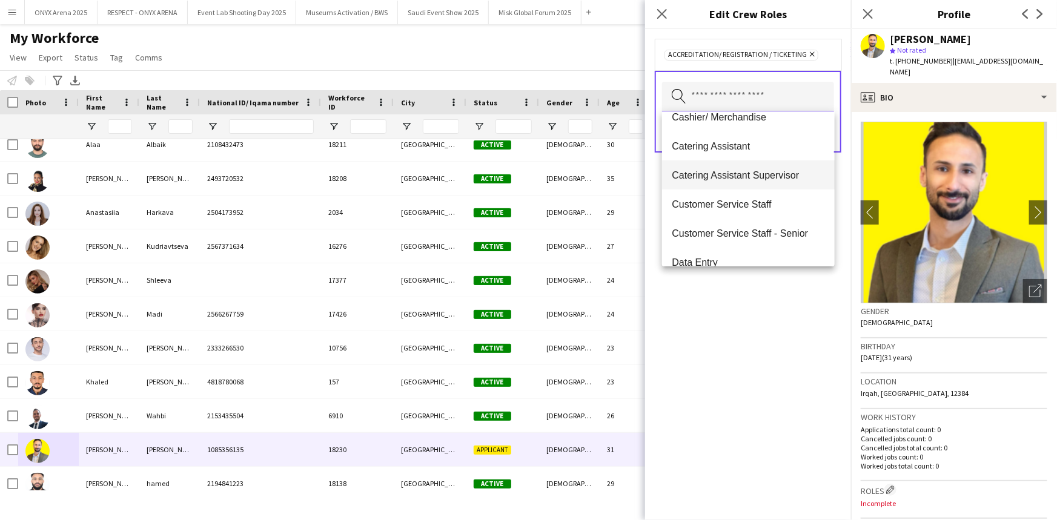
scroll to position [224, 0]
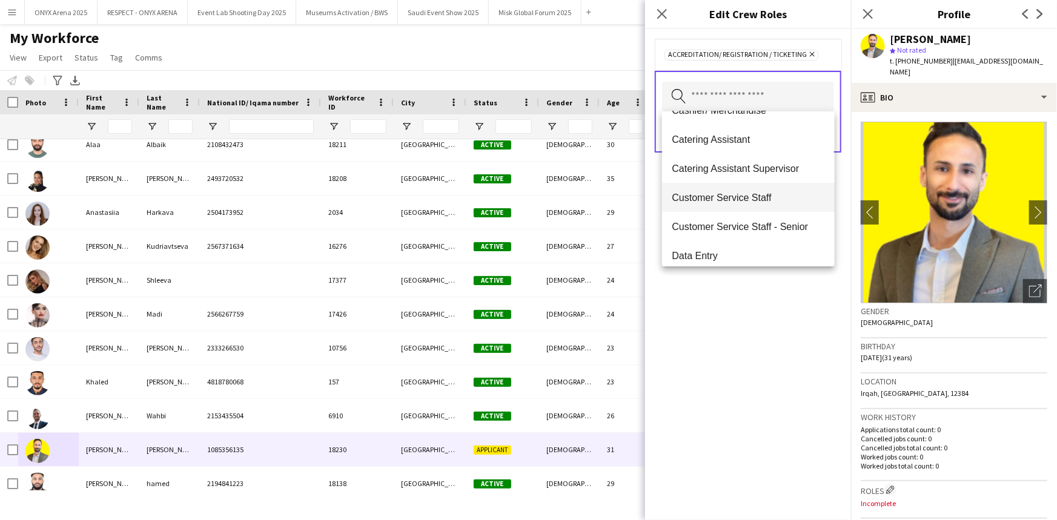
click at [747, 205] on mat-option "Customer Service Staff" at bounding box center [748, 197] width 172 height 29
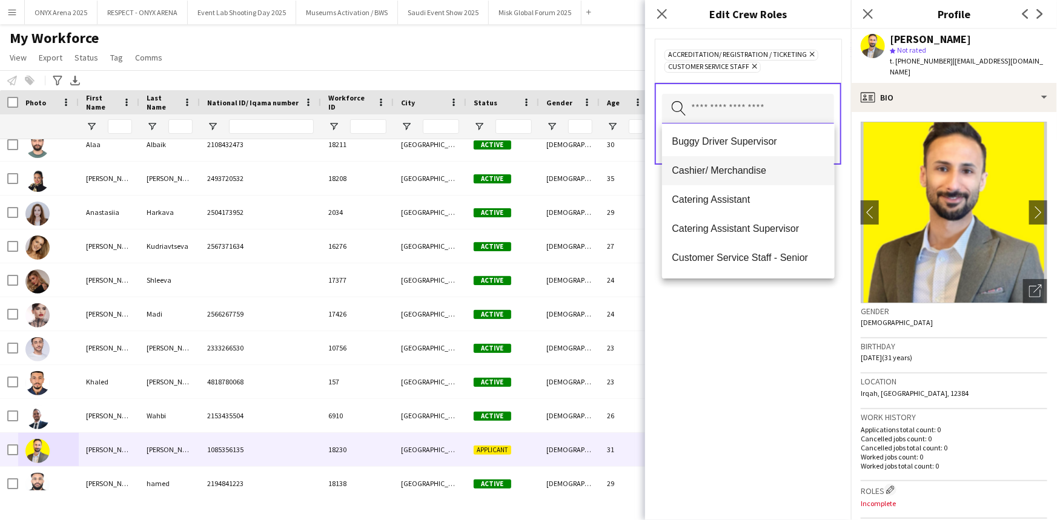
scroll to position [176, 0]
click at [745, 256] on span "Customer Service Staff - Senior" at bounding box center [748, 258] width 153 height 12
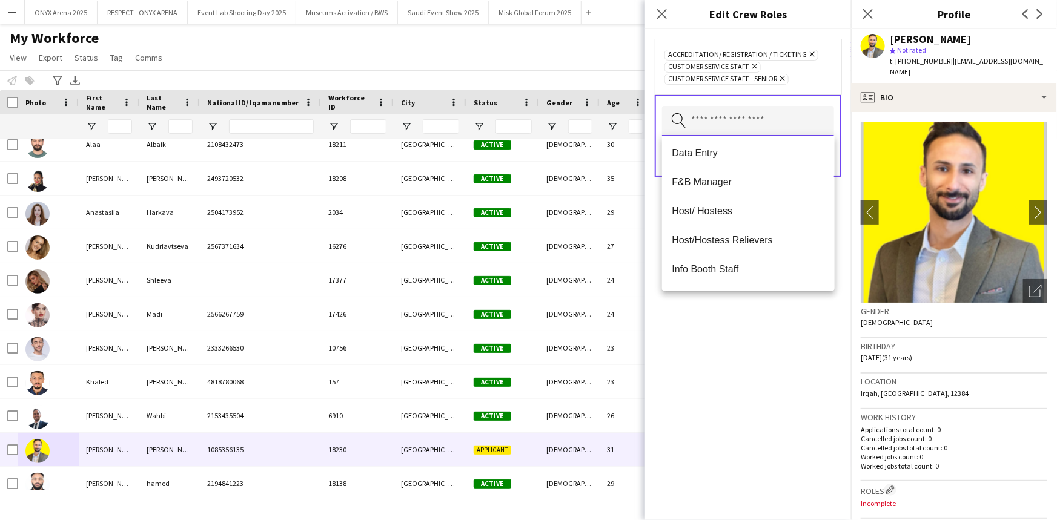
scroll to position [297, 0]
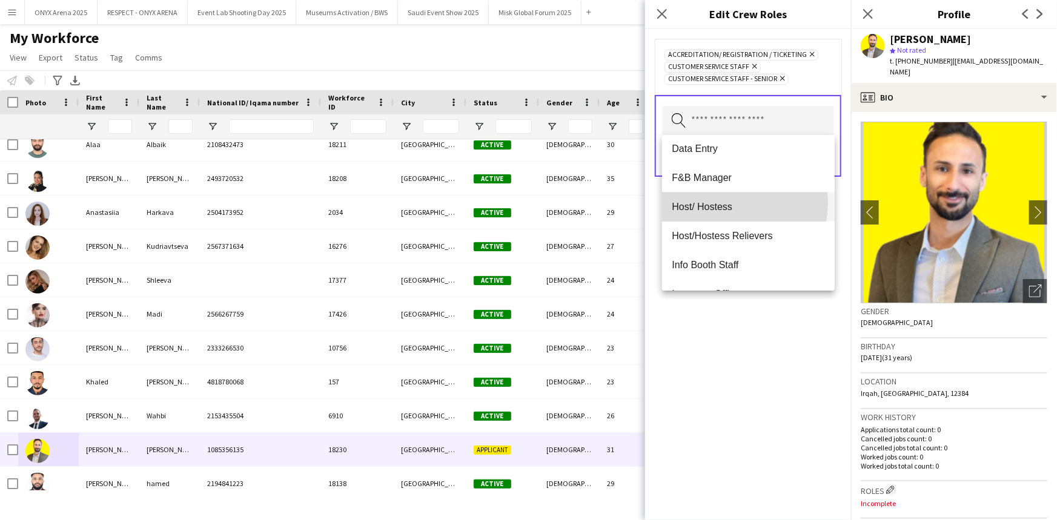
click at [725, 203] on span "Host/ Hostess" at bounding box center [748, 207] width 153 height 12
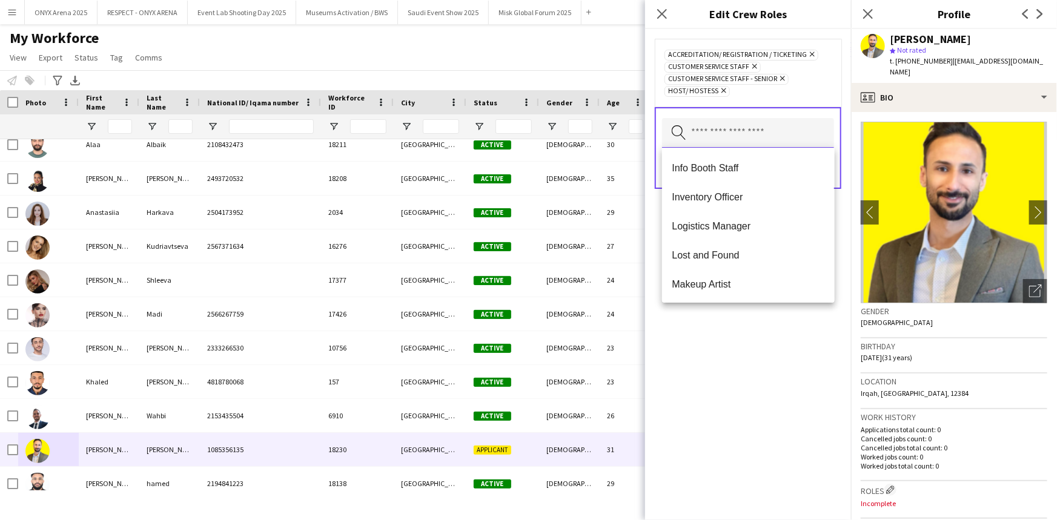
scroll to position [377, 0]
click at [734, 233] on mat-option "Logistics Manager" at bounding box center [748, 225] width 172 height 29
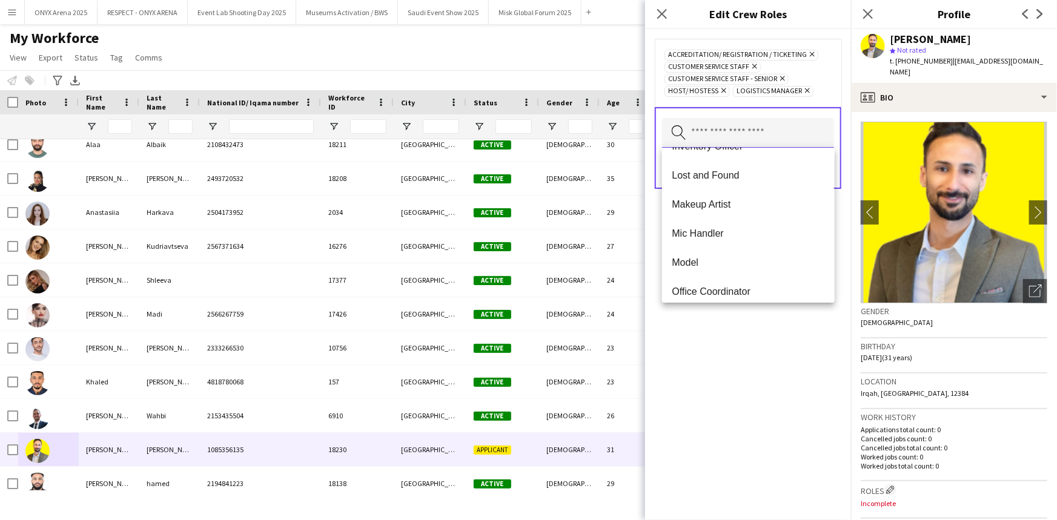
scroll to position [428, 0]
click at [716, 222] on mat-option "Mic Handler" at bounding box center [748, 233] width 172 height 29
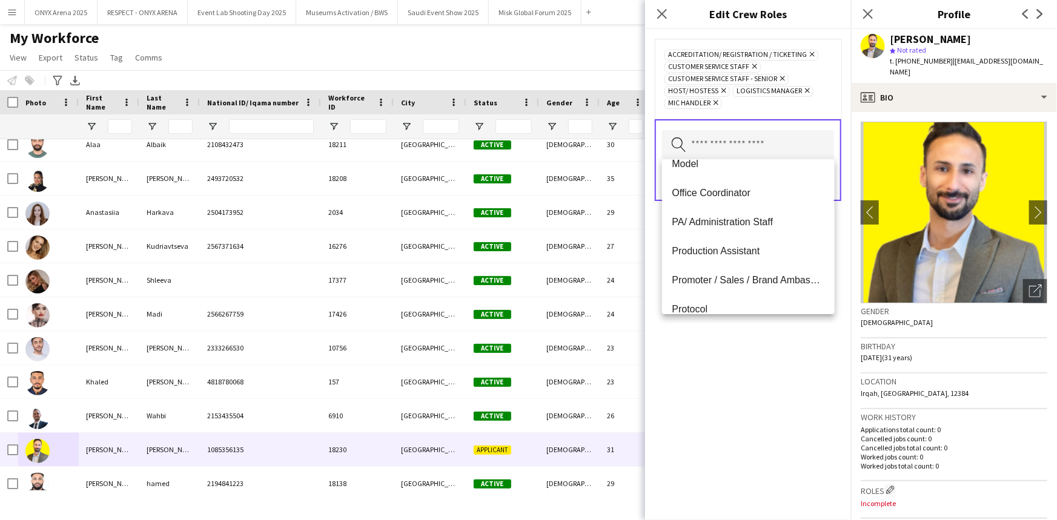
scroll to position [512, 0]
click at [734, 219] on span "PA/ Administration Staff" at bounding box center [748, 220] width 153 height 12
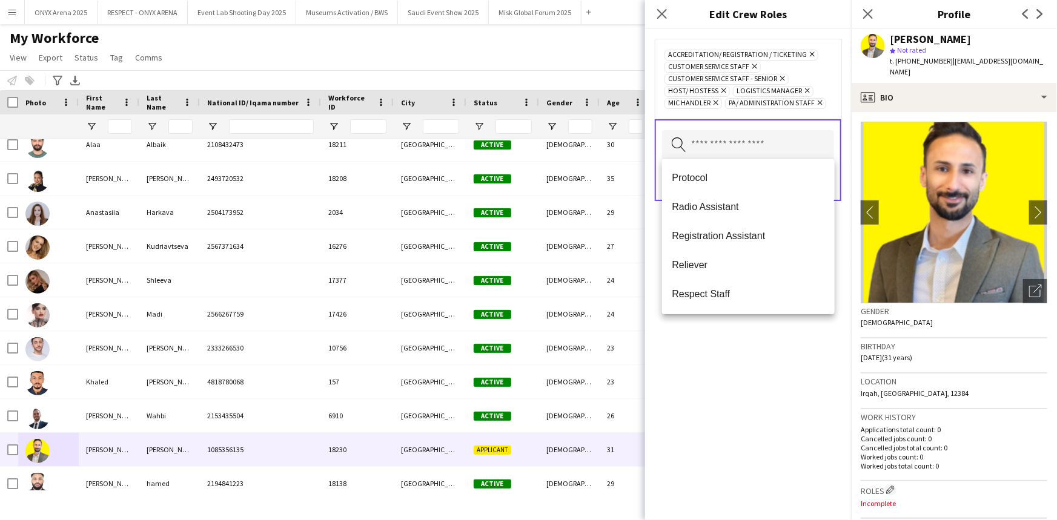
scroll to position [561, 0]
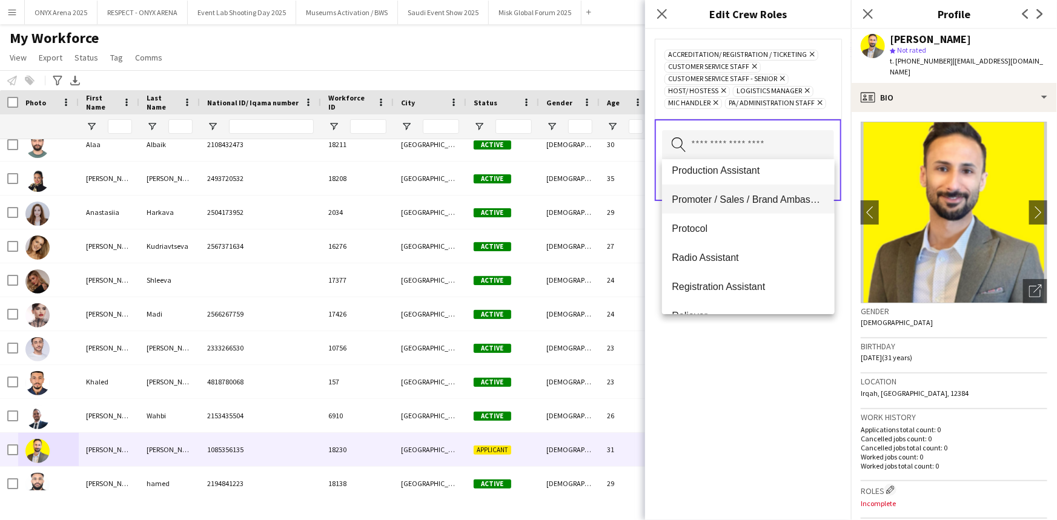
click at [745, 201] on span "Promoter / Sales / Brand Ambassador" at bounding box center [748, 200] width 153 height 12
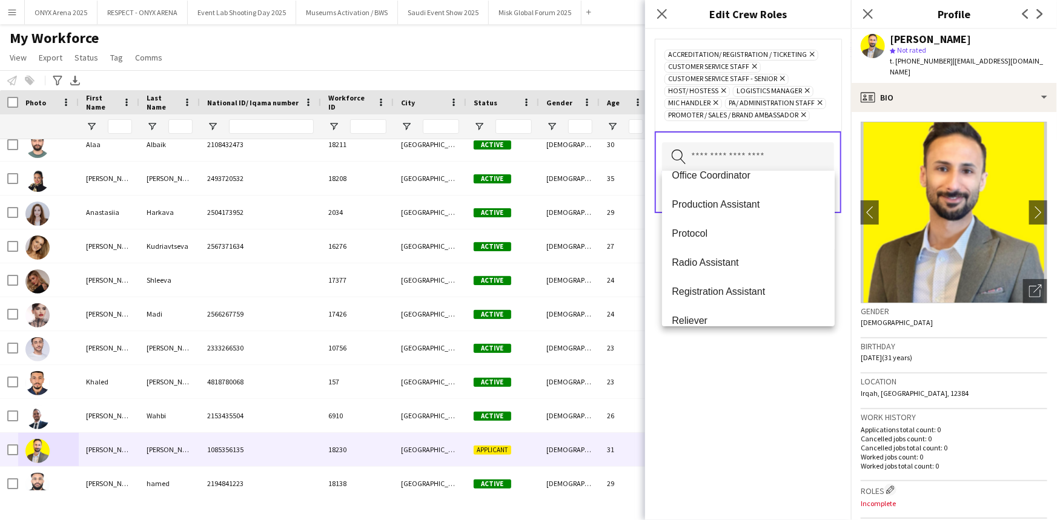
scroll to position [539, 0]
click at [713, 225] on mat-option "Protocol" at bounding box center [748, 233] width 172 height 29
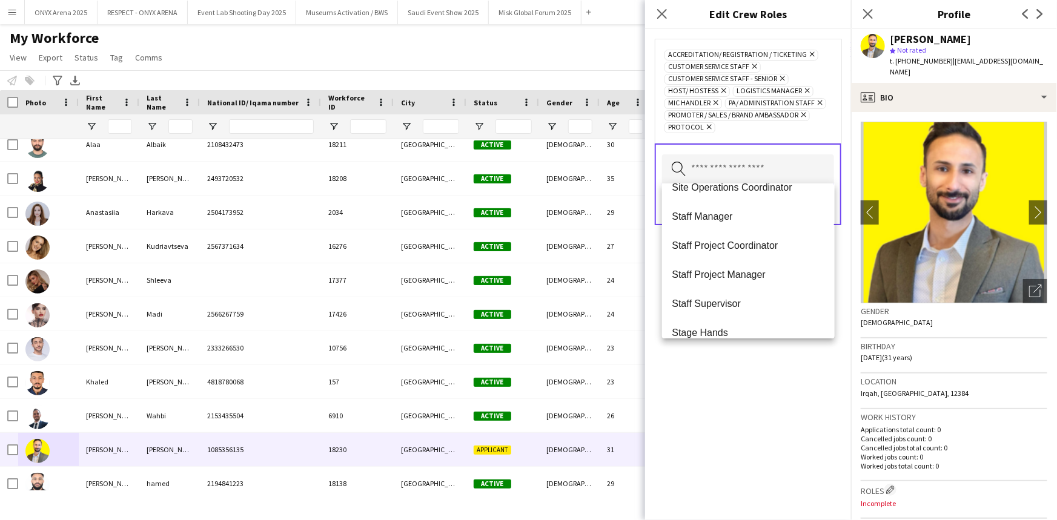
scroll to position [917, 0]
click at [726, 184] on span "Site Operations Coordinator" at bounding box center [748, 187] width 153 height 12
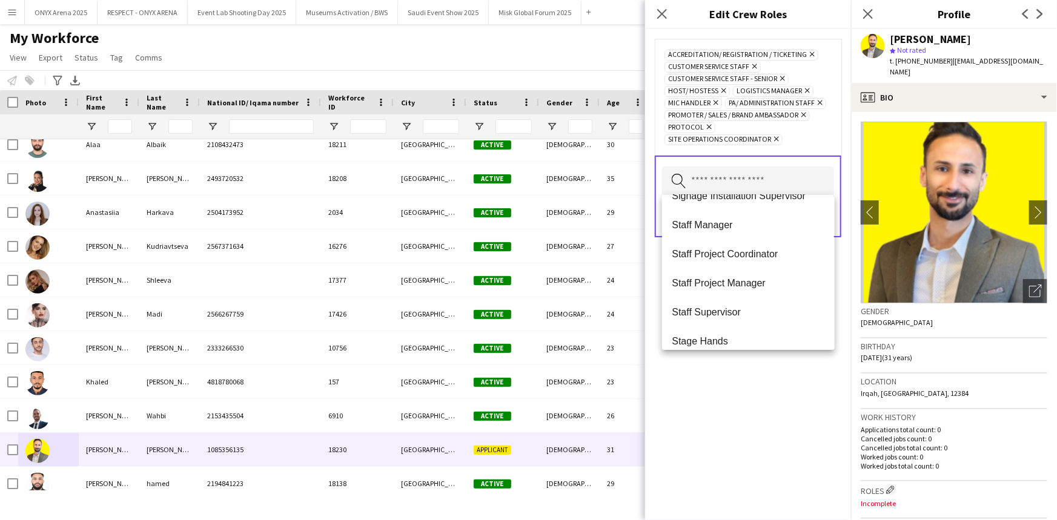
scroll to position [891, 0]
click at [737, 383] on div "Accreditation/ Registration / Ticketing Remove Customer Service Staff Remove Cu…" at bounding box center [748, 274] width 206 height 491
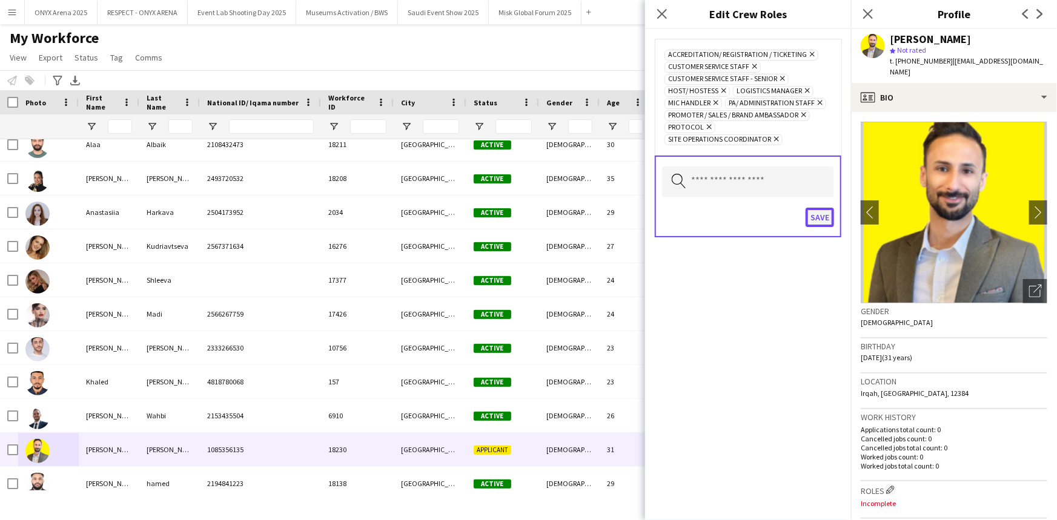
click at [823, 215] on button "Save" at bounding box center [820, 217] width 28 height 19
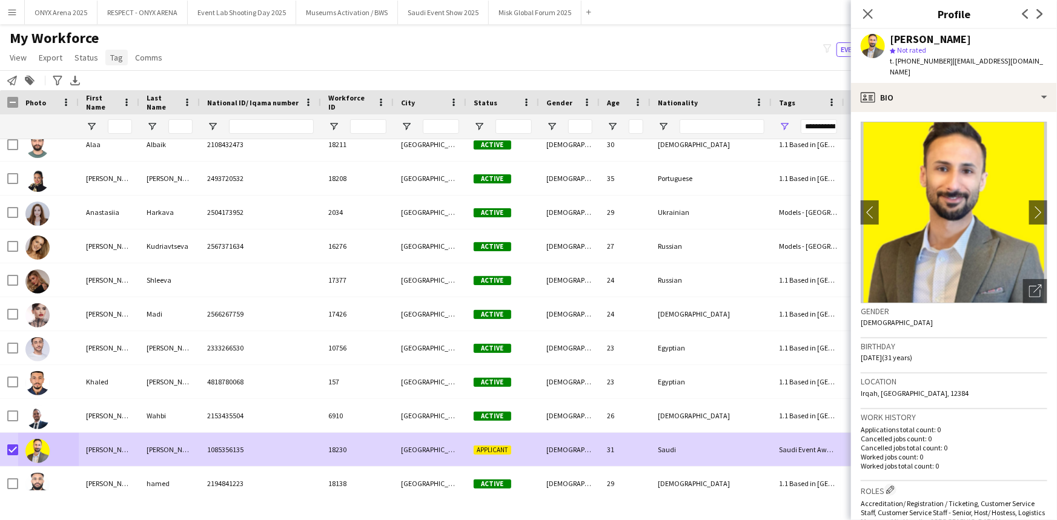
click at [119, 61] on span "Tag" at bounding box center [116, 57] width 13 height 11
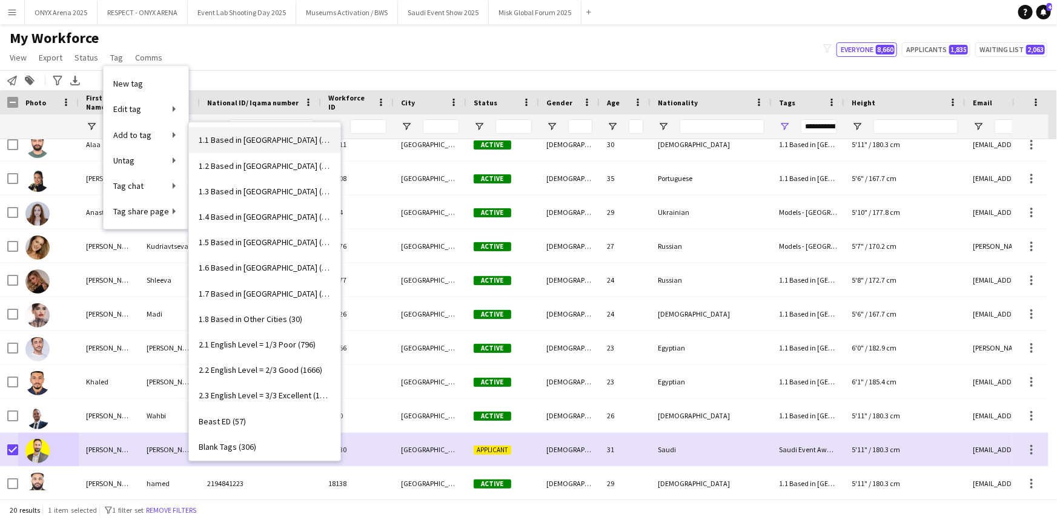
click at [228, 143] on span "1.1 Based in [GEOGRAPHIC_DATA] (3028)" at bounding box center [265, 140] width 132 height 11
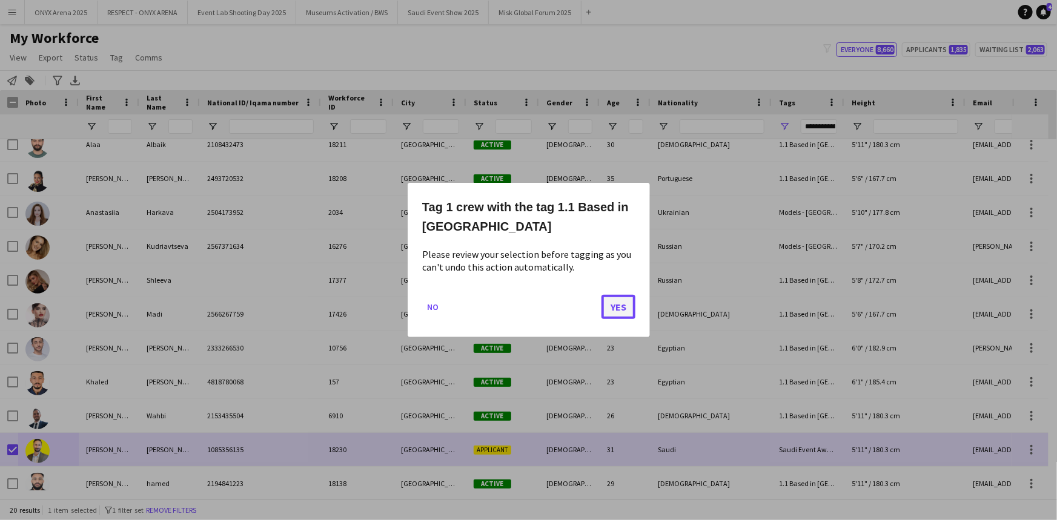
click at [614, 301] on button "Yes" at bounding box center [619, 307] width 34 height 24
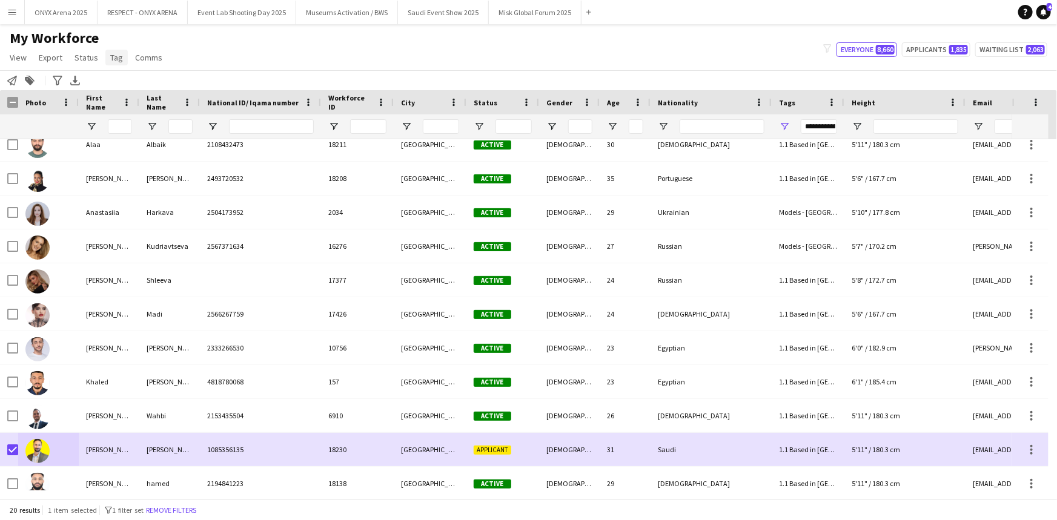
click at [110, 59] on span "Tag" at bounding box center [116, 57] width 13 height 11
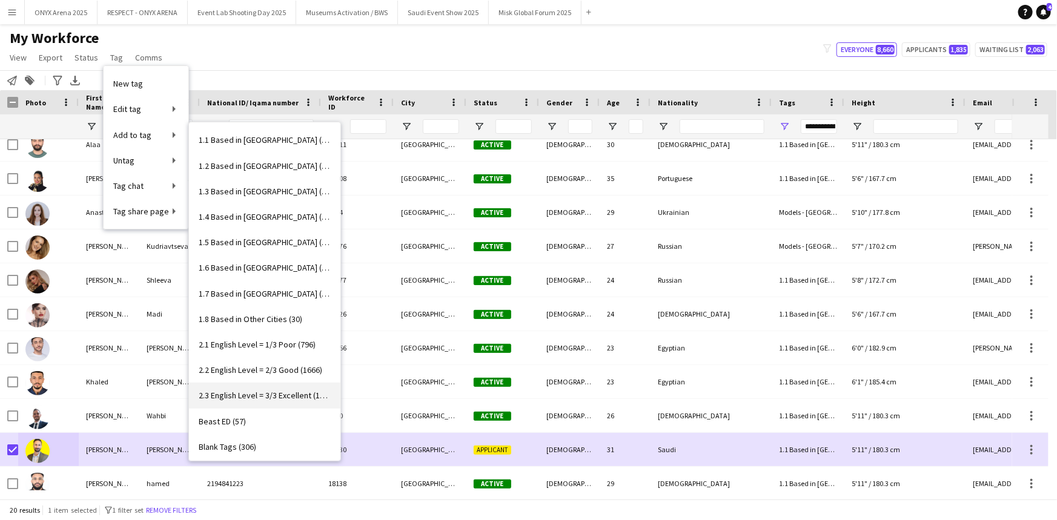
click at [271, 394] on span "2.3 English Level = 3/3 Excellent (1338)" at bounding box center [265, 395] width 132 height 11
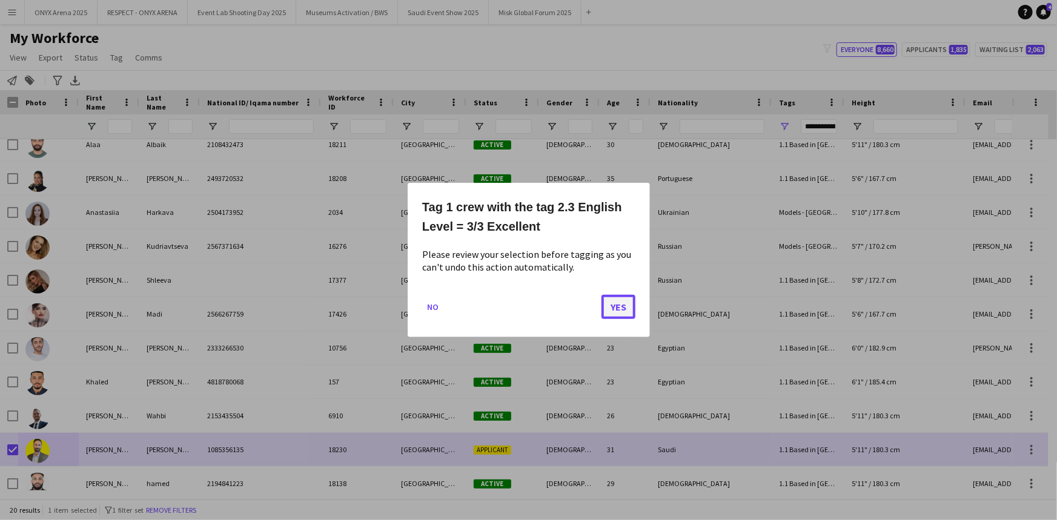
click at [605, 308] on button "Yes" at bounding box center [619, 307] width 34 height 24
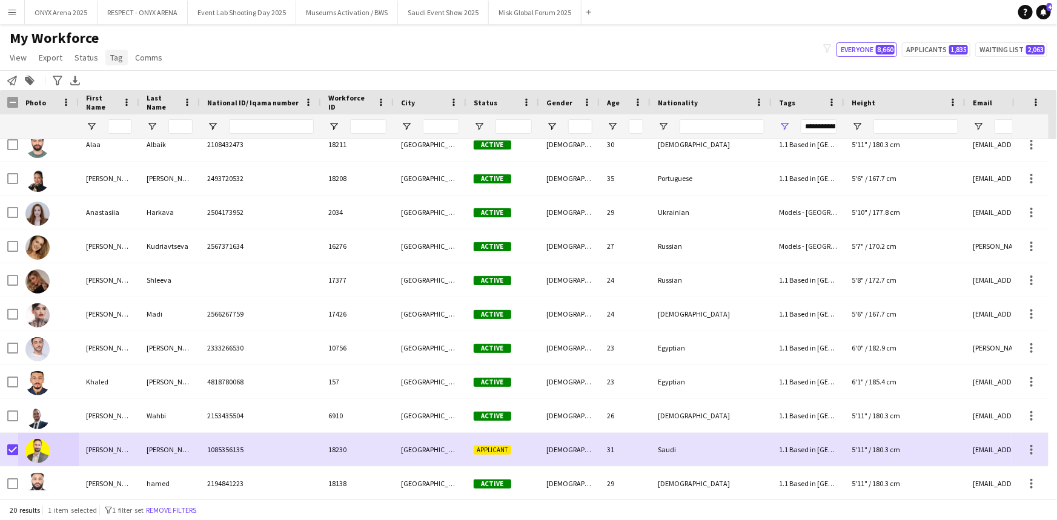
click at [110, 55] on span "Tag" at bounding box center [116, 57] width 13 height 11
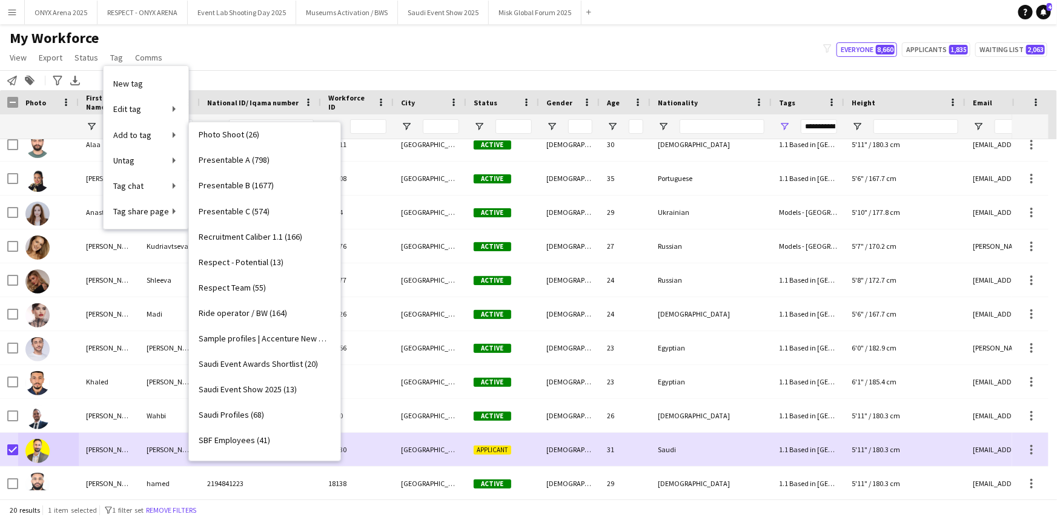
scroll to position [954, 0]
click at [255, 178] on span "Presentable B (1677)" at bounding box center [236, 183] width 75 height 11
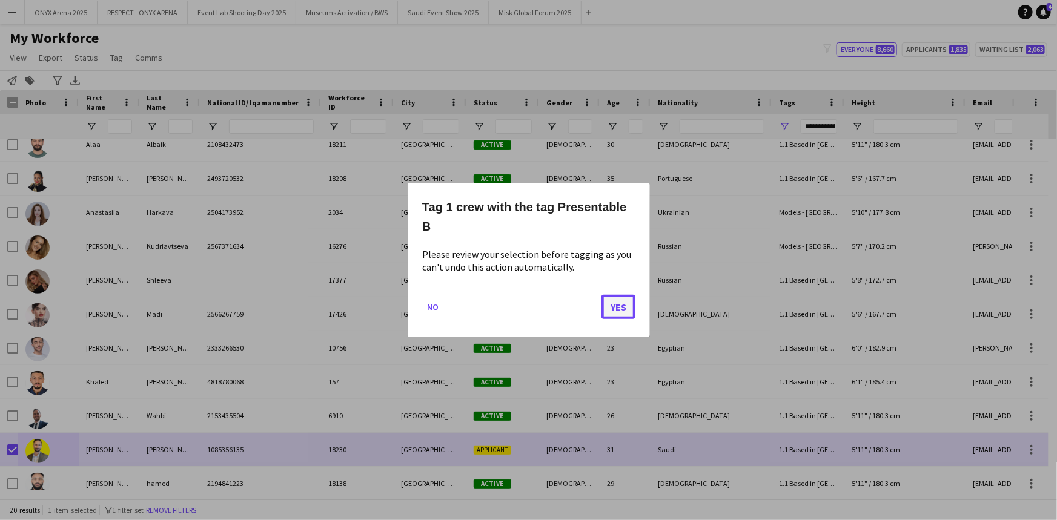
click at [612, 301] on button "Yes" at bounding box center [619, 307] width 34 height 24
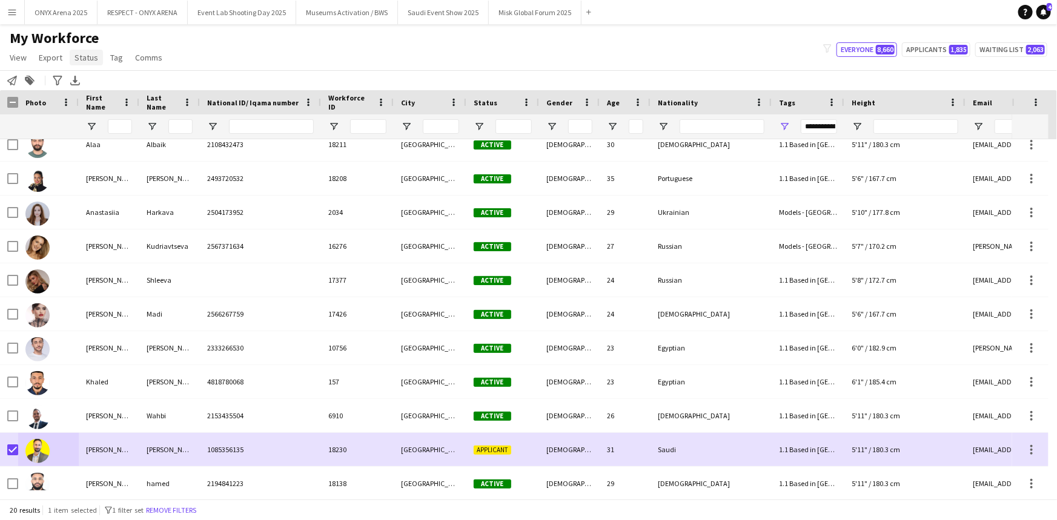
click at [84, 60] on span "Status" at bounding box center [87, 57] width 24 height 11
click at [91, 72] on link "Edit" at bounding box center [112, 83] width 85 height 25
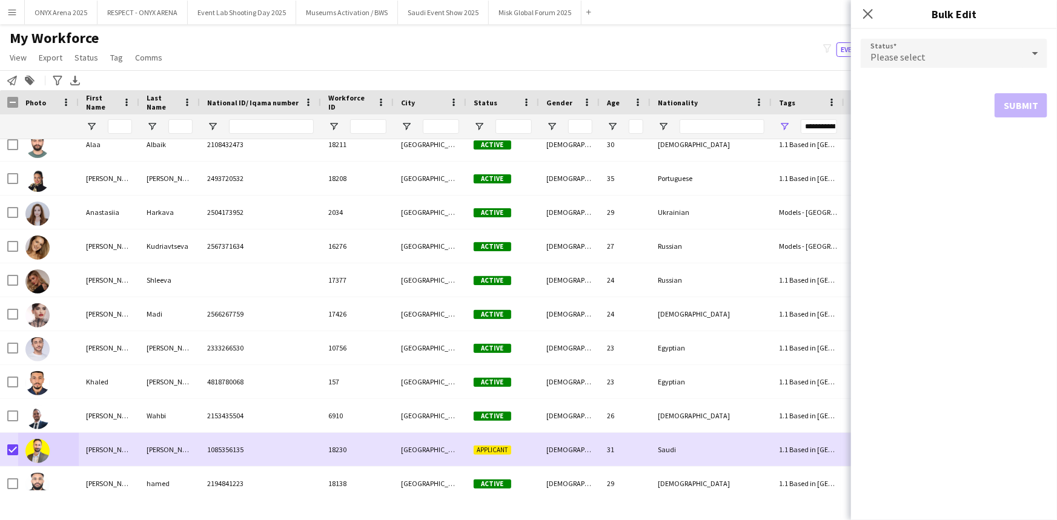
click at [915, 56] on span "Please select" at bounding box center [898, 57] width 55 height 12
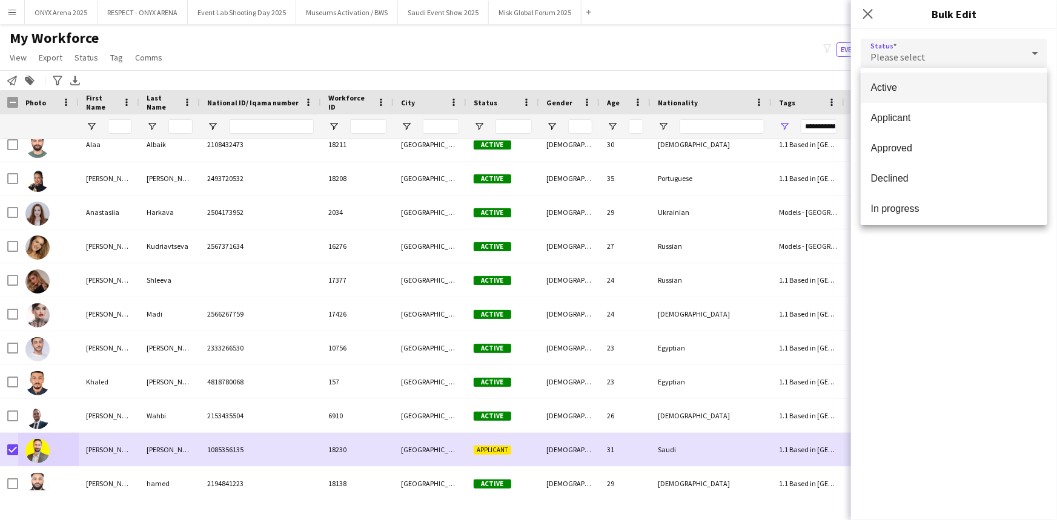
click at [917, 76] on mat-option "Active" at bounding box center [954, 88] width 187 height 30
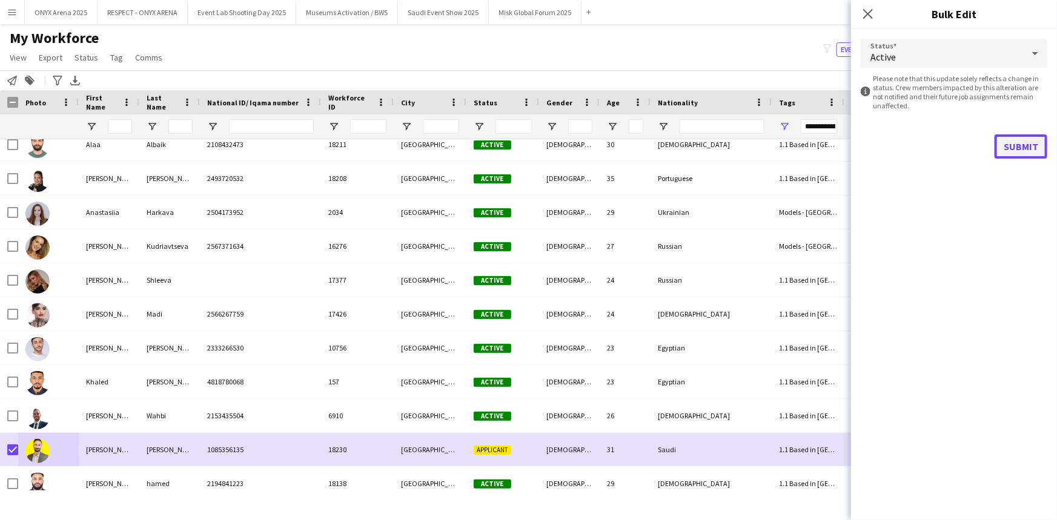
click at [1014, 158] on button "Submit" at bounding box center [1021, 147] width 53 height 24
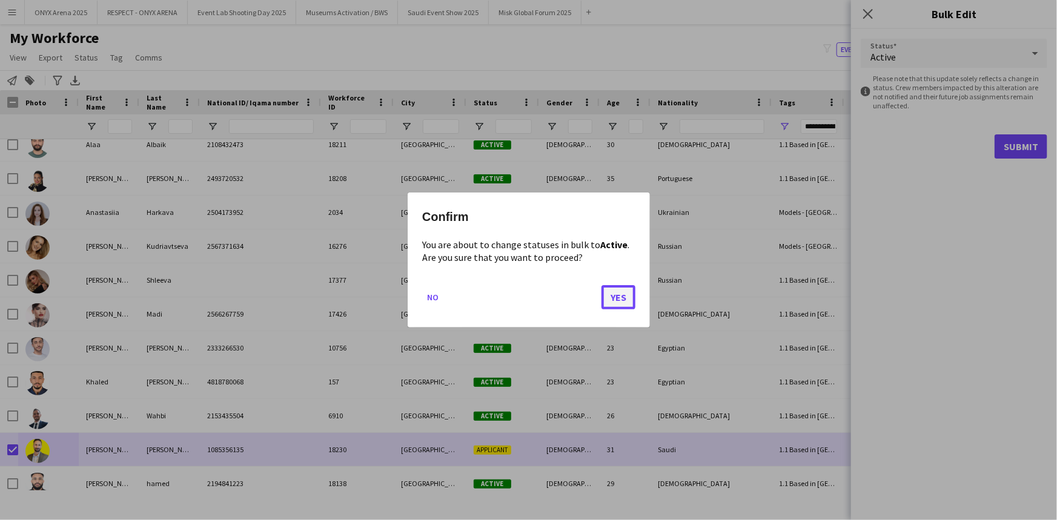
click at [616, 291] on button "Yes" at bounding box center [619, 297] width 34 height 24
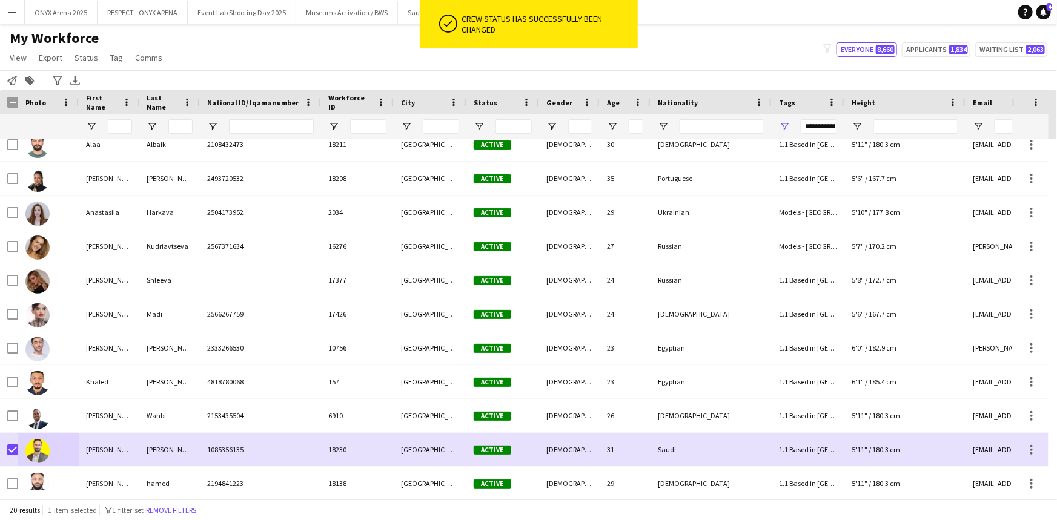
click at [382, 61] on div "My Workforce View Views Default view R4ven New view Update view Delete view Edi…" at bounding box center [528, 49] width 1057 height 41
